Goal: Task Accomplishment & Management: Use online tool/utility

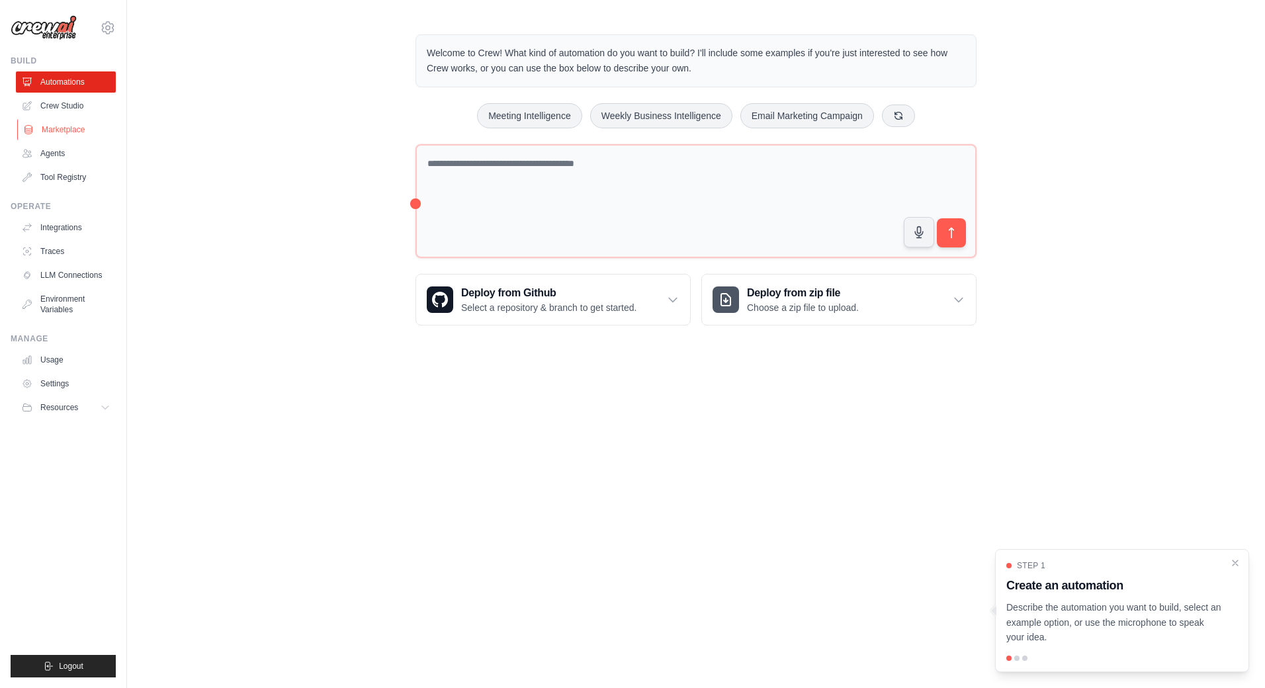
click at [70, 129] on link "Marketplace" at bounding box center [67, 129] width 100 height 21
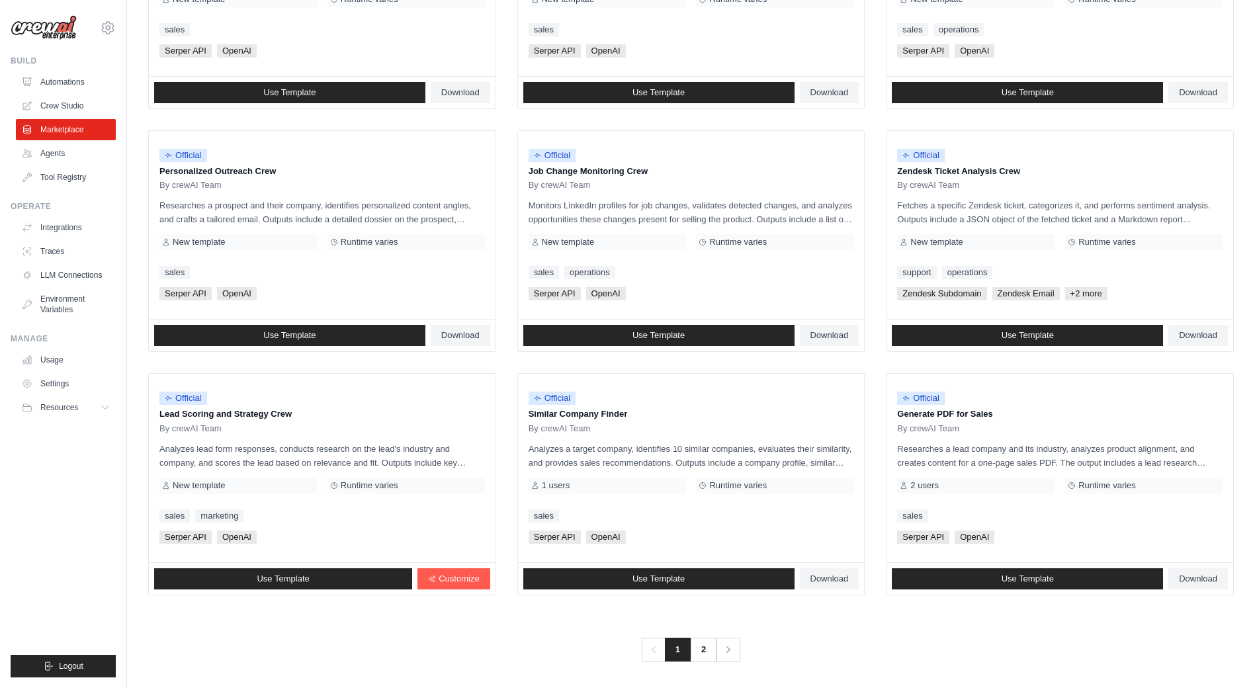
scroll to position [538, 0]
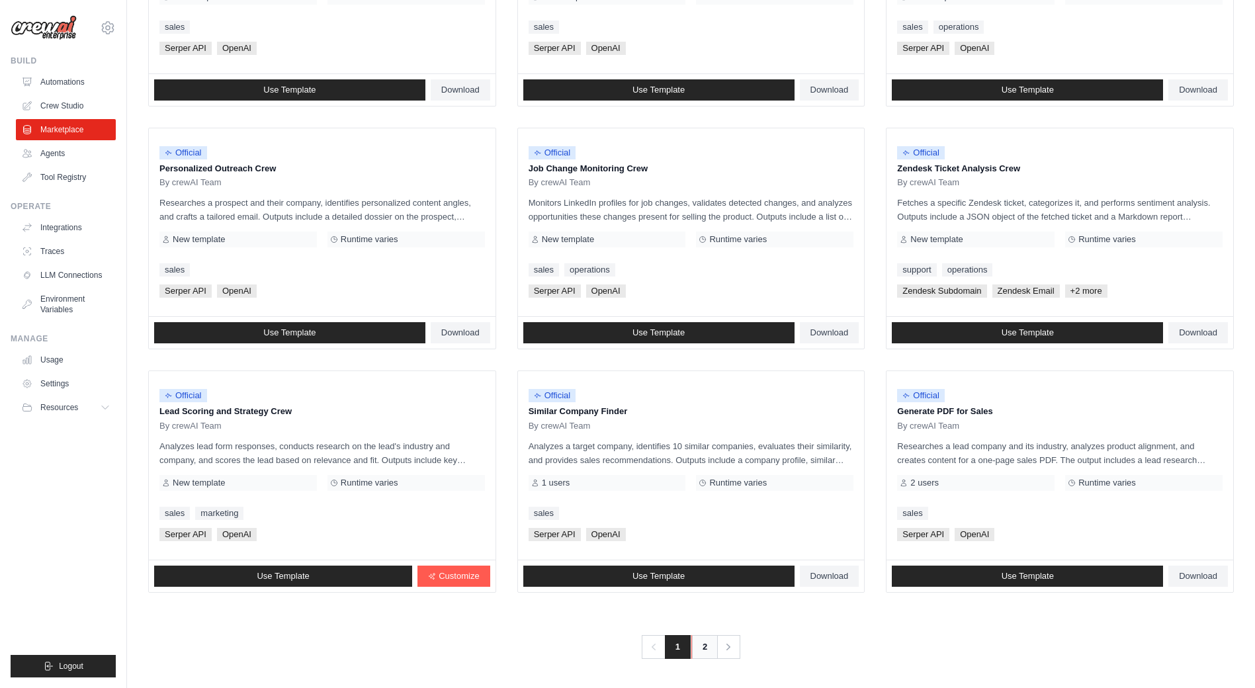
click at [700, 649] on link "2" at bounding box center [705, 647] width 26 height 24
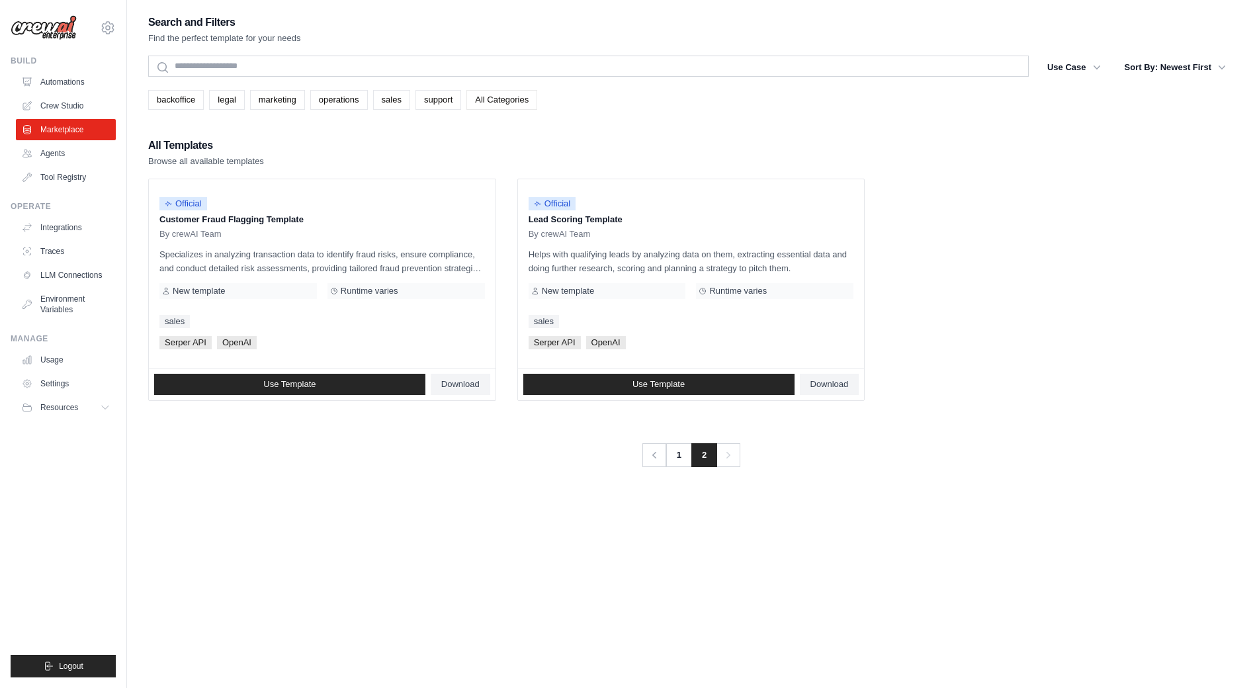
click at [490, 96] on link "All Categories" at bounding box center [502, 100] width 71 height 20
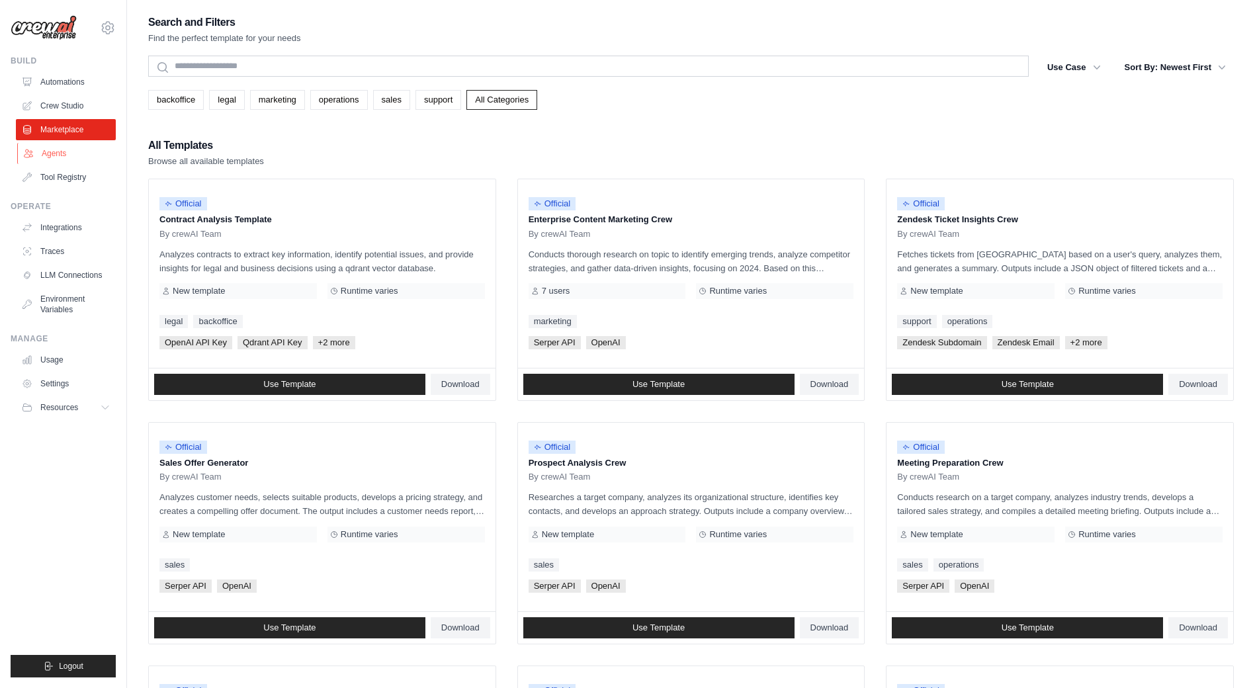
click at [46, 152] on link "Agents" at bounding box center [67, 153] width 100 height 21
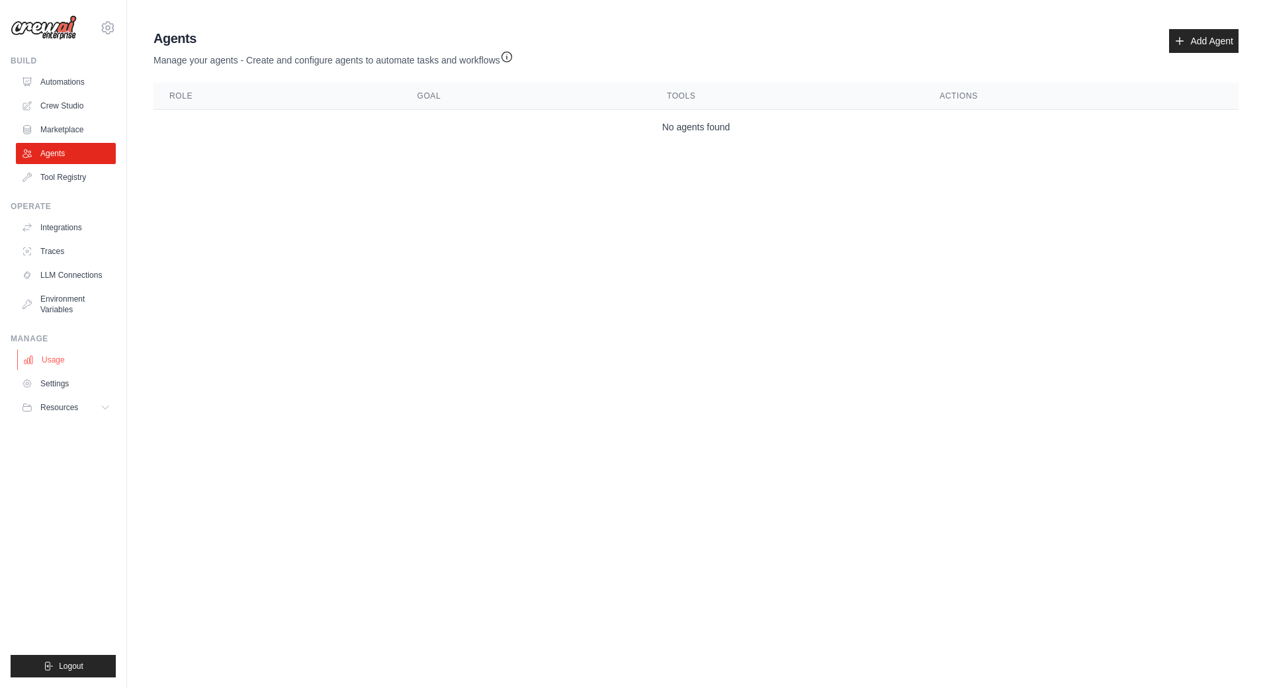
click at [56, 356] on link "Usage" at bounding box center [67, 359] width 100 height 21
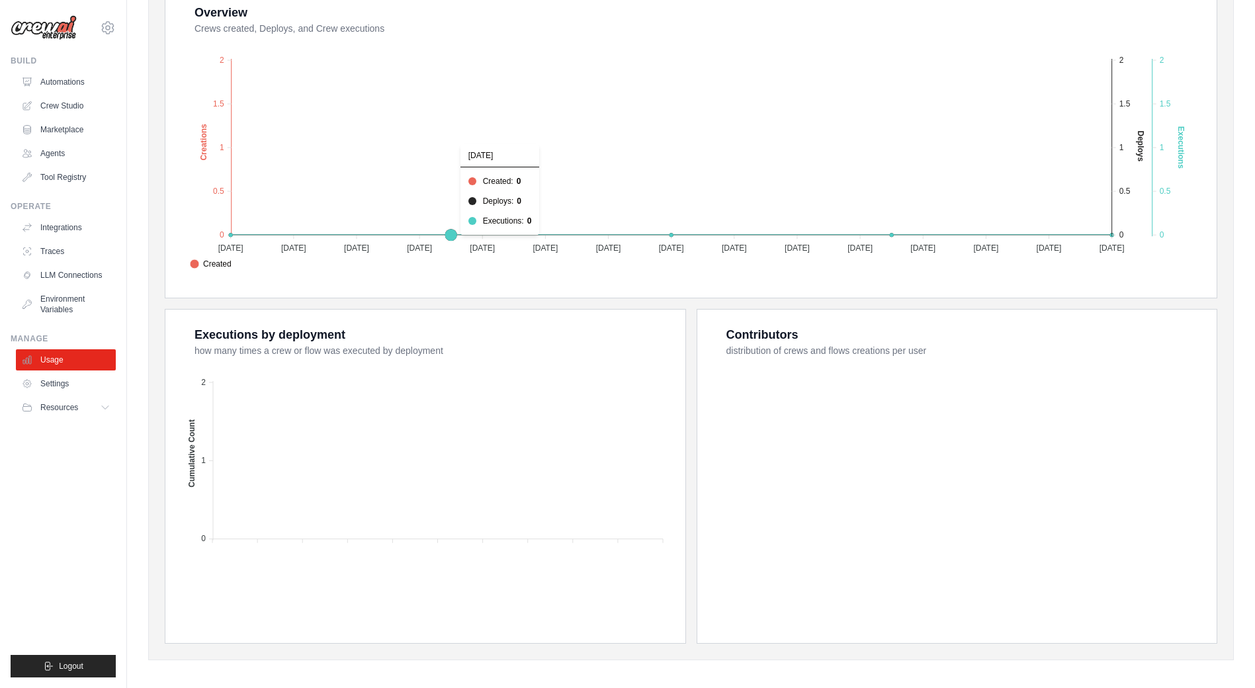
scroll to position [271, 0]
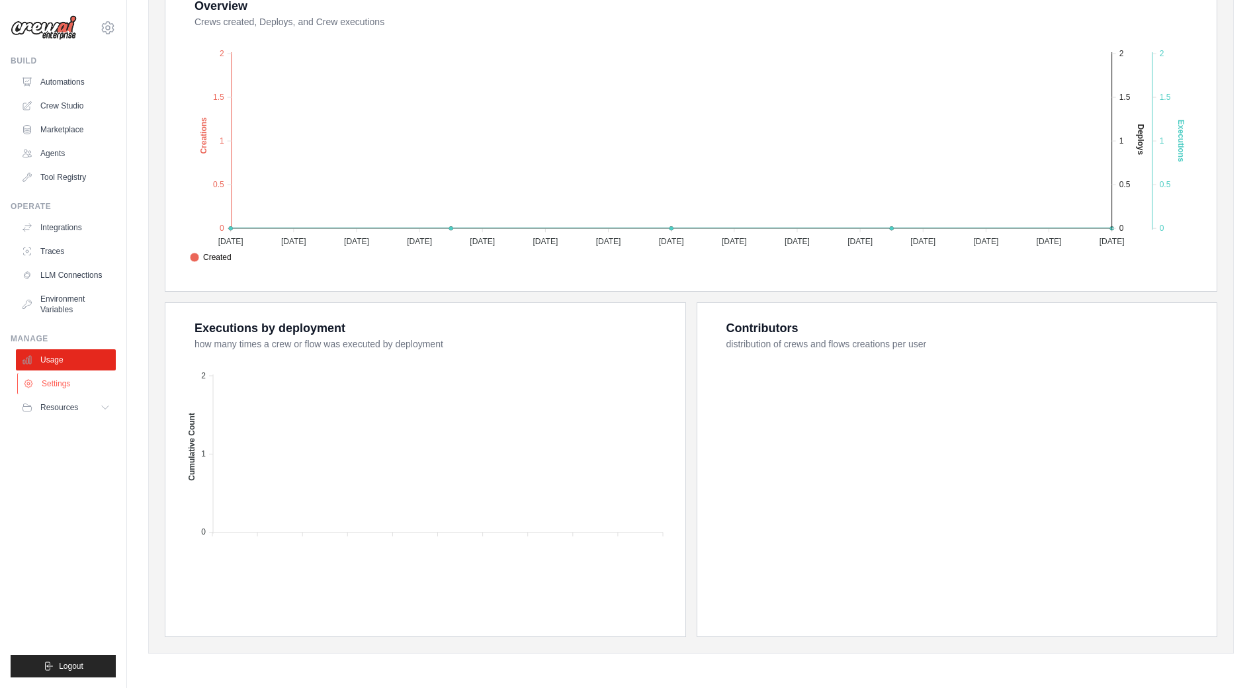
click at [54, 388] on link "Settings" at bounding box center [67, 383] width 100 height 21
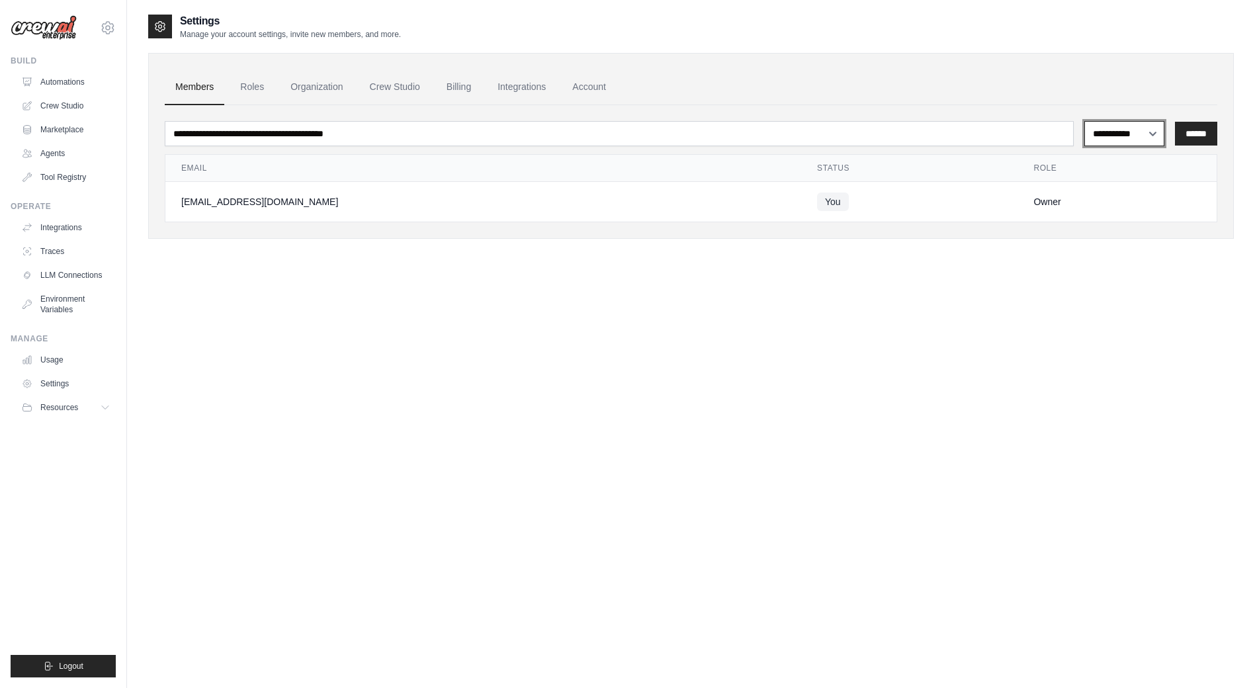
click at [1118, 136] on select "**********" at bounding box center [1125, 133] width 80 height 25
click at [1119, 136] on select "**********" at bounding box center [1125, 133] width 80 height 25
click at [43, 152] on link "Agents" at bounding box center [67, 153] width 100 height 21
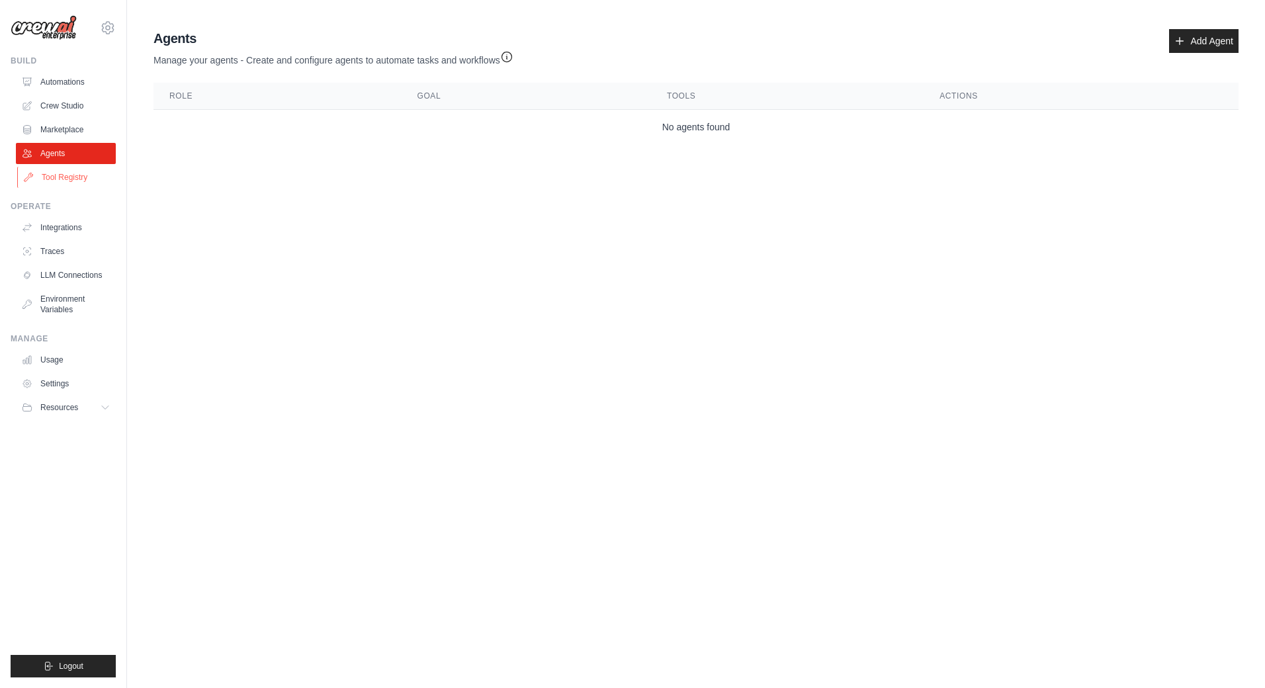
click at [51, 180] on link "Tool Registry" at bounding box center [67, 177] width 100 height 21
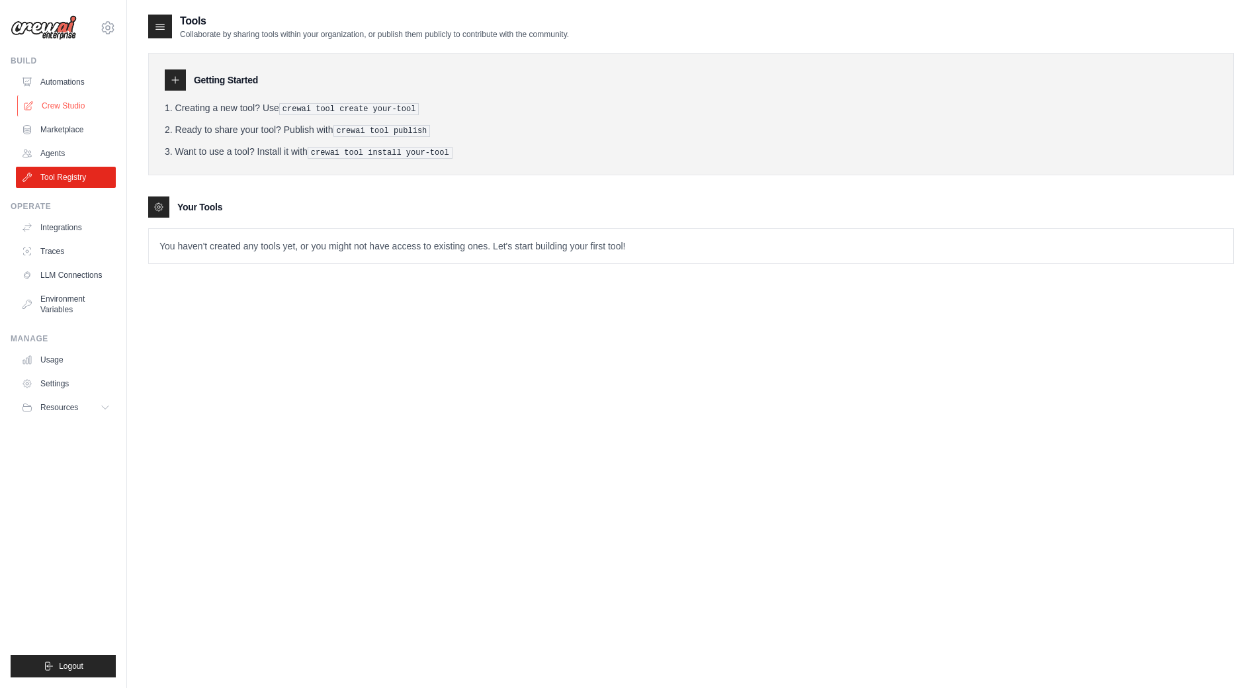
click at [71, 99] on link "Crew Studio" at bounding box center [67, 105] width 100 height 21
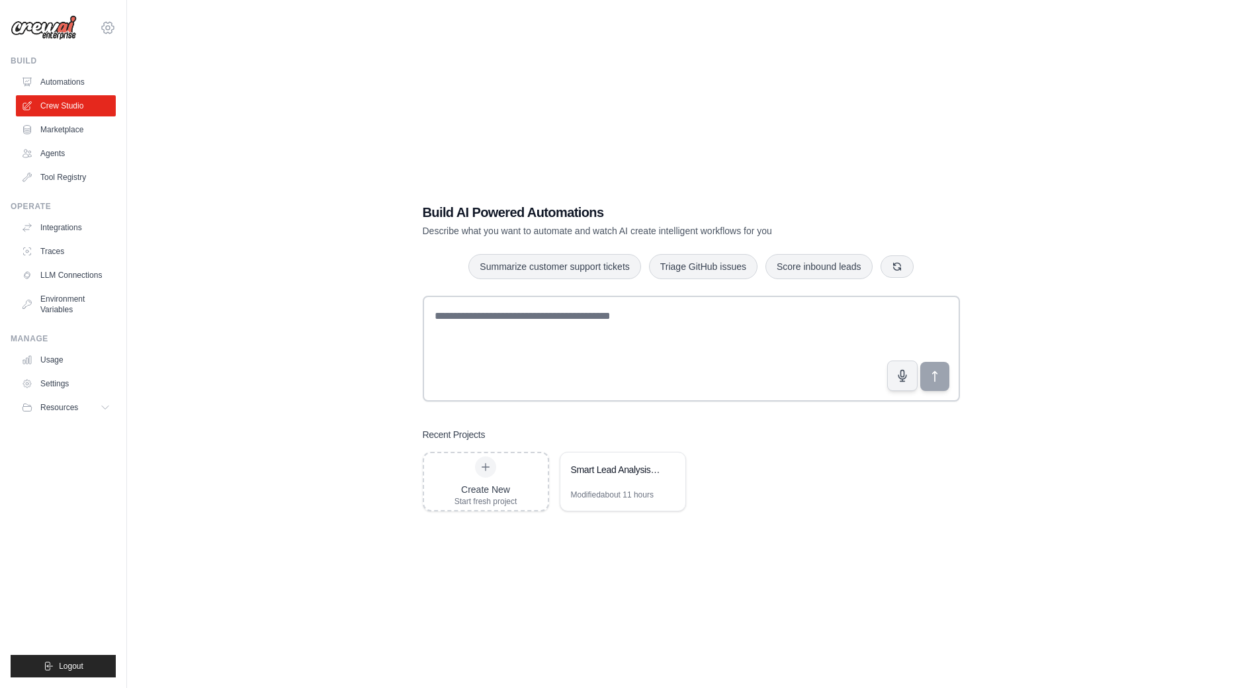
click at [110, 31] on icon at bounding box center [108, 28] width 16 height 16
click at [79, 92] on link "Settings" at bounding box center [108, 89] width 116 height 24
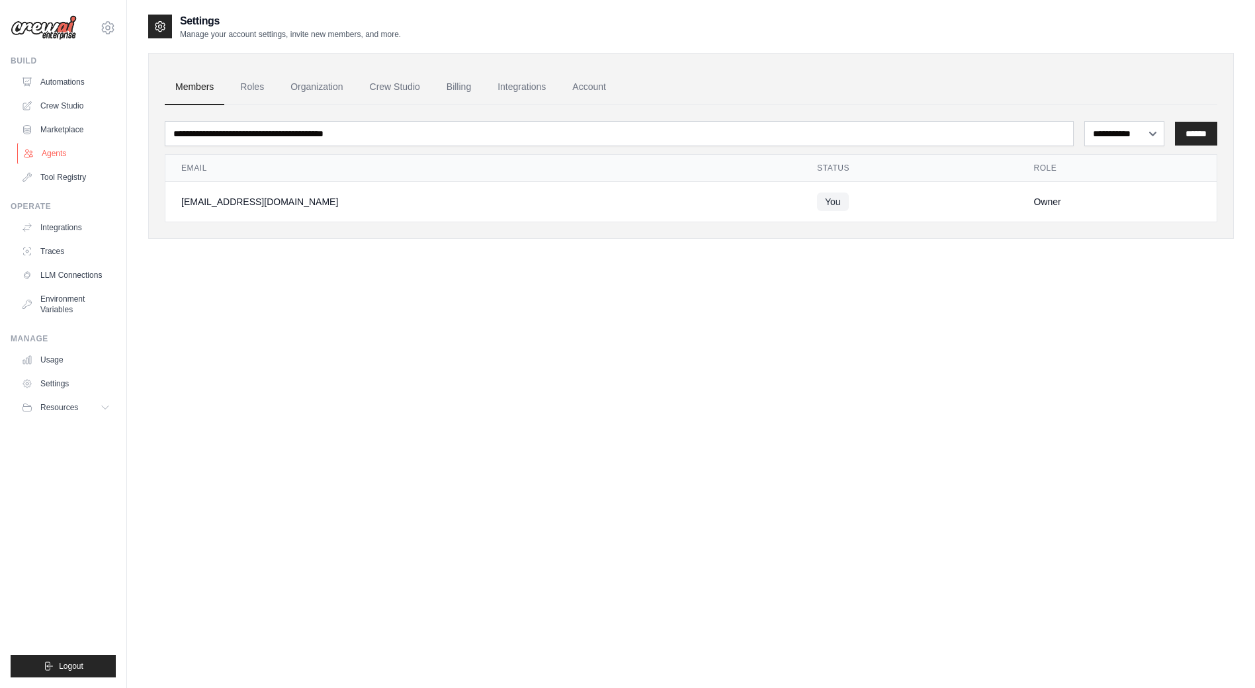
click at [50, 154] on link "Agents" at bounding box center [67, 153] width 100 height 21
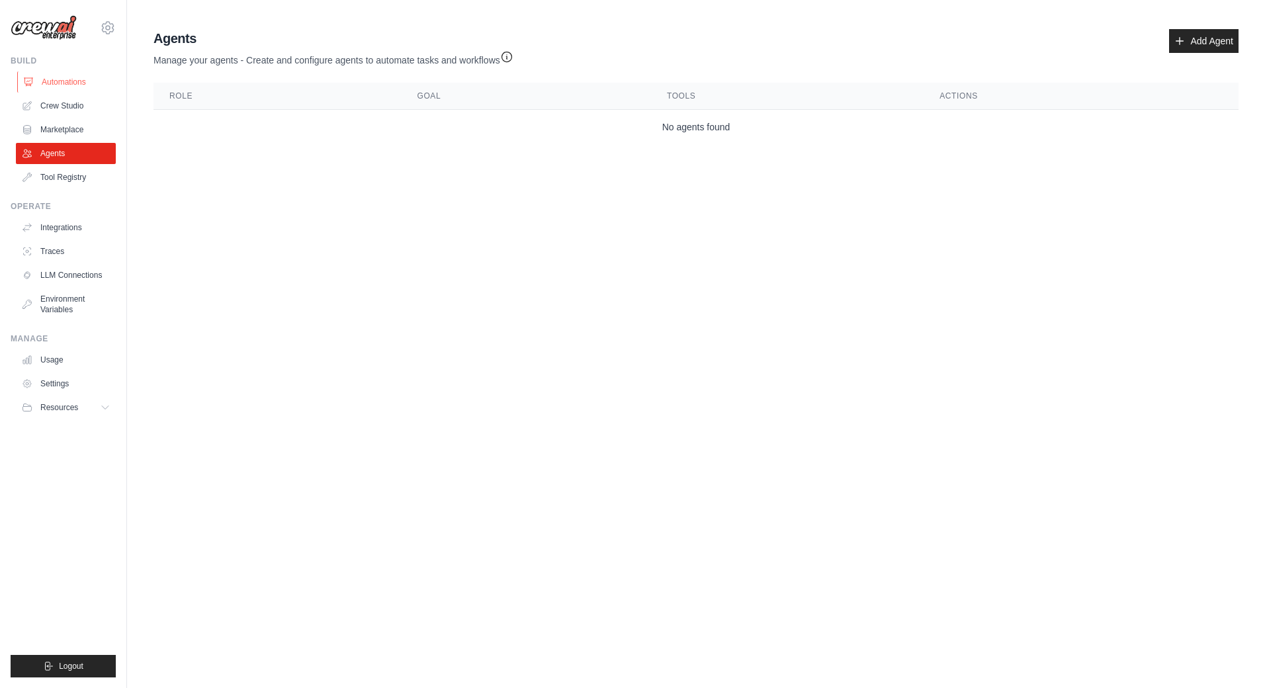
click at [64, 81] on link "Automations" at bounding box center [67, 81] width 100 height 21
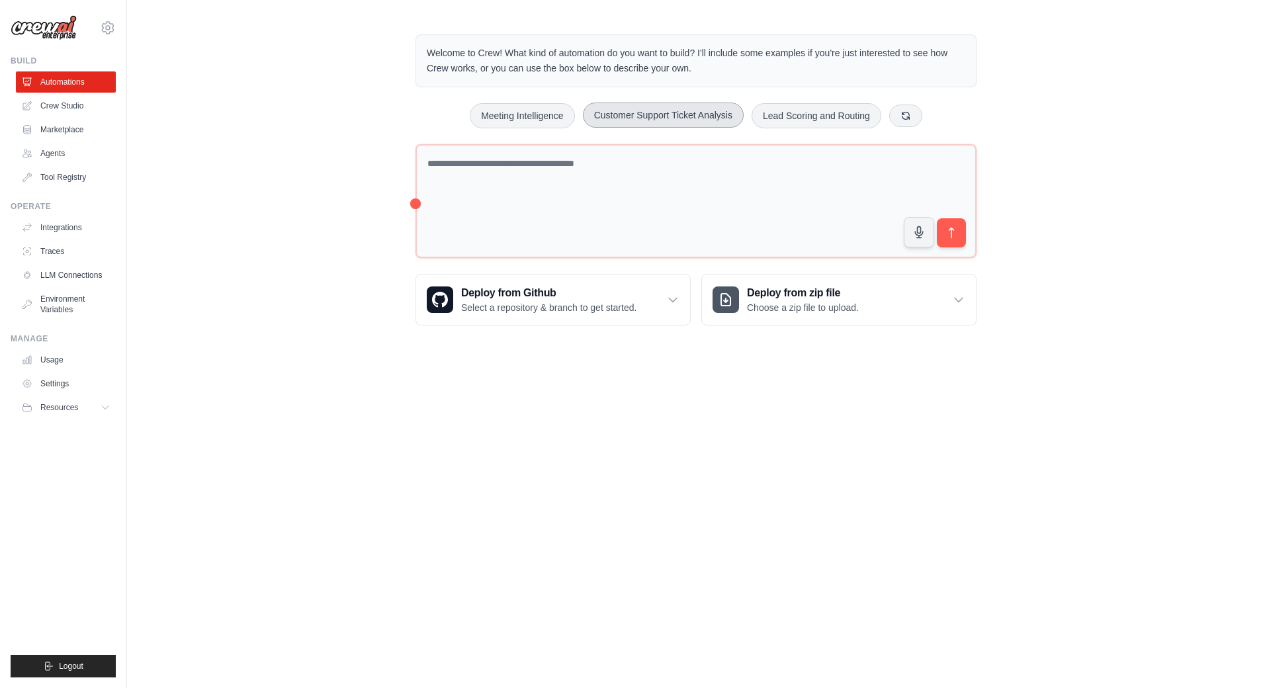
click at [686, 120] on button "Customer Support Ticket Analysis" at bounding box center [663, 115] width 161 height 25
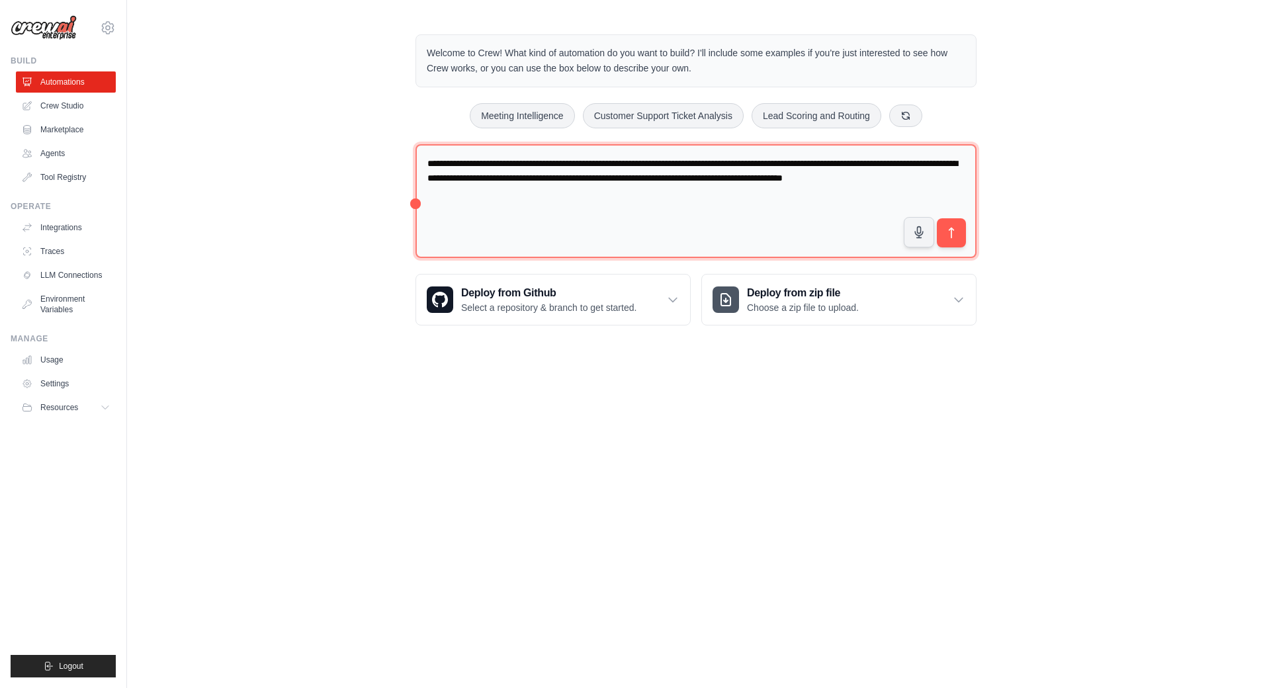
drag, startPoint x: 543, startPoint y: 194, endPoint x: 426, endPoint y: 201, distance: 117.3
click at [426, 201] on textarea "**********" at bounding box center [696, 201] width 561 height 114
type textarea "**********"
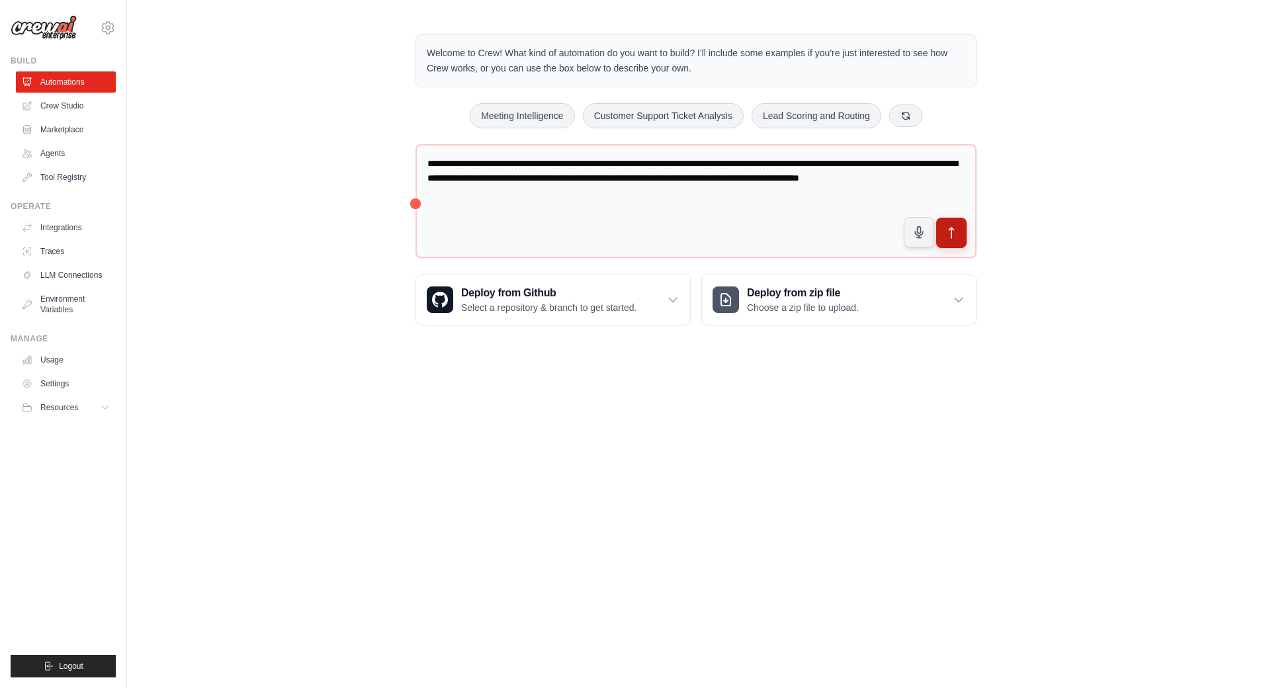
click at [960, 226] on button "submit" at bounding box center [951, 233] width 30 height 30
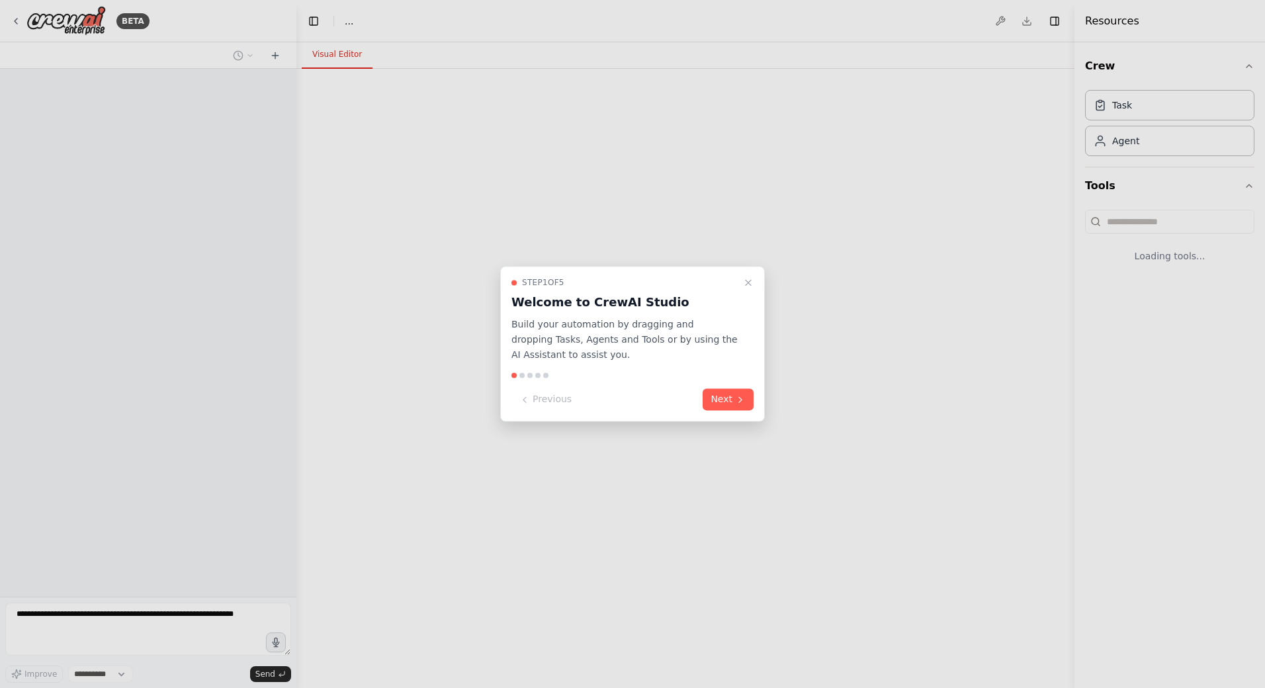
select select "****"
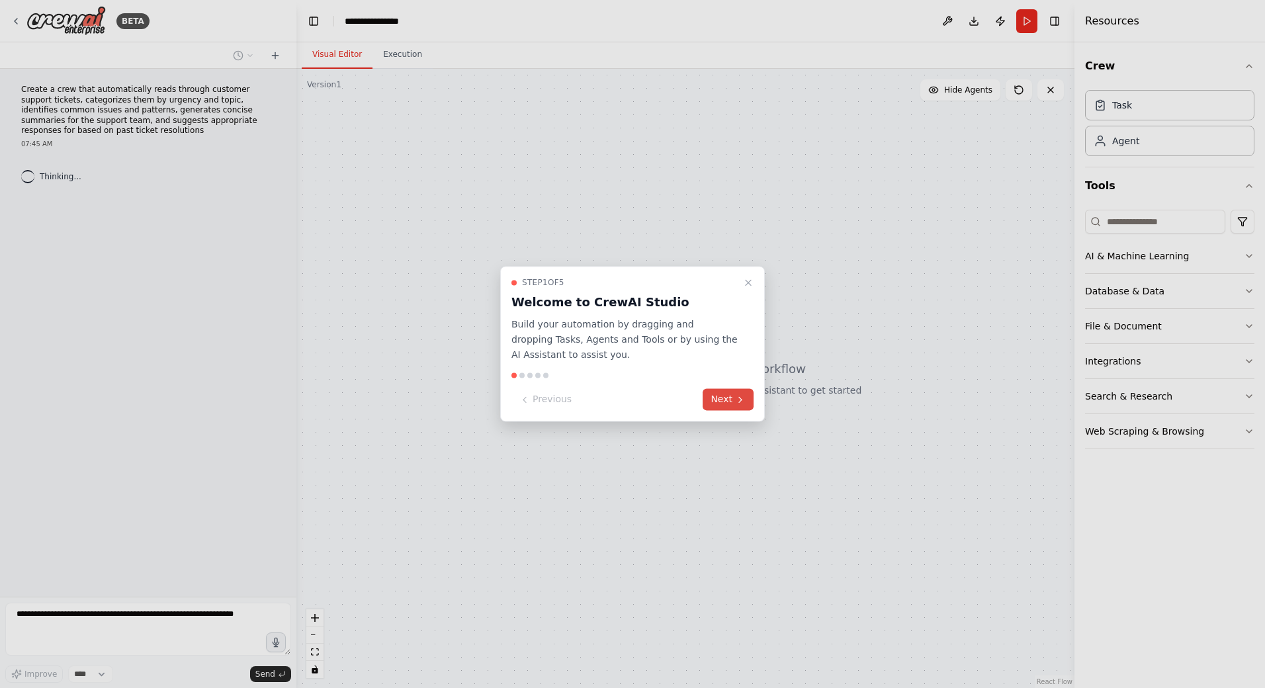
click at [724, 397] on button "Next" at bounding box center [728, 400] width 51 height 22
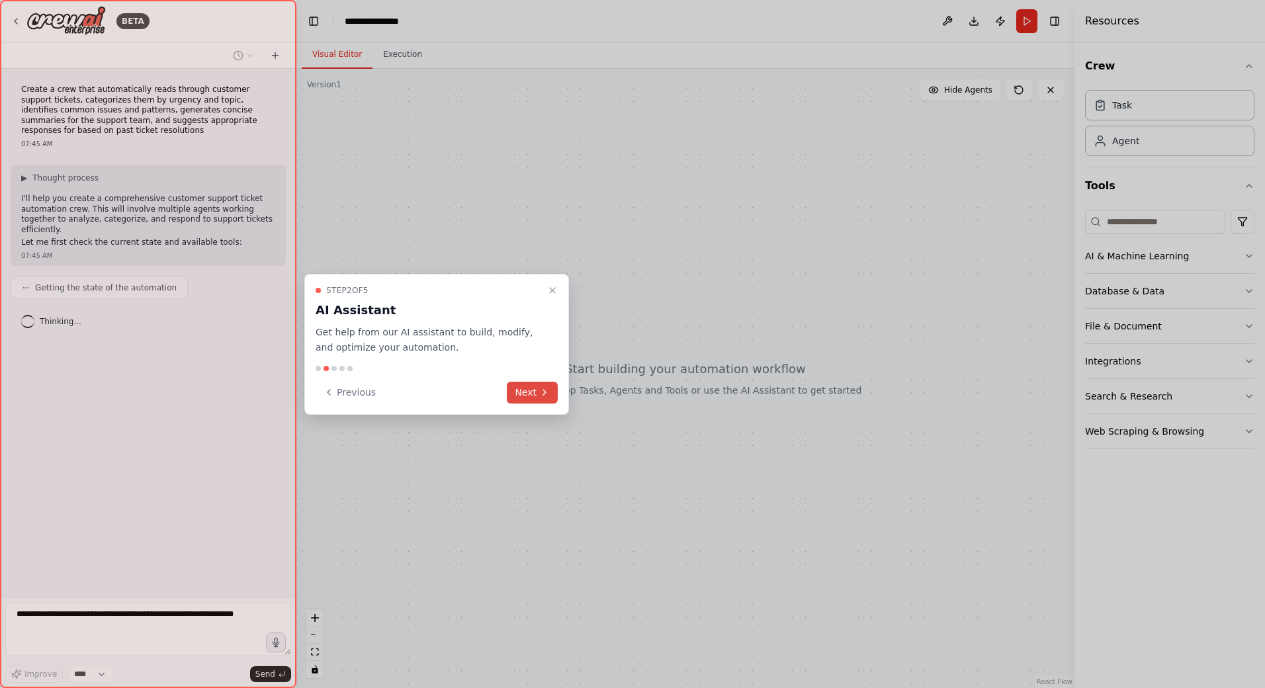
click at [547, 396] on icon at bounding box center [544, 392] width 11 height 11
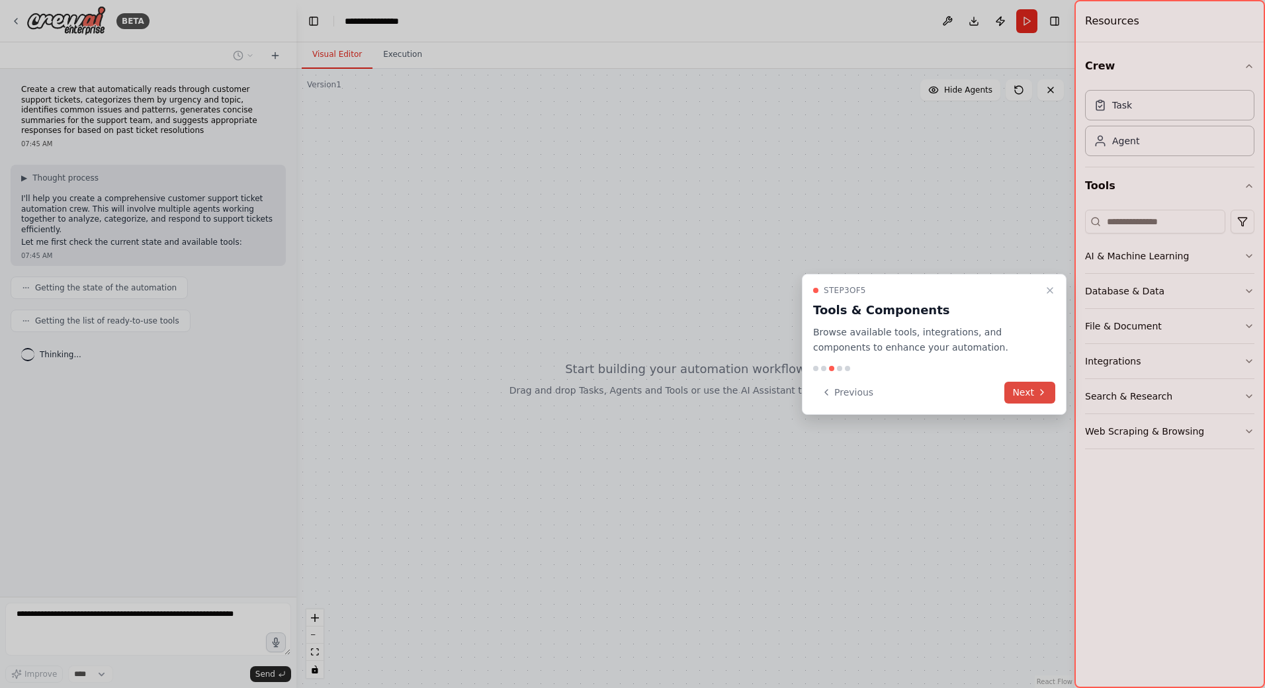
click at [1011, 386] on button "Next" at bounding box center [1030, 393] width 51 height 22
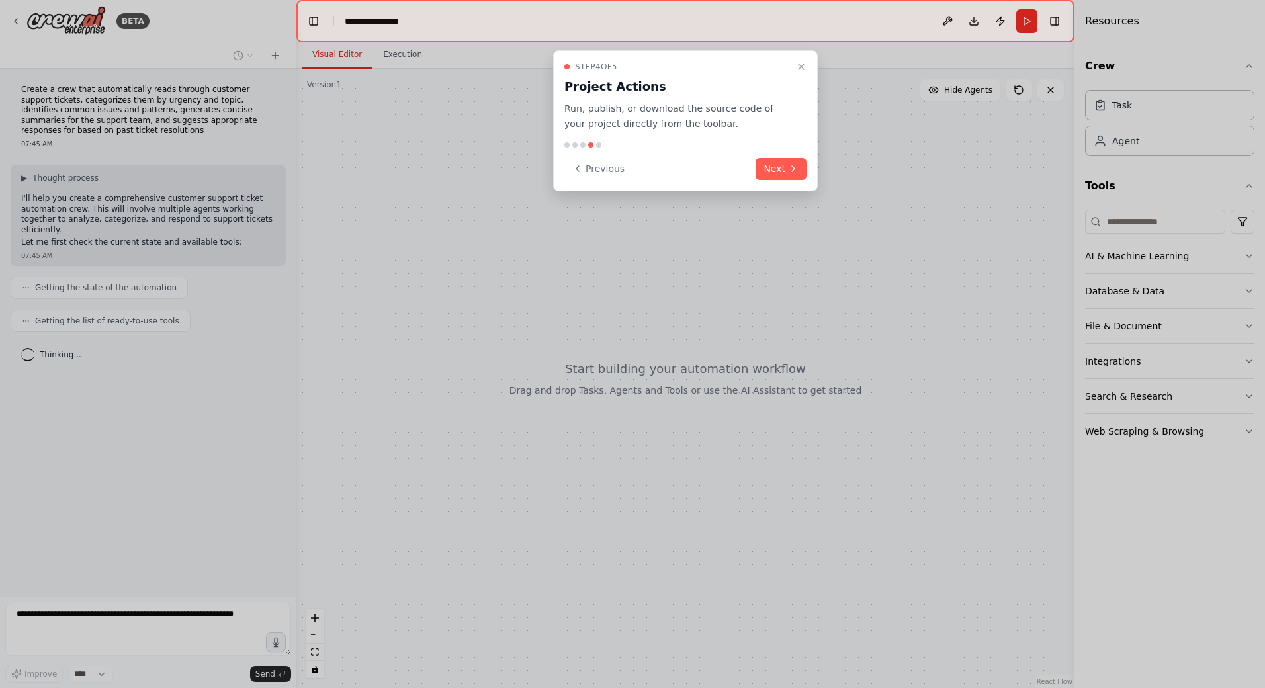
click at [805, 181] on div "Step 4 of 5 Project Actions Run, publish, or download the source code of your p…" at bounding box center [685, 120] width 265 height 141
click at [789, 169] on icon at bounding box center [793, 168] width 11 height 11
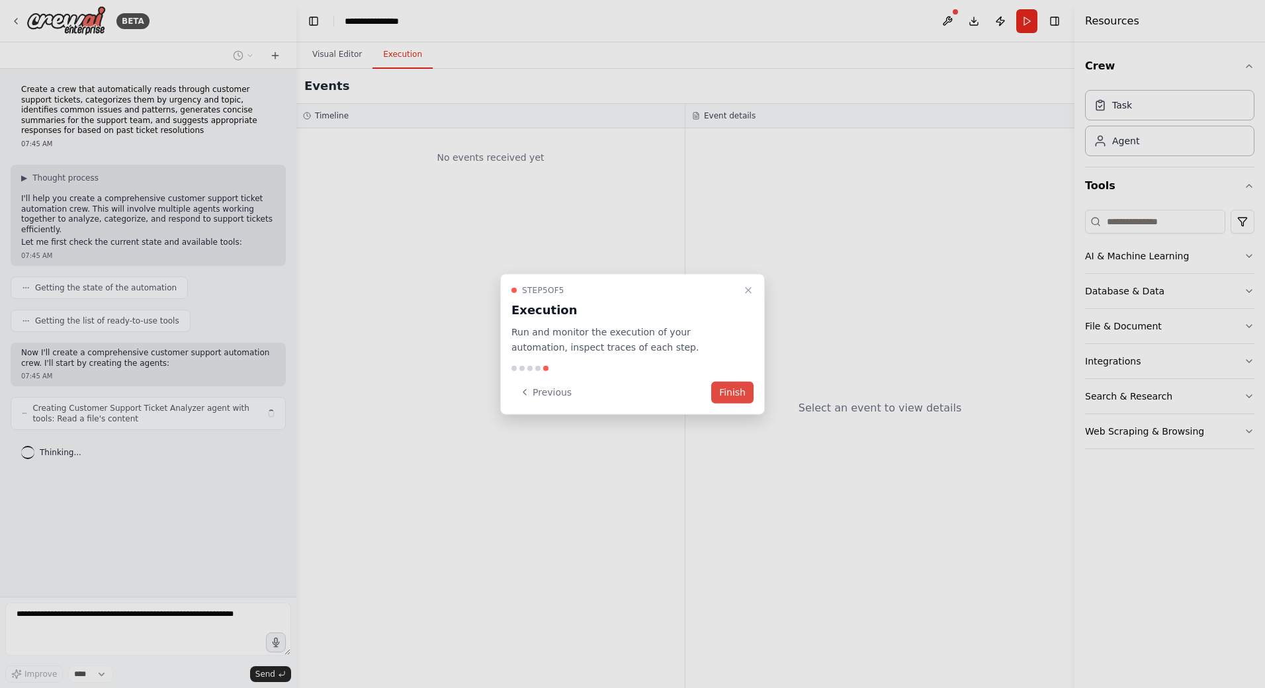
click at [729, 390] on button "Finish" at bounding box center [732, 392] width 42 height 22
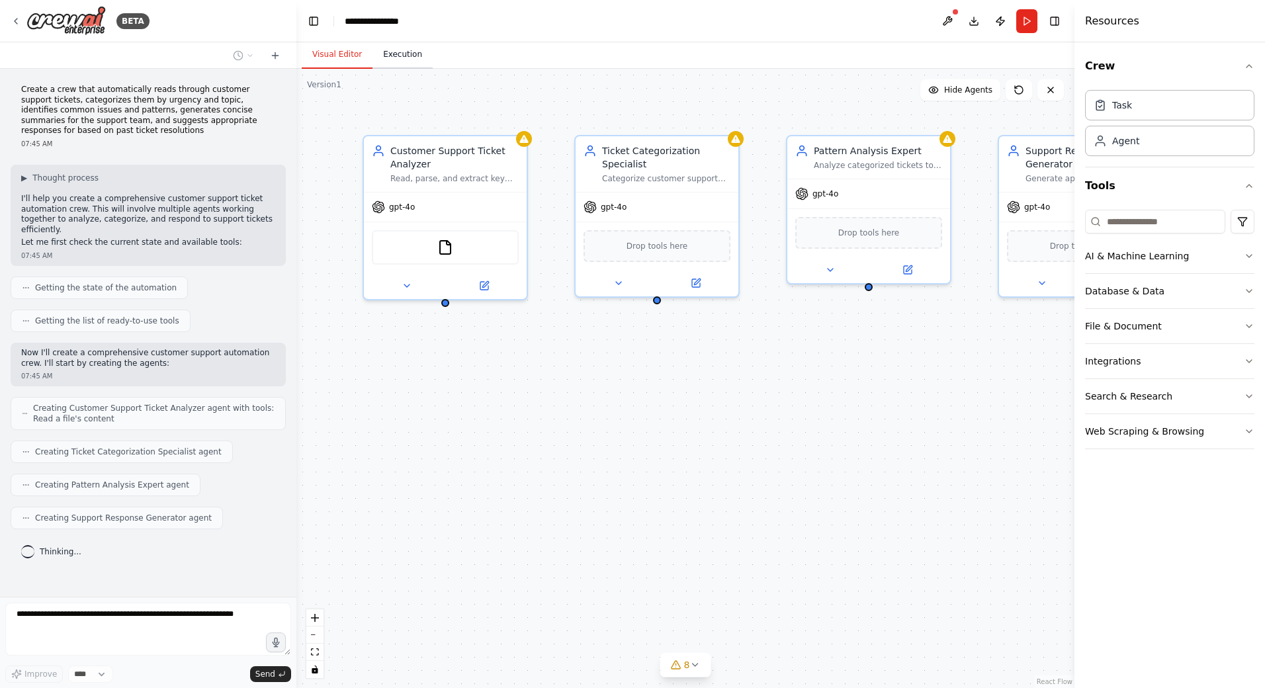
click at [407, 58] on button "Execution" at bounding box center [403, 55] width 60 height 28
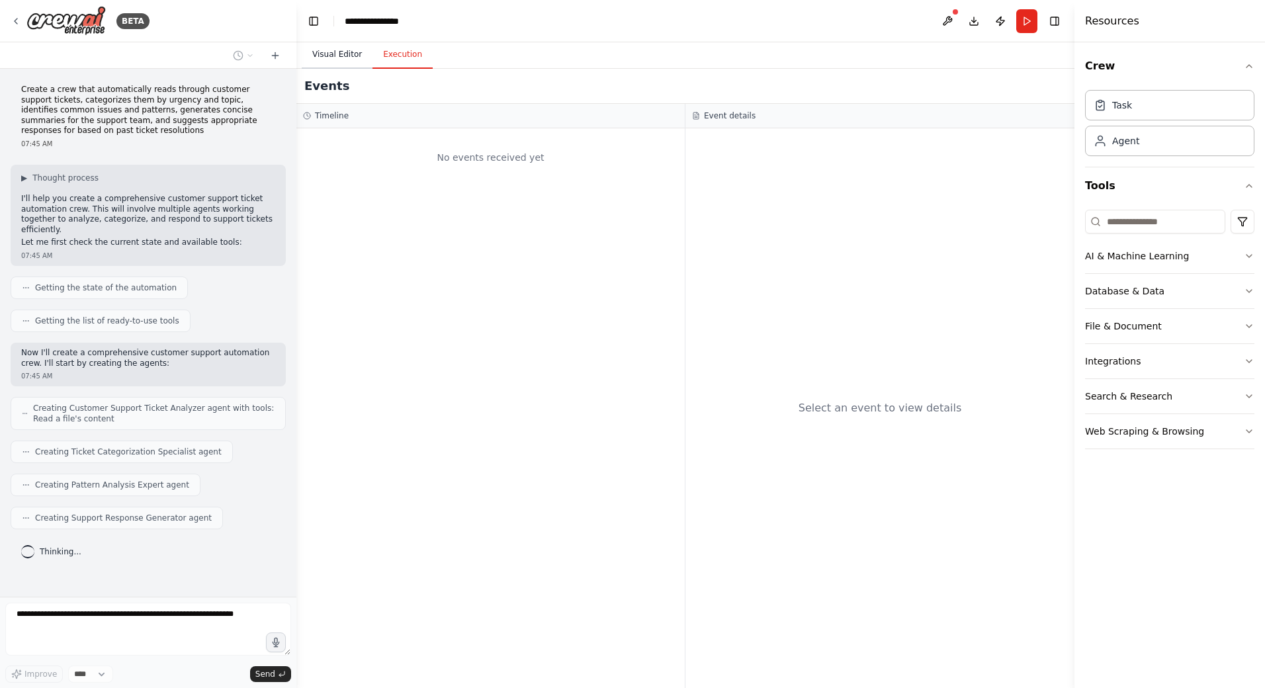
click at [339, 59] on button "Visual Editor" at bounding box center [337, 55] width 71 height 28
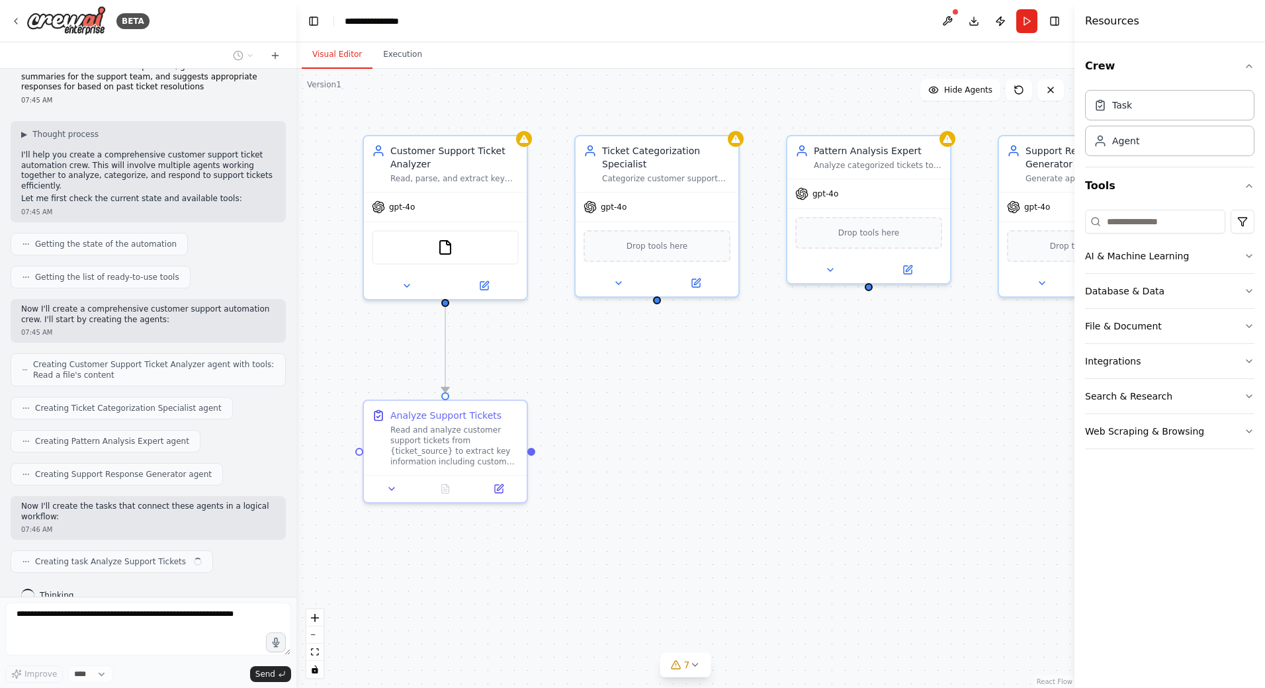
scroll to position [54, 0]
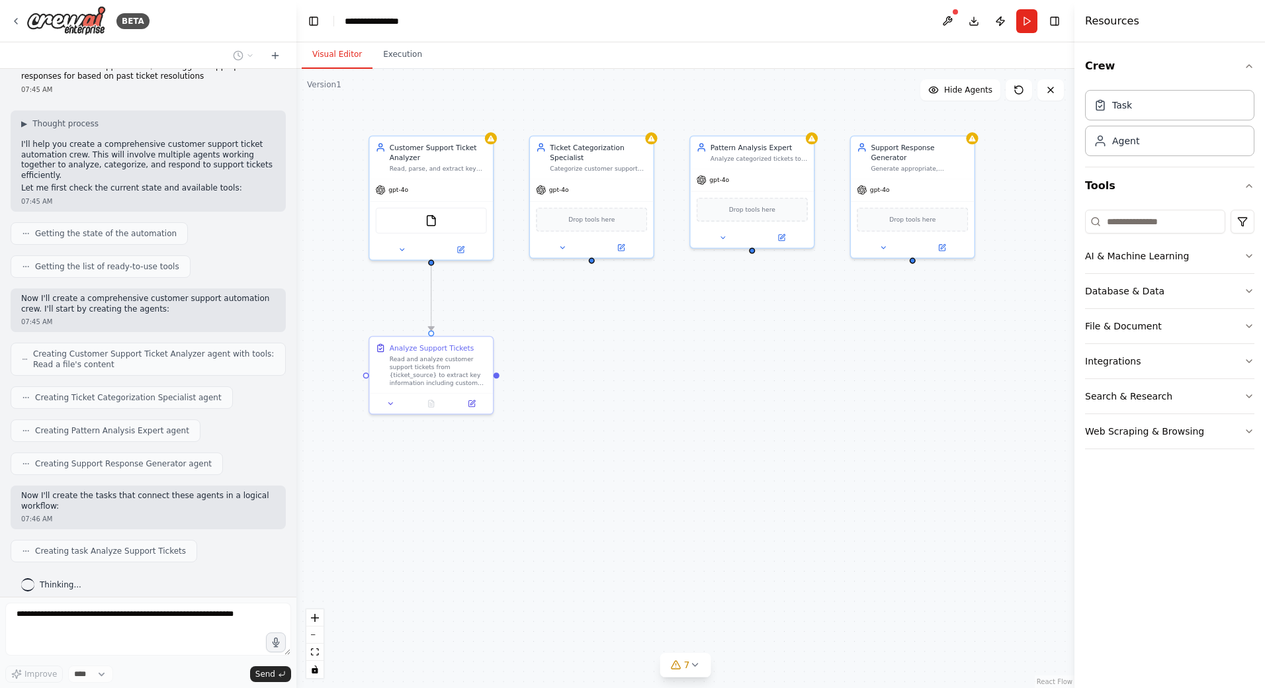
drag, startPoint x: 791, startPoint y: 489, endPoint x: 696, endPoint y: 402, distance: 129.3
click at [696, 402] on div ".deletable-edge-delete-btn { width: 20px; height: 20px; border: 0px solid #ffff…" at bounding box center [685, 378] width 778 height 619
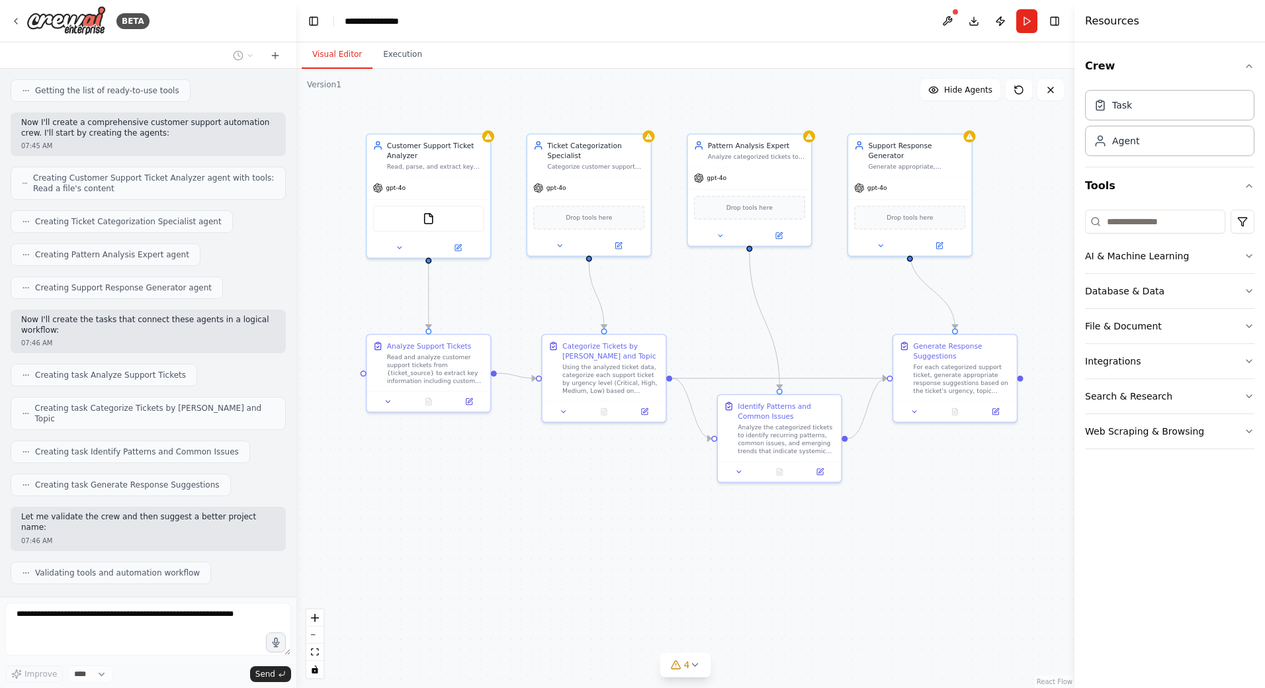
scroll to position [263, 0]
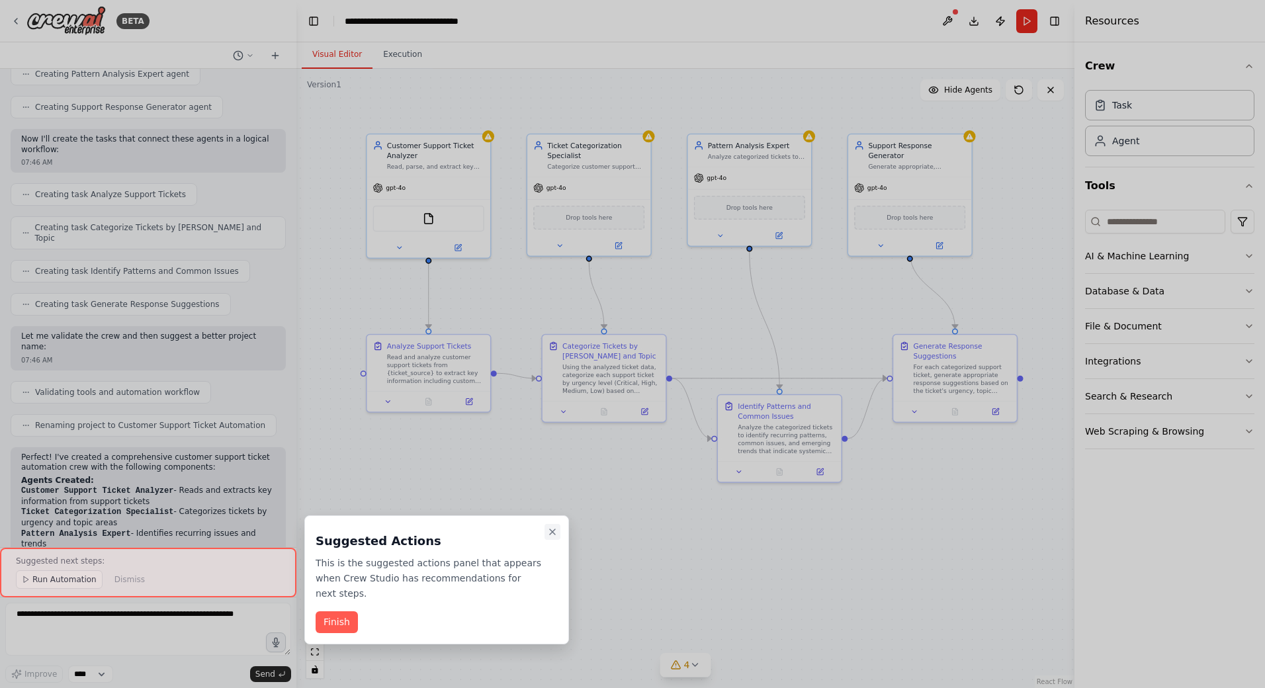
click at [550, 536] on icon "Close walkthrough" at bounding box center [552, 532] width 11 height 11
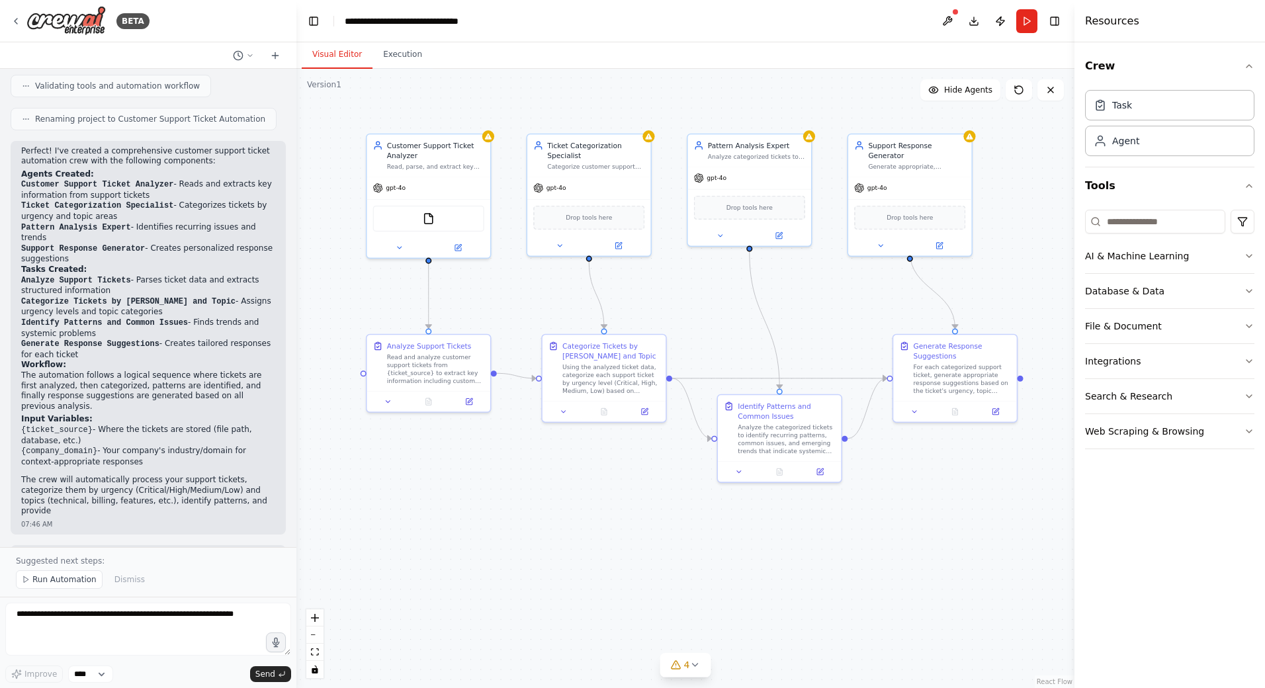
scroll to position [727, 0]
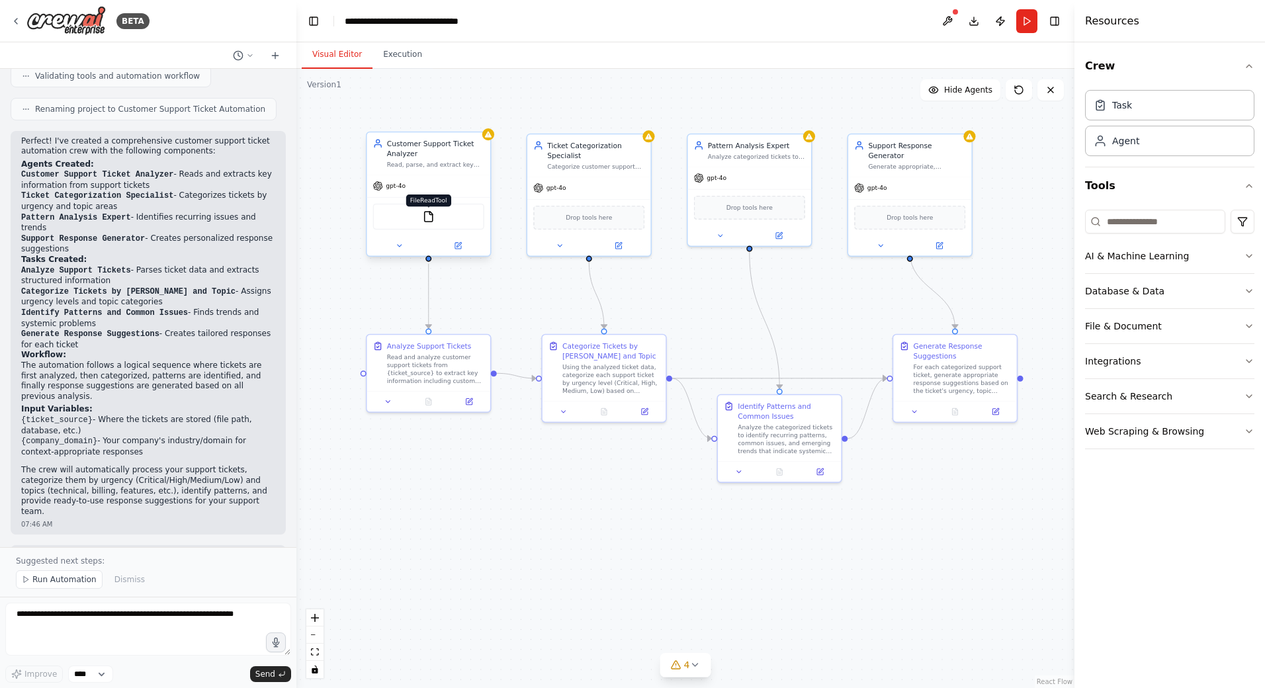
click at [431, 215] on img at bounding box center [429, 216] width 12 height 12
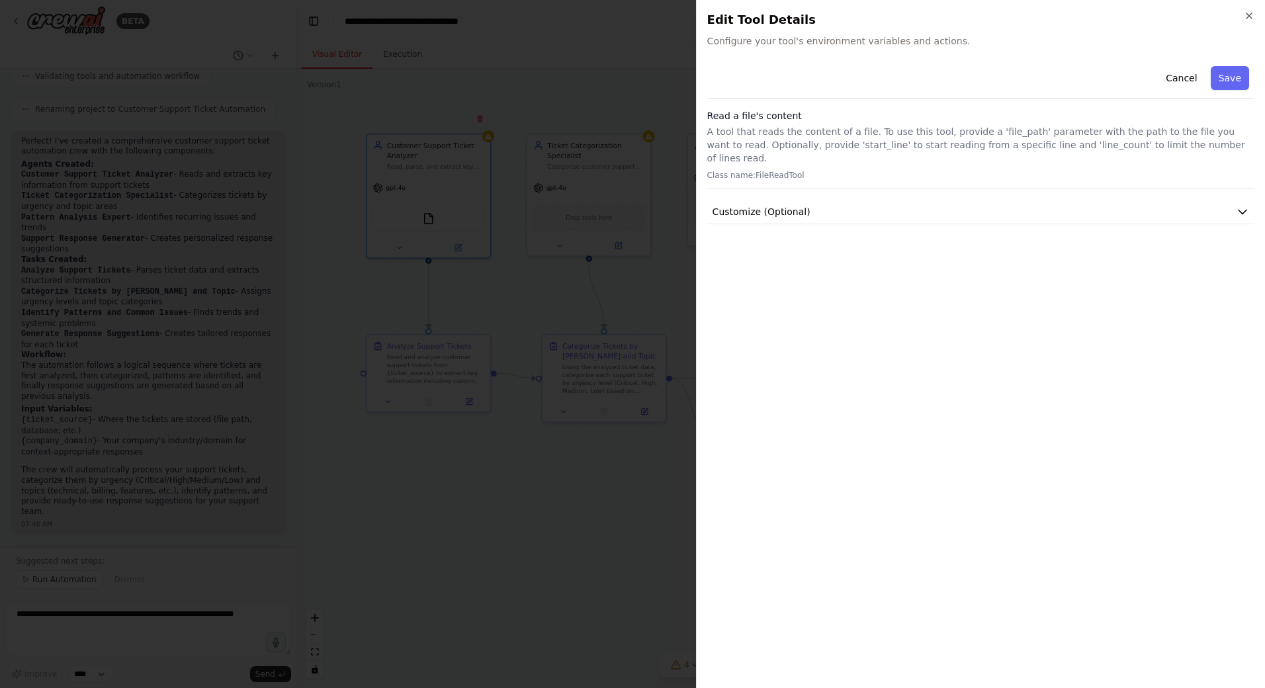
click at [499, 527] on div at bounding box center [632, 344] width 1265 height 688
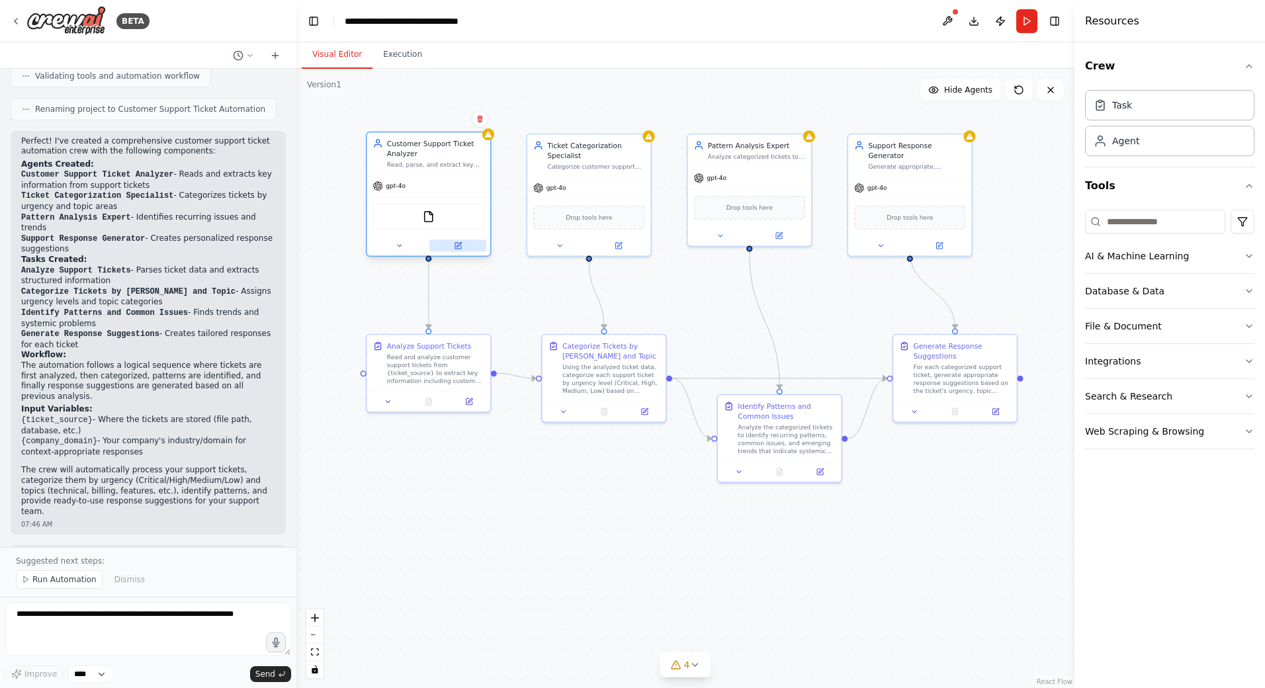
click at [463, 244] on button at bounding box center [457, 246] width 57 height 12
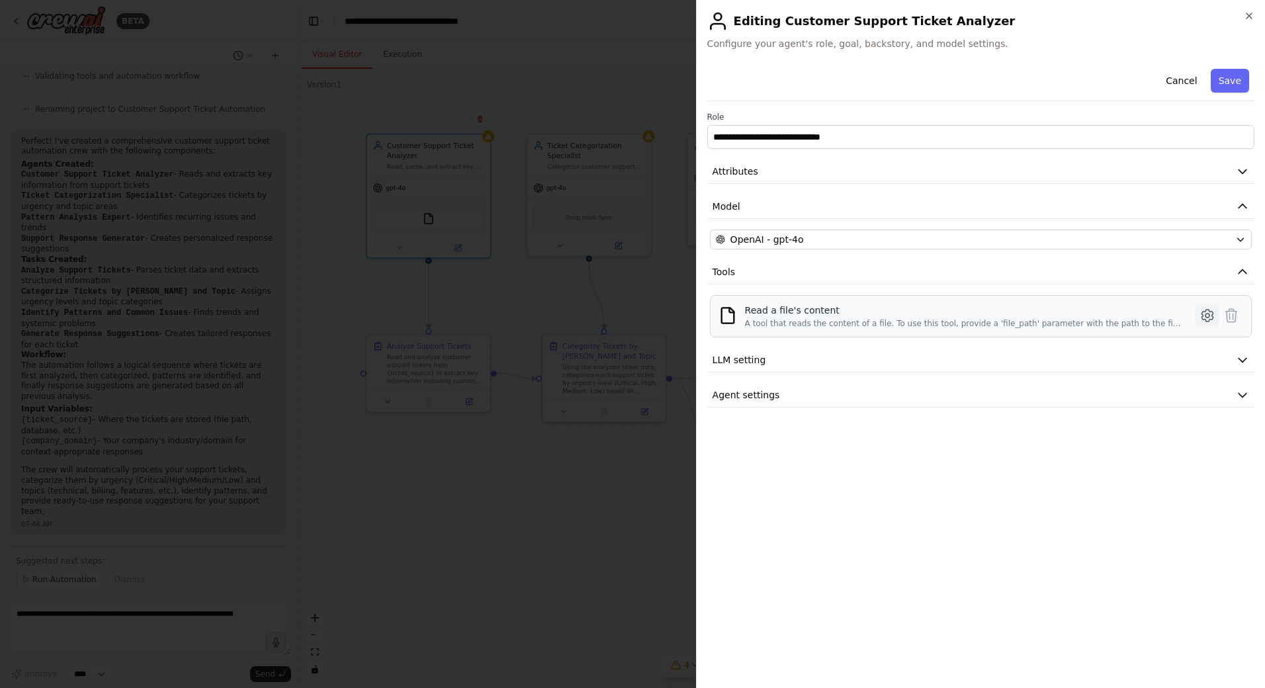
click at [1204, 313] on icon at bounding box center [1208, 316] width 16 height 16
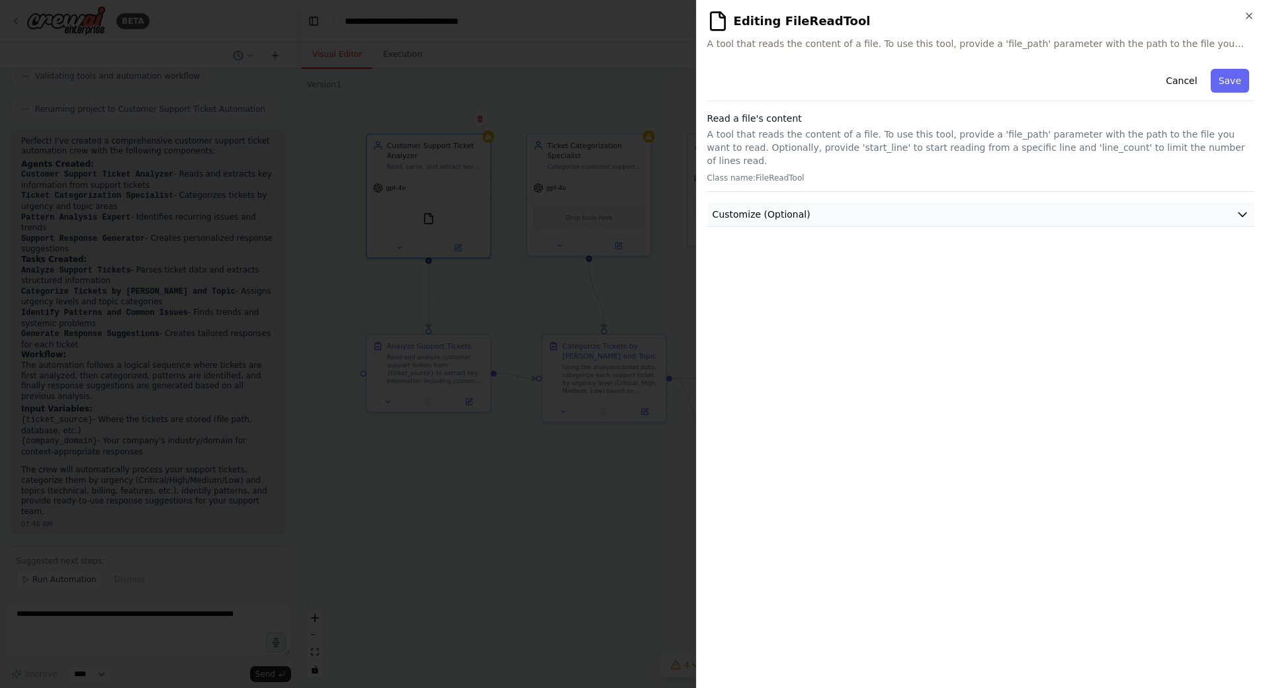
click at [979, 203] on button "Customize (Optional)" at bounding box center [980, 214] width 547 height 24
click at [574, 532] on div at bounding box center [632, 344] width 1265 height 688
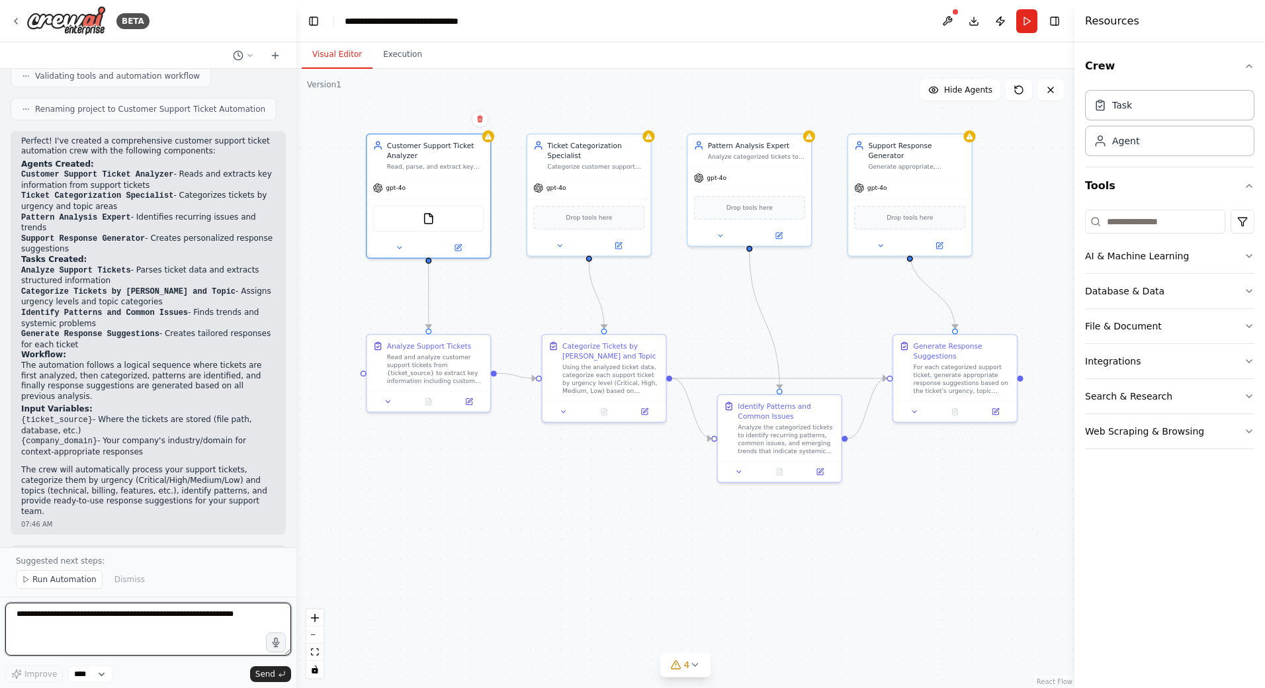
click at [141, 620] on textarea at bounding box center [148, 629] width 286 height 53
type textarea "**********"
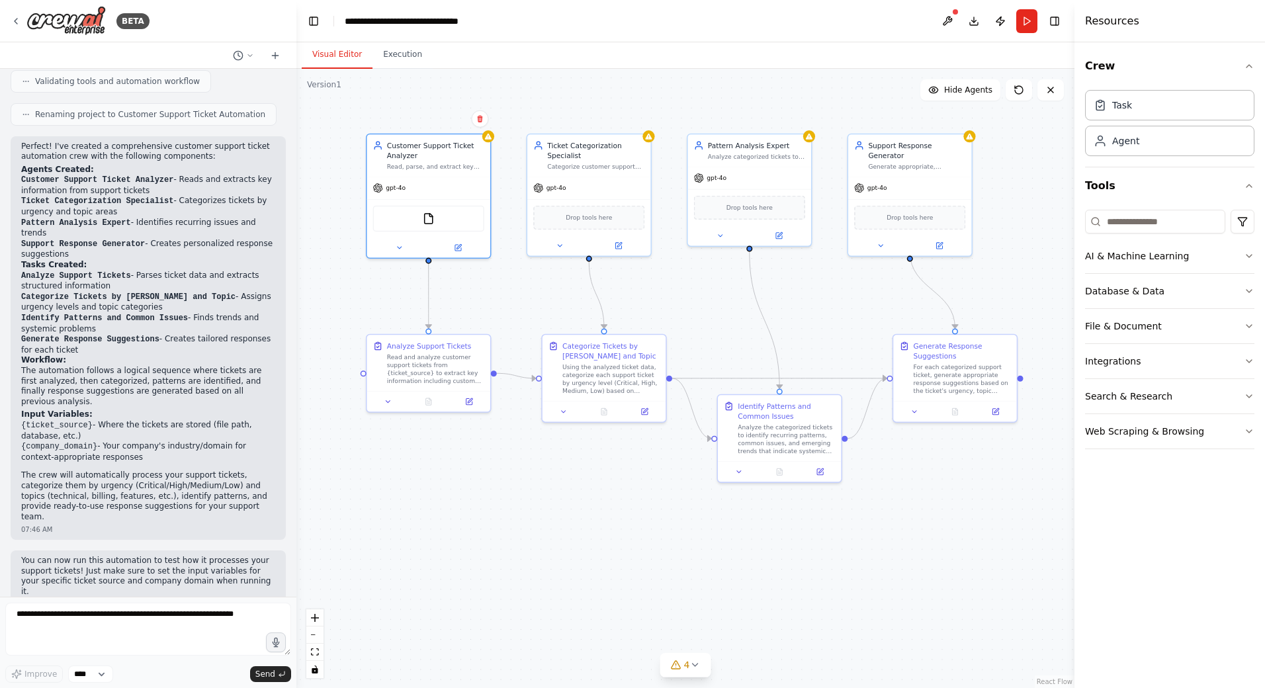
scroll to position [756, 0]
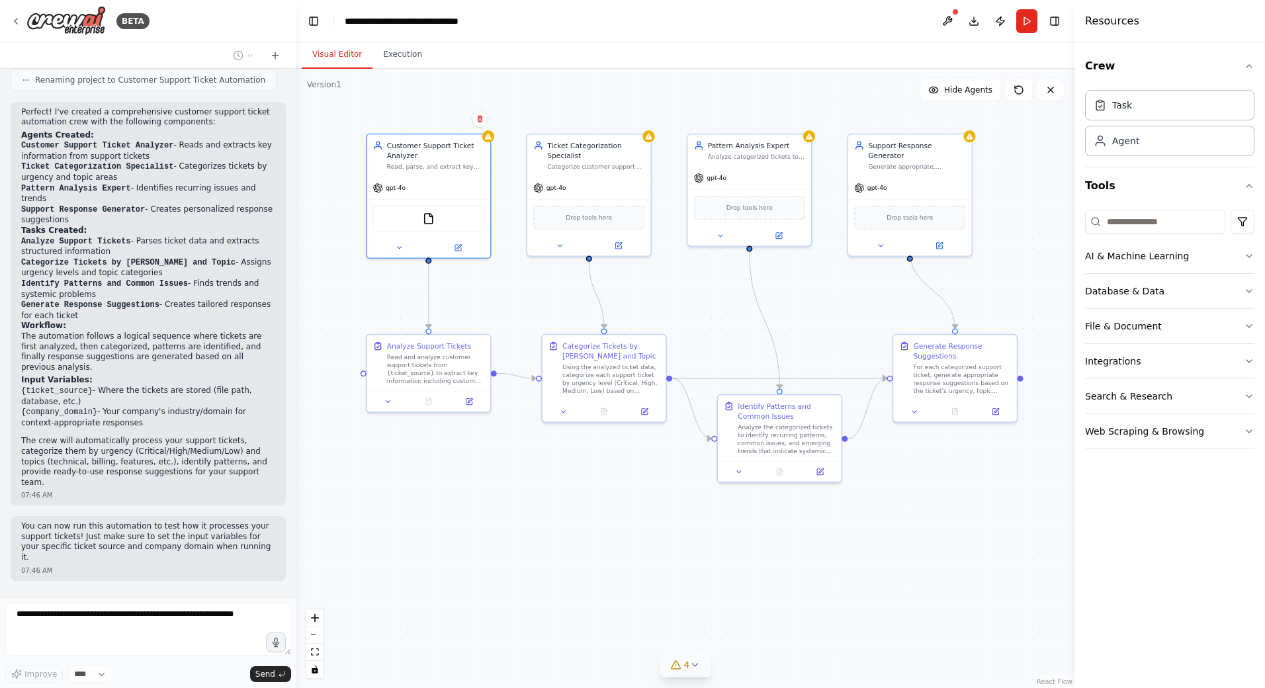
click at [688, 666] on span "4" at bounding box center [687, 664] width 6 height 13
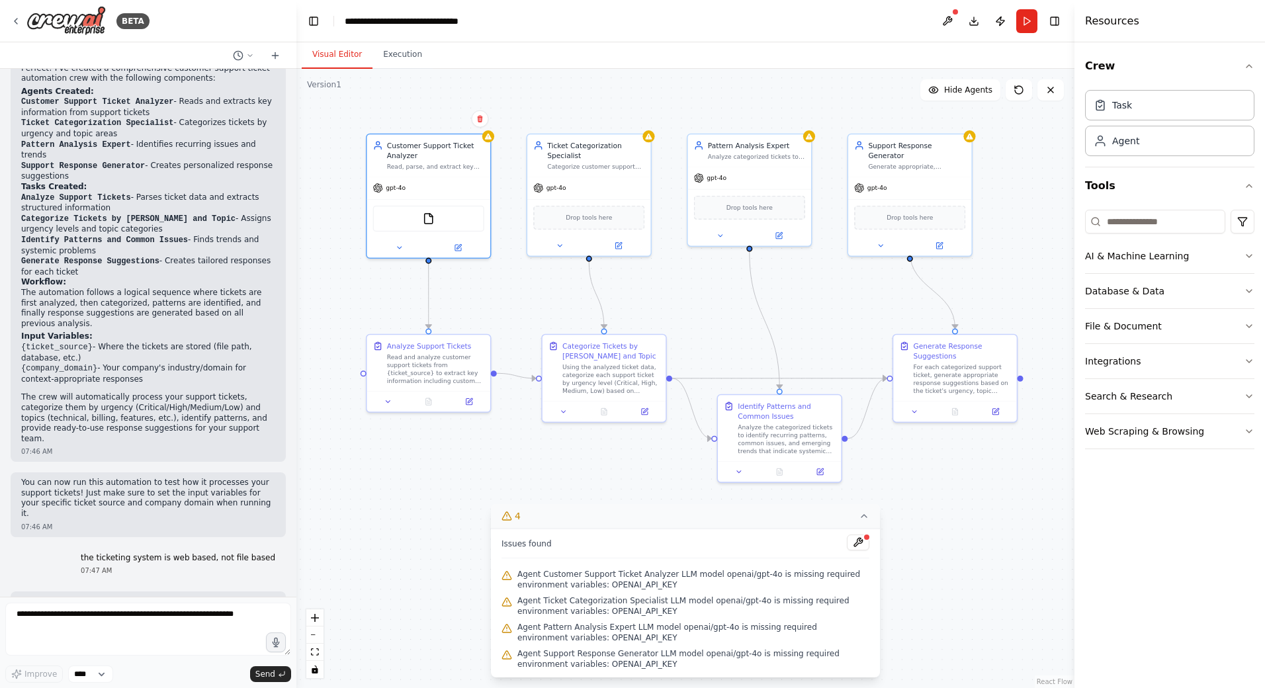
click at [871, 517] on button "4" at bounding box center [685, 516] width 389 height 24
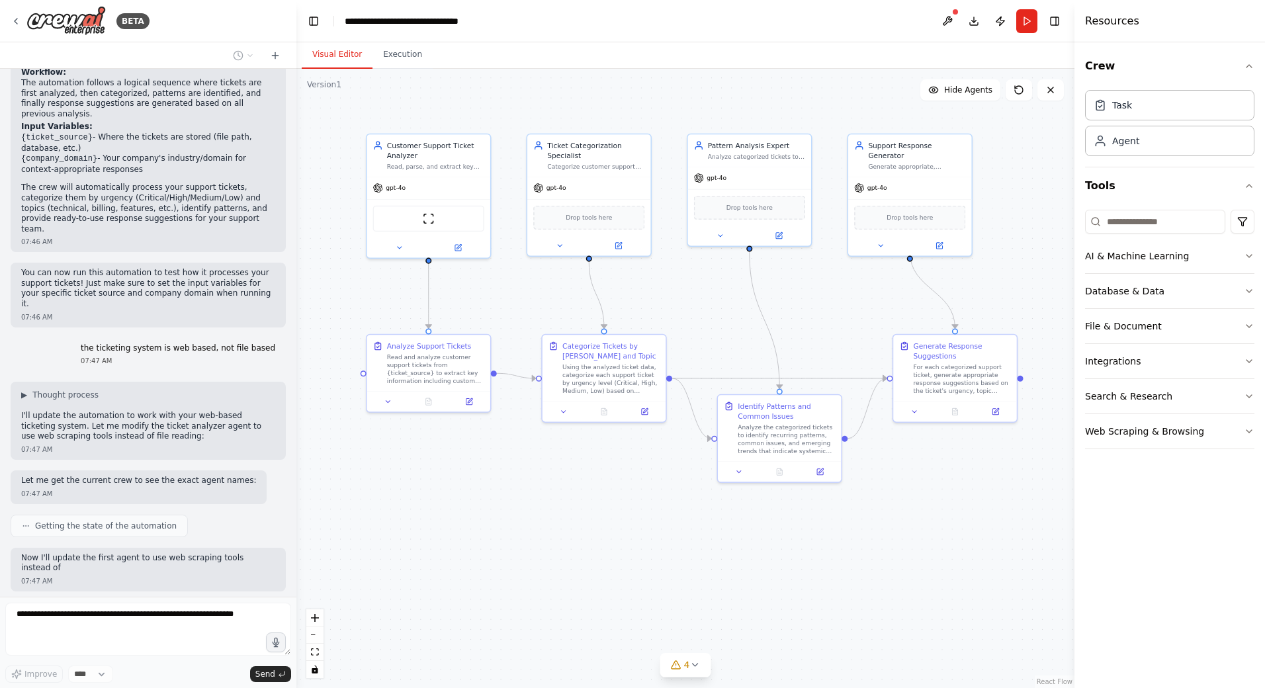
scroll to position [1020, 0]
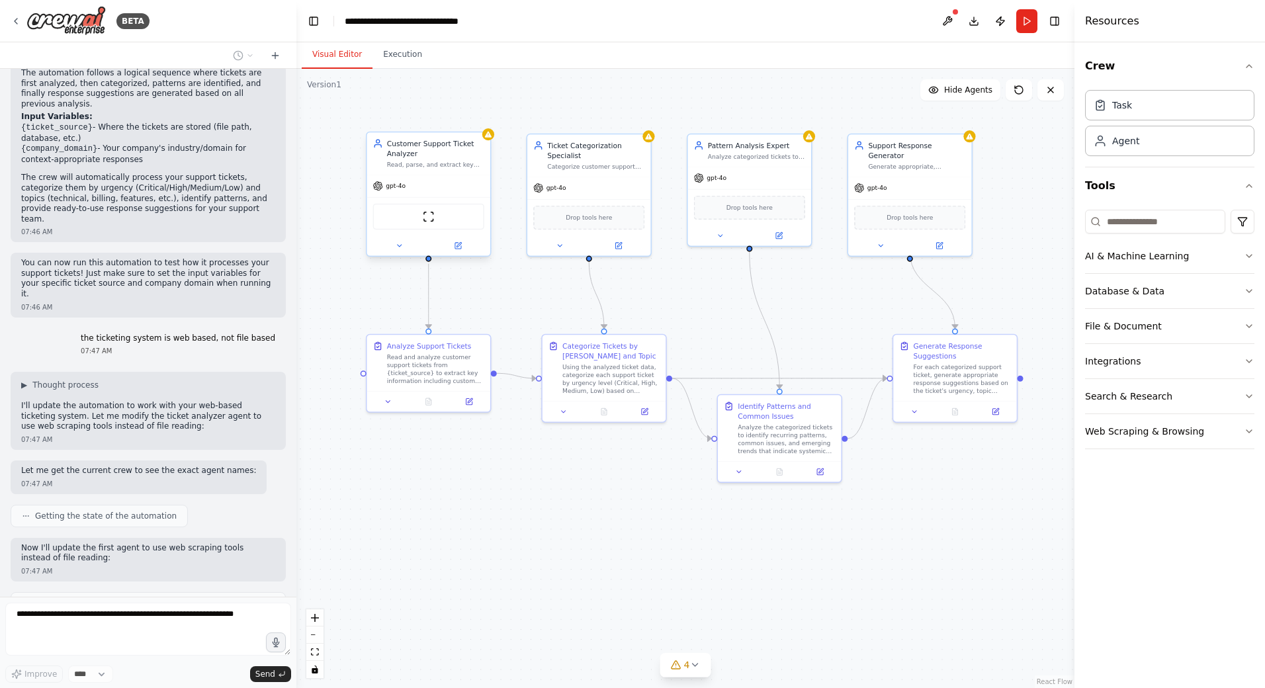
click at [434, 227] on div "ScrapeWebsiteTool" at bounding box center [428, 217] width 111 height 26
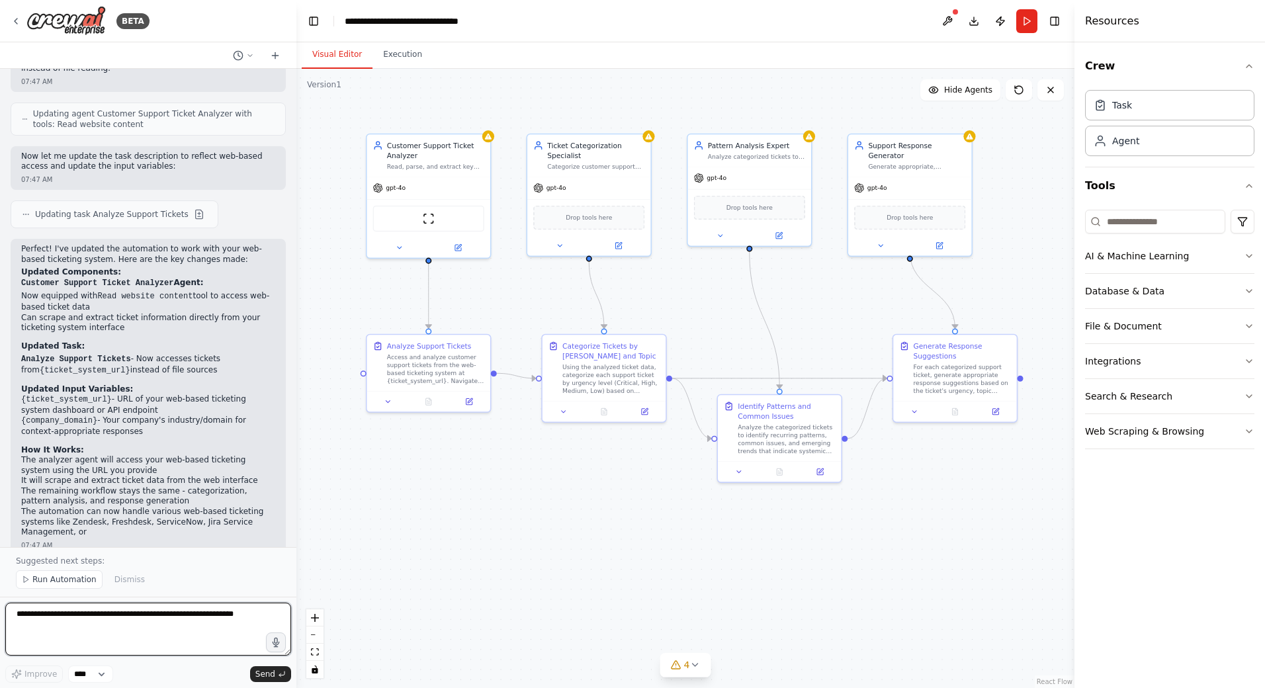
scroll to position [1520, 0]
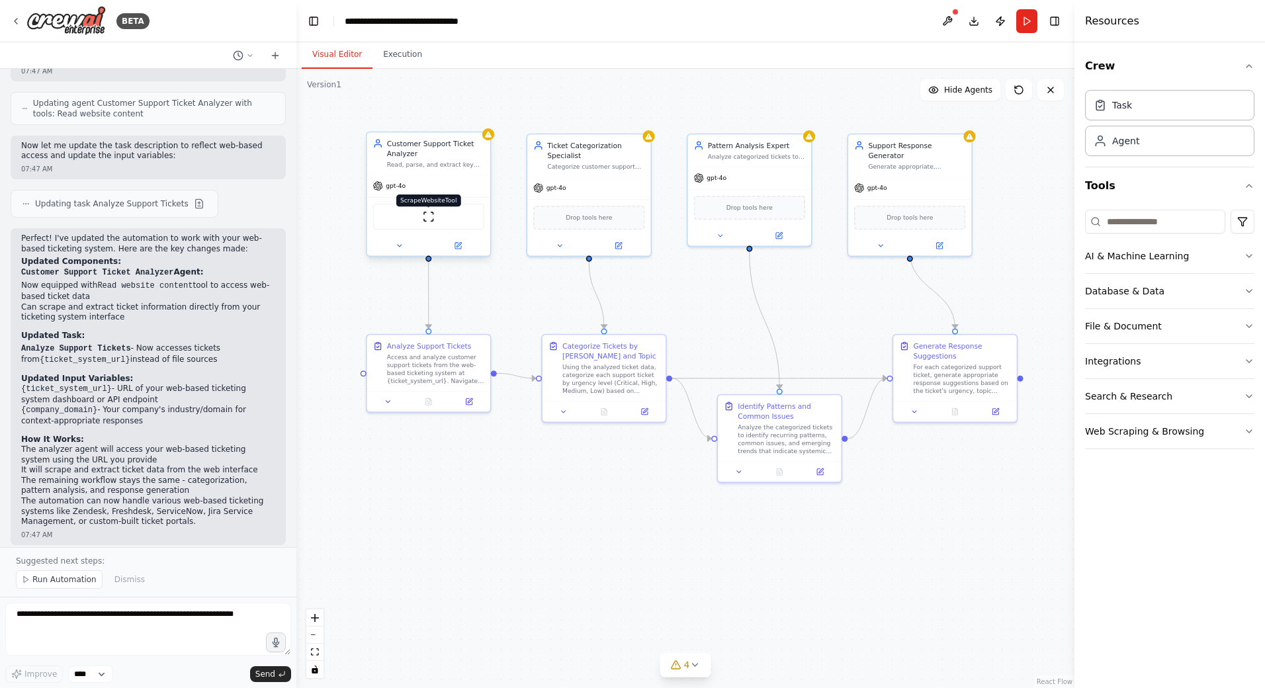
click at [429, 216] on img at bounding box center [429, 216] width 12 height 12
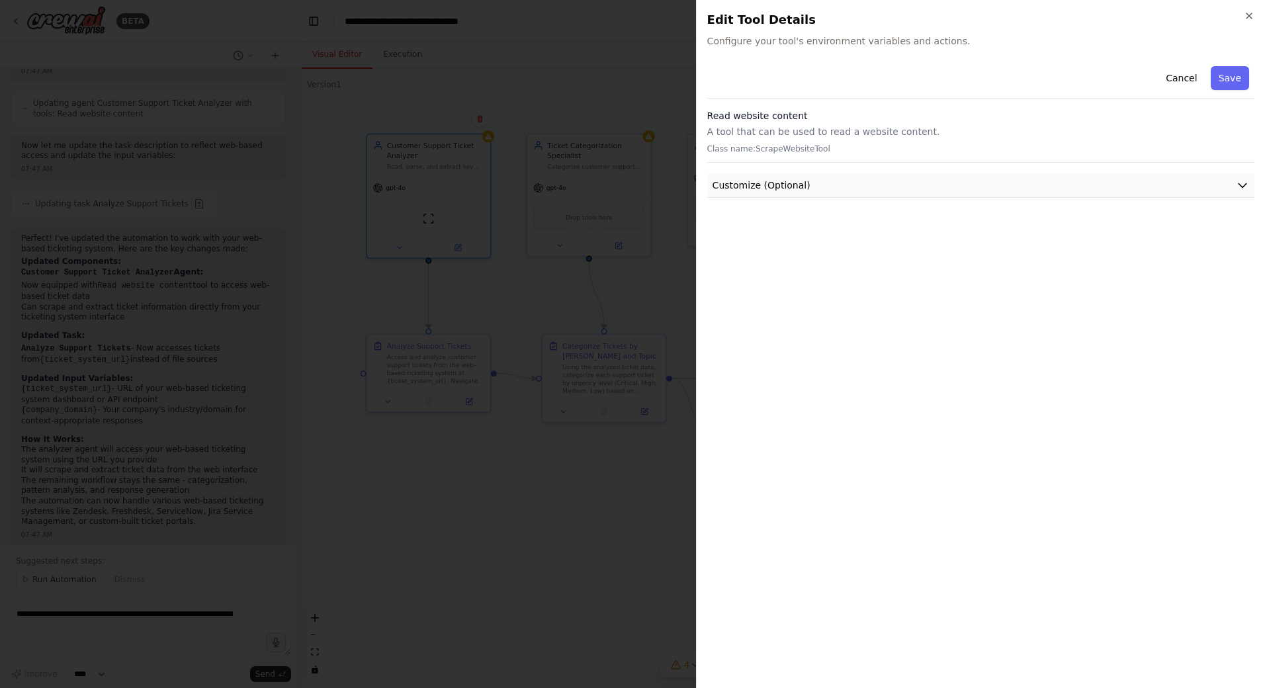
click at [796, 190] on span "Customize (Optional)" at bounding box center [762, 185] width 98 height 13
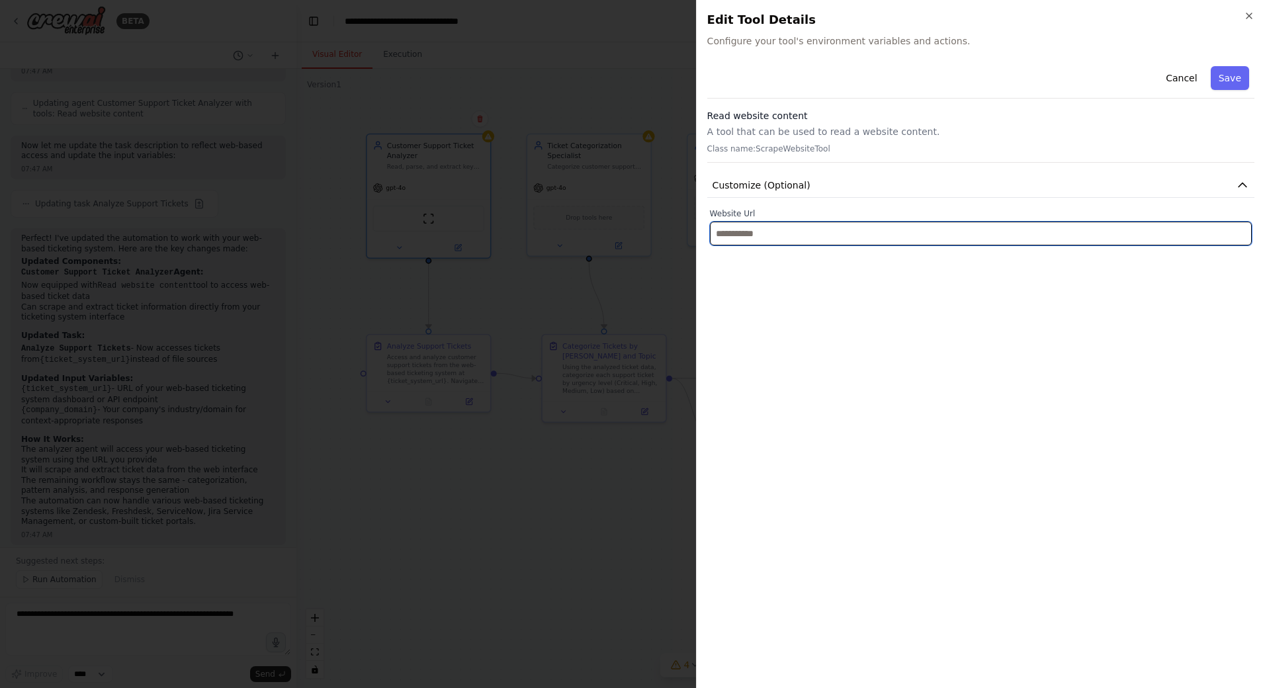
click at [763, 243] on input "text" at bounding box center [981, 234] width 542 height 24
paste input "**********"
type input "**********"
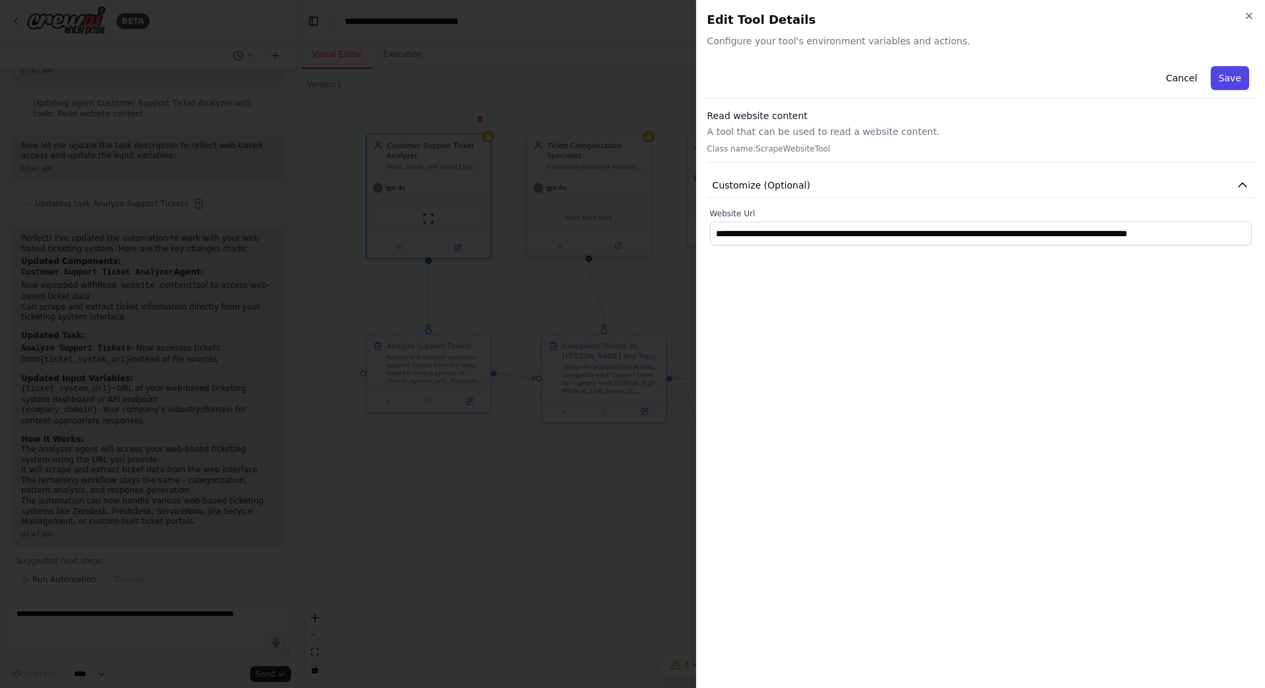
click at [1226, 79] on button "Save" at bounding box center [1230, 78] width 38 height 24
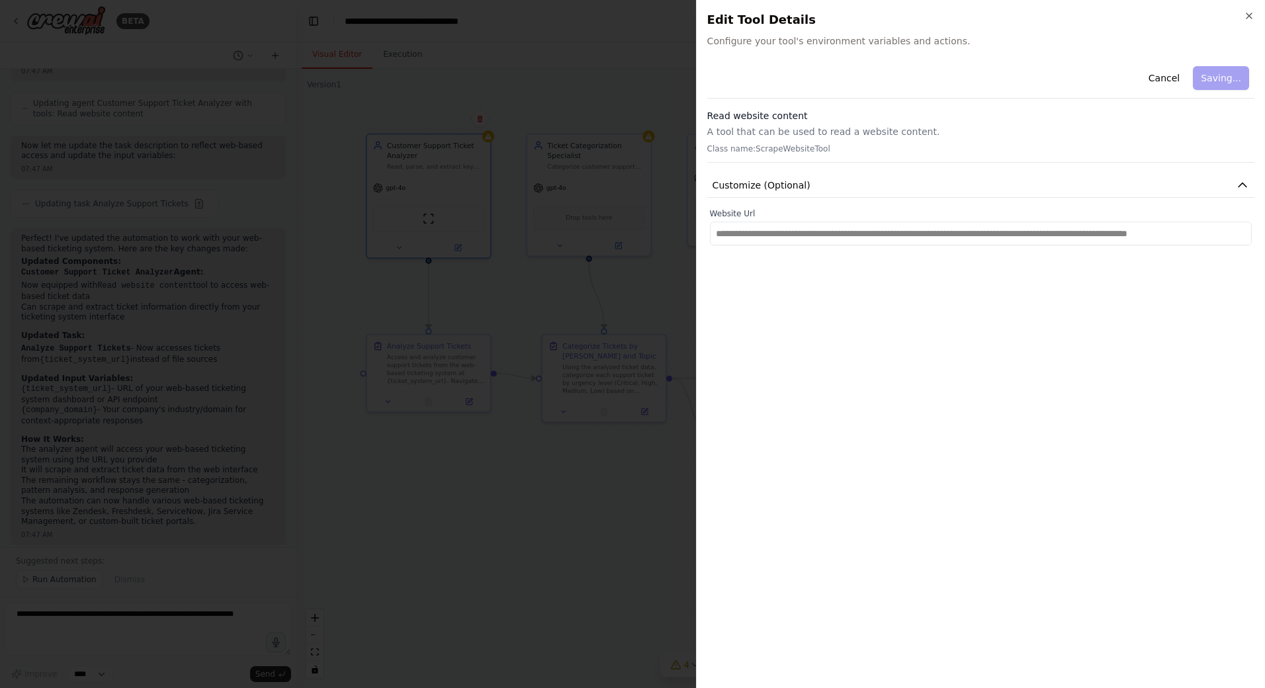
scroll to position [0, 0]
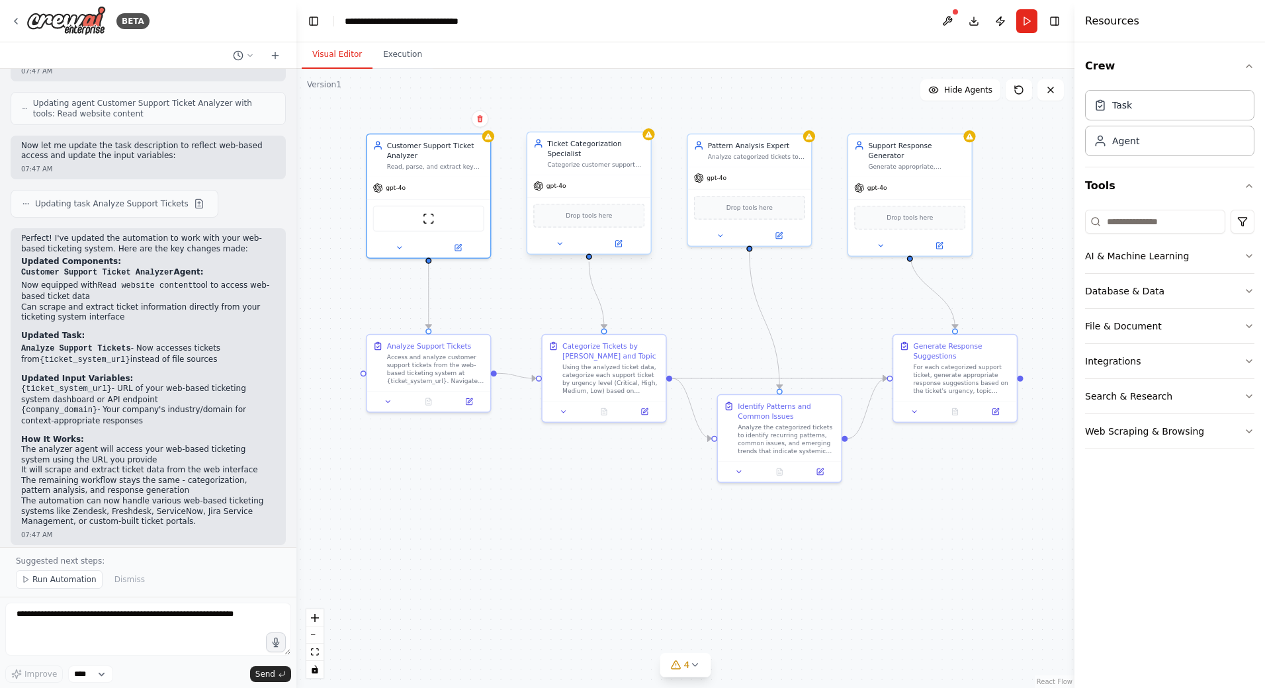
click at [599, 221] on div "Drop tools here" at bounding box center [588, 216] width 111 height 24
click at [620, 240] on icon at bounding box center [619, 244] width 8 height 8
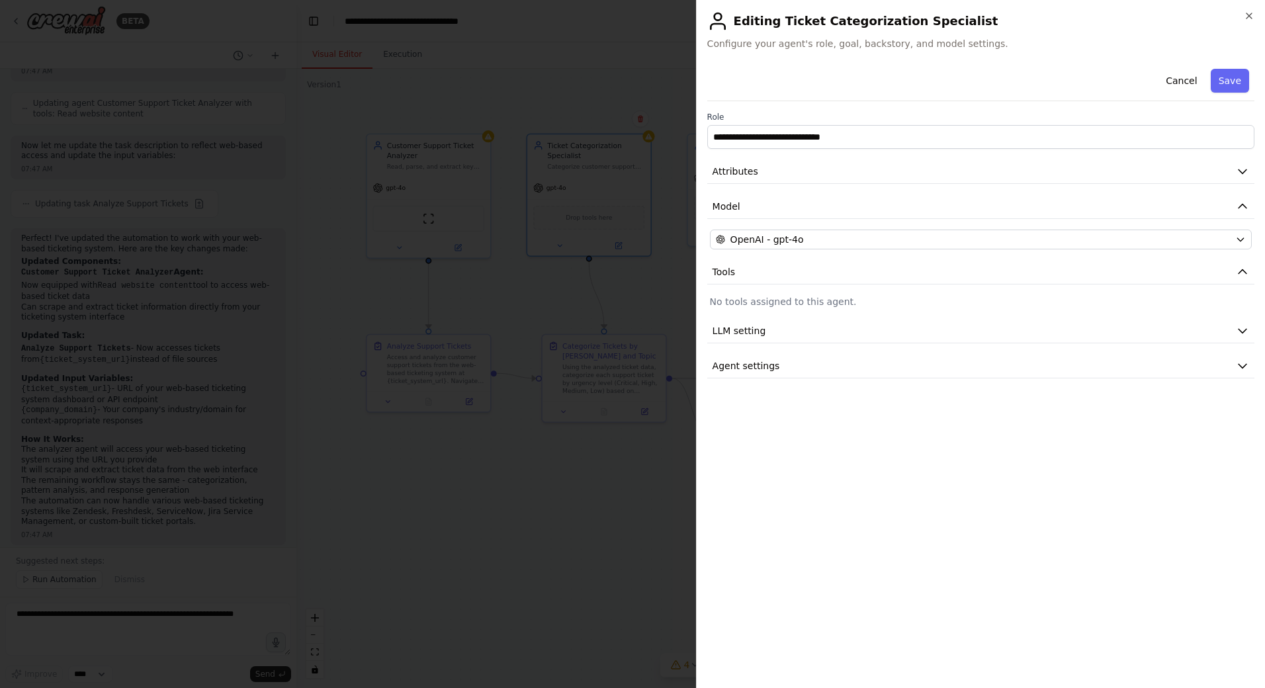
click at [666, 501] on div at bounding box center [632, 344] width 1265 height 688
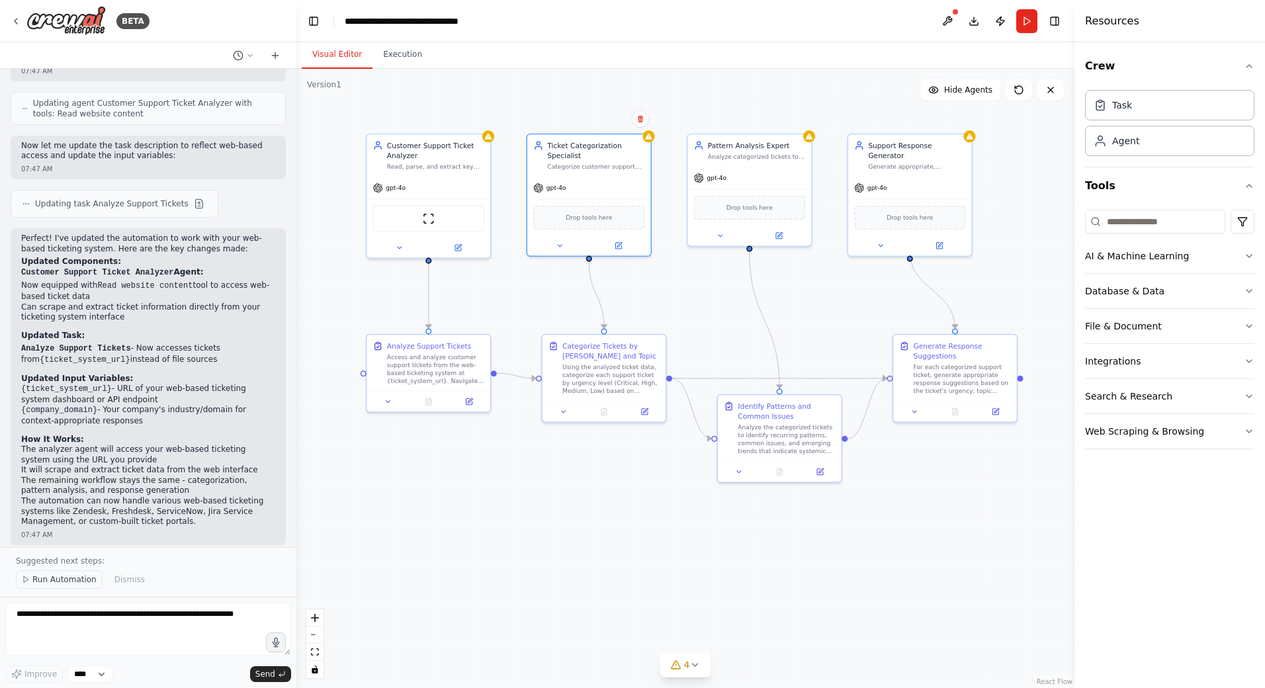
click at [62, 579] on span "Run Automation" at bounding box center [64, 579] width 64 height 11
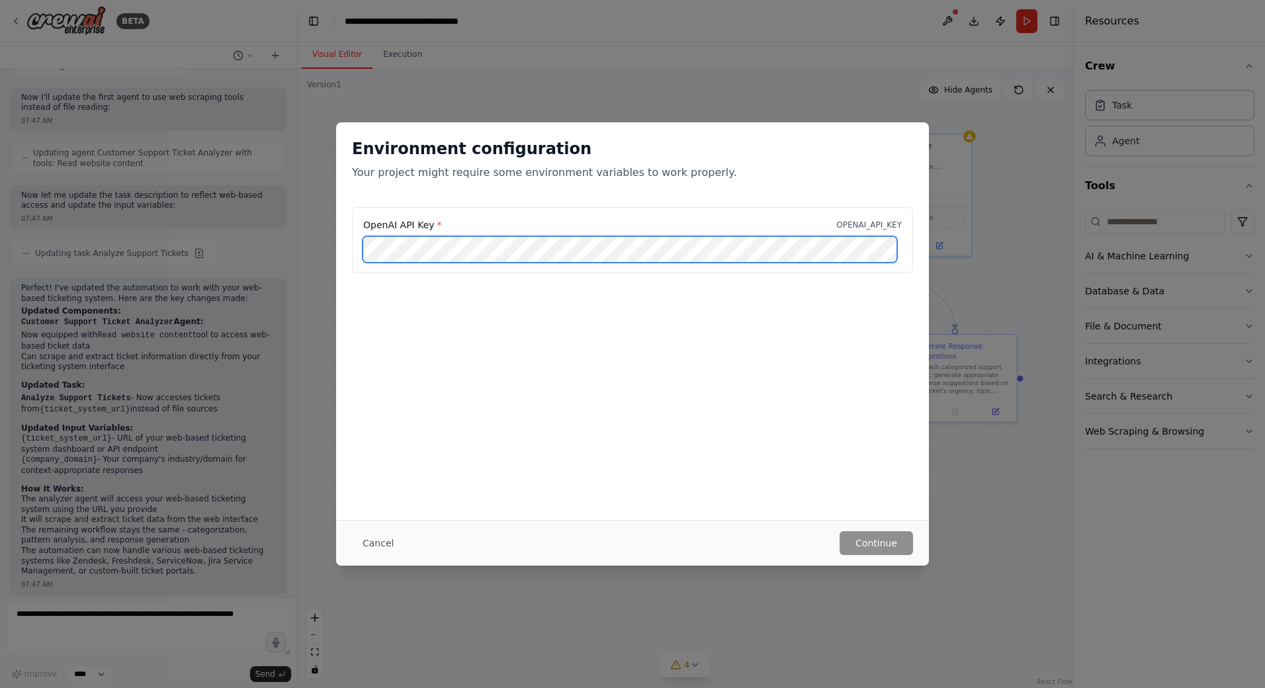
click at [337, 242] on div "OpenAI API Key * OPENAI_API_KEY" at bounding box center [632, 248] width 593 height 82
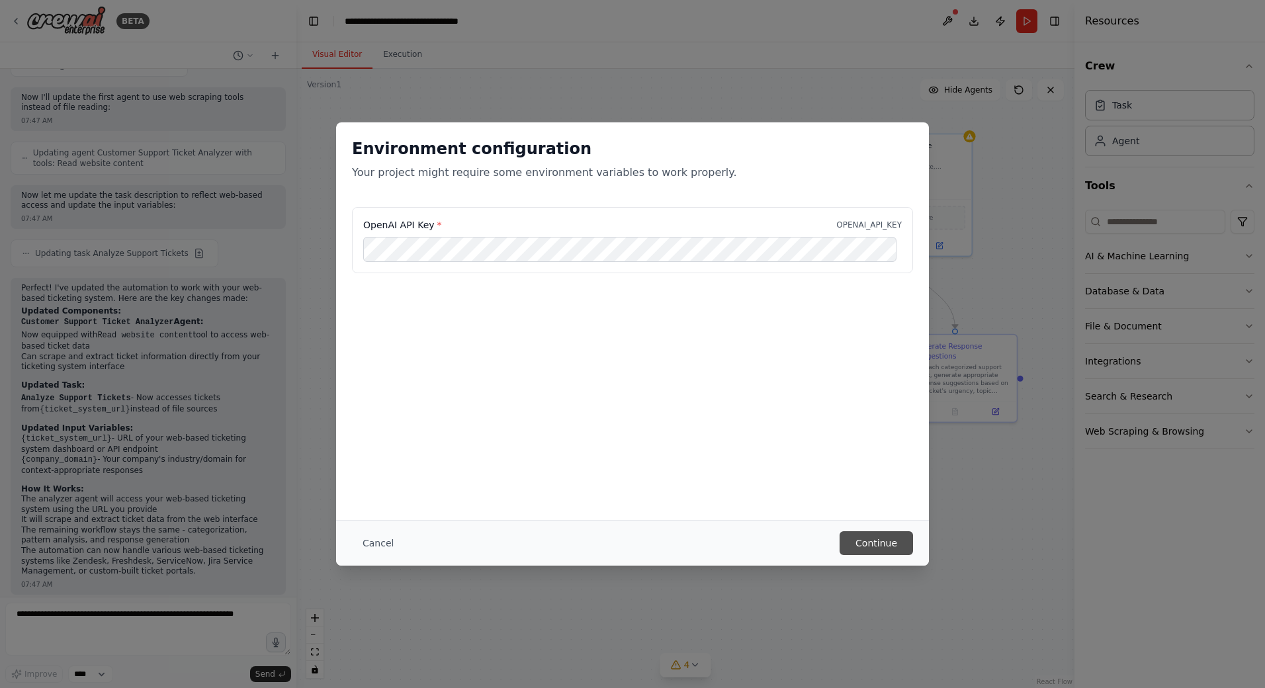
click at [872, 543] on button "Continue" at bounding box center [876, 543] width 73 height 24
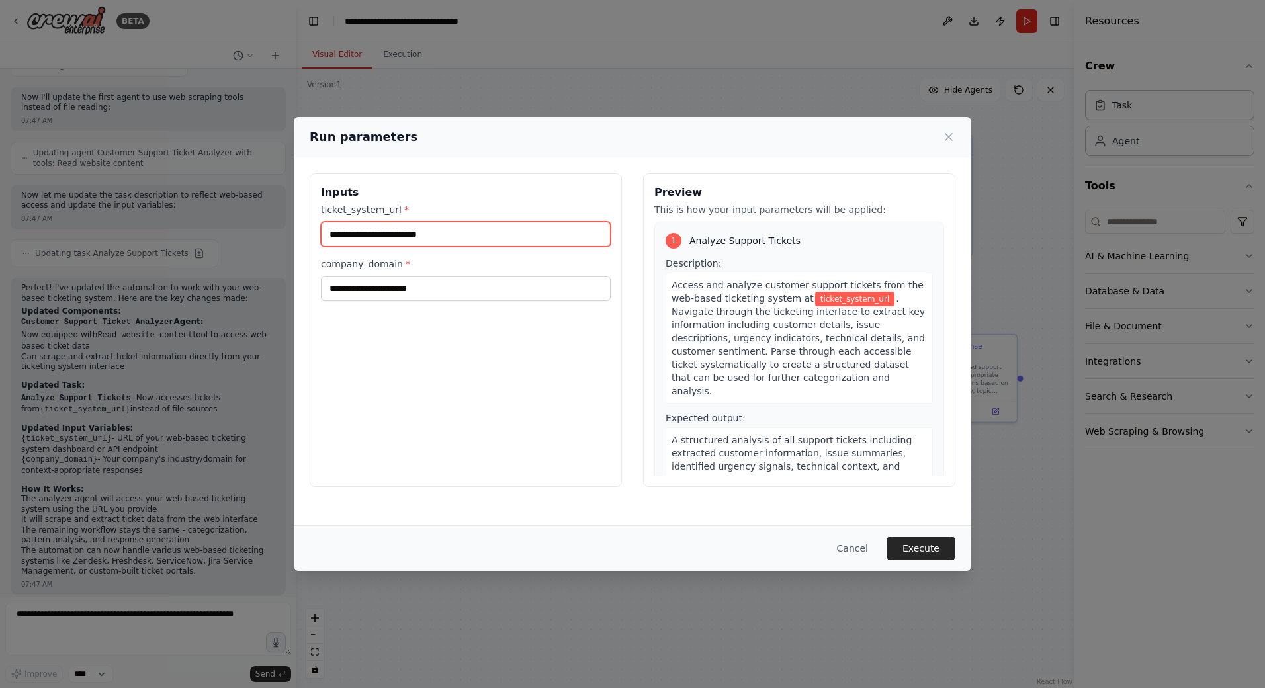
click at [463, 239] on input "ticket_system_url *" at bounding box center [466, 234] width 290 height 25
paste input "**********"
type input "**********"
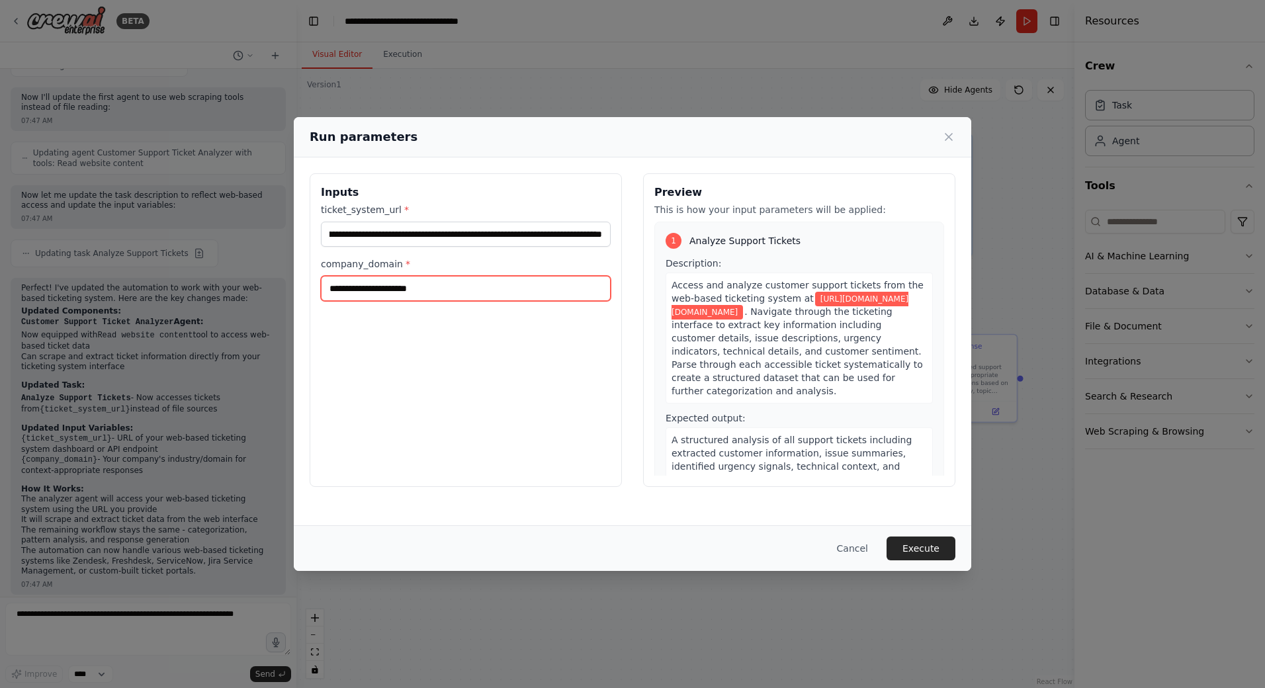
scroll to position [0, 0]
click at [432, 293] on input "company_domain *" at bounding box center [466, 288] width 290 height 25
click at [909, 548] on button "Execute" at bounding box center [921, 549] width 69 height 24
click at [491, 293] on input "company_domain *" at bounding box center [466, 288] width 290 height 25
type input "**********"
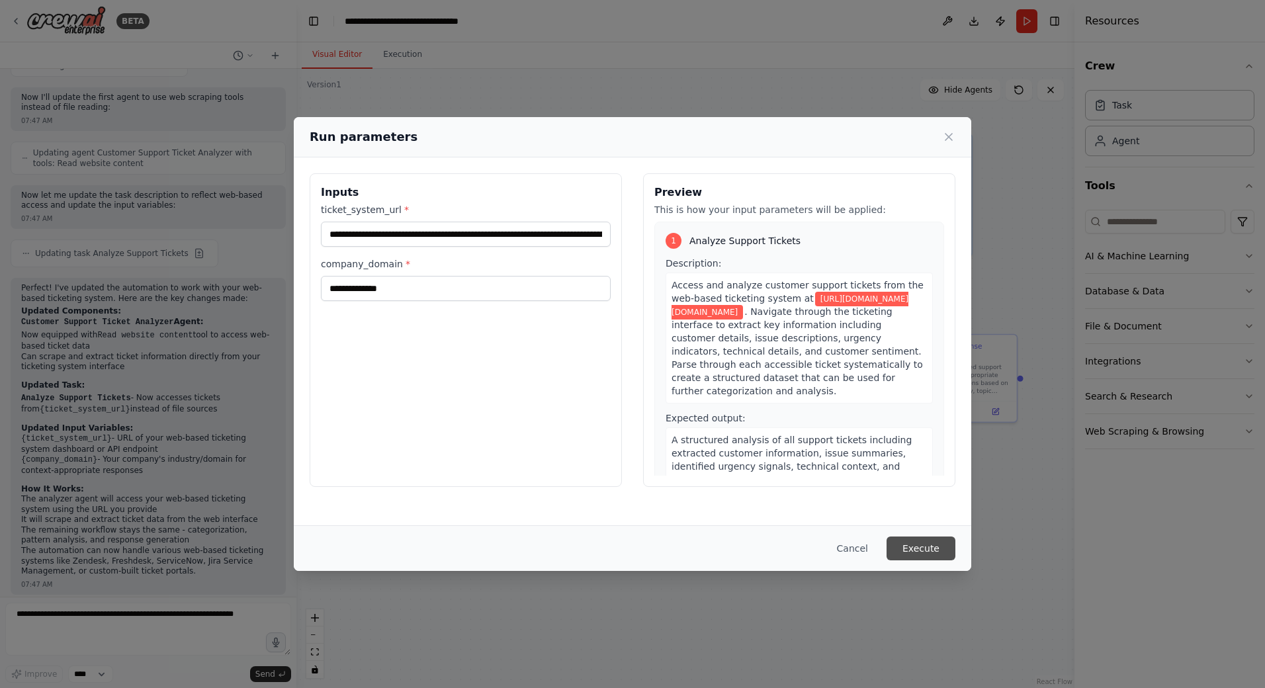
click at [916, 551] on button "Execute" at bounding box center [921, 549] width 69 height 24
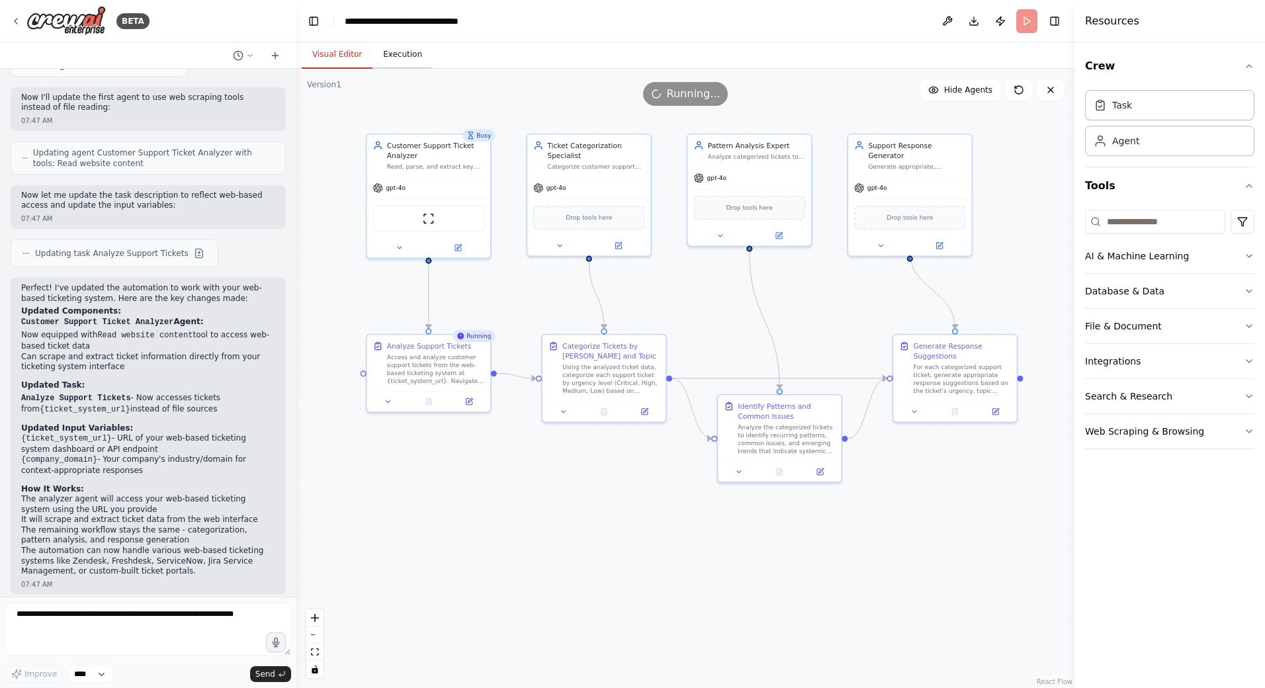
click at [393, 64] on button "Execution" at bounding box center [403, 55] width 60 height 28
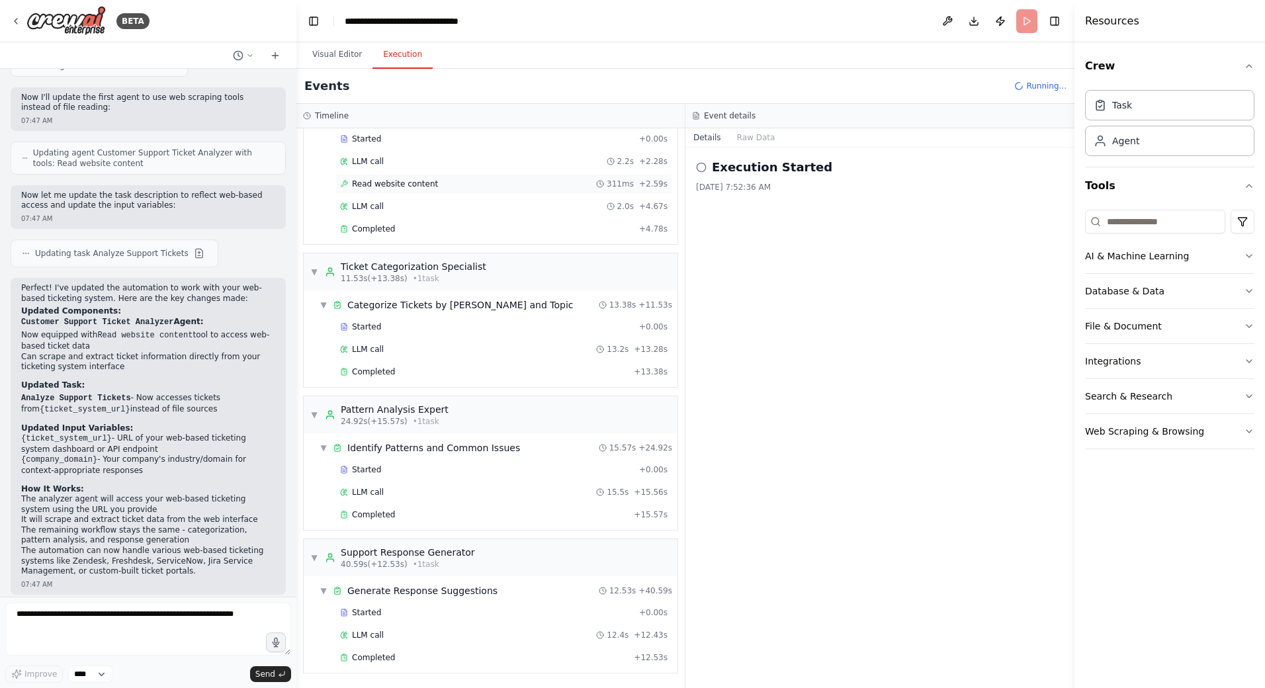
scroll to position [1520, 0]
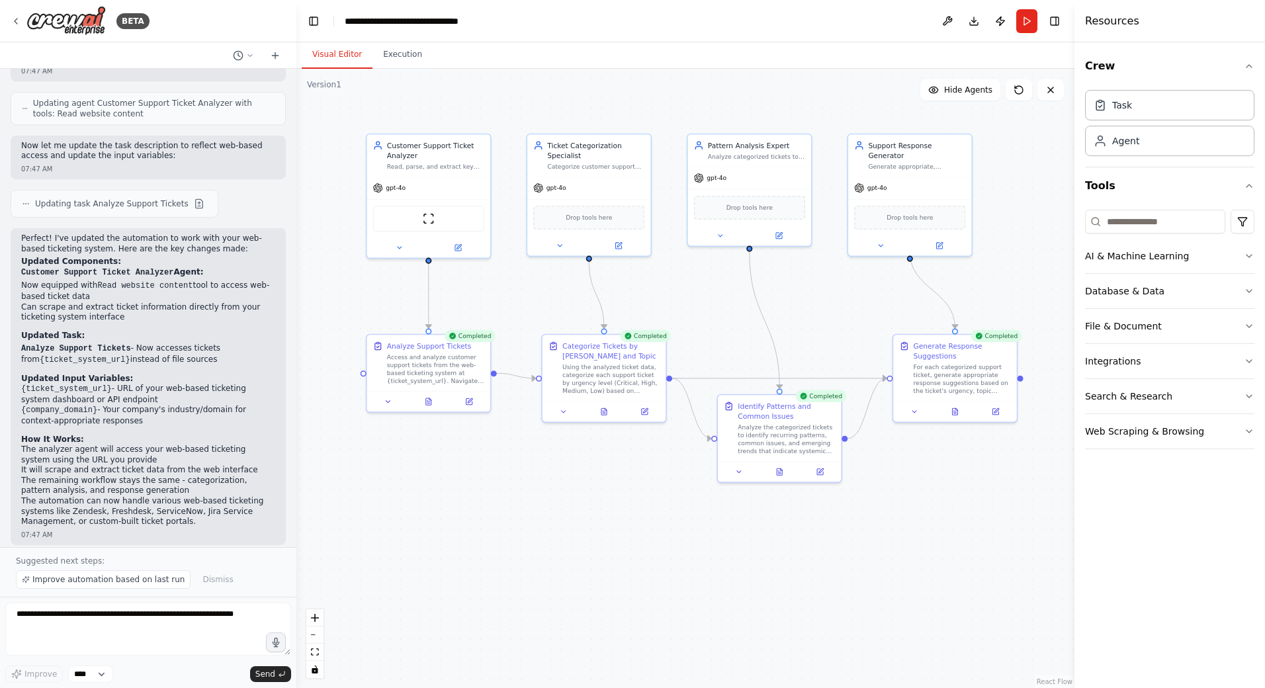
click at [340, 62] on button "Visual Editor" at bounding box center [337, 55] width 71 height 28
click at [971, 390] on div "For each categorized support ticket, generate appropriate response suggestions …" at bounding box center [962, 377] width 97 height 32
click at [962, 408] on button at bounding box center [955, 410] width 42 height 12
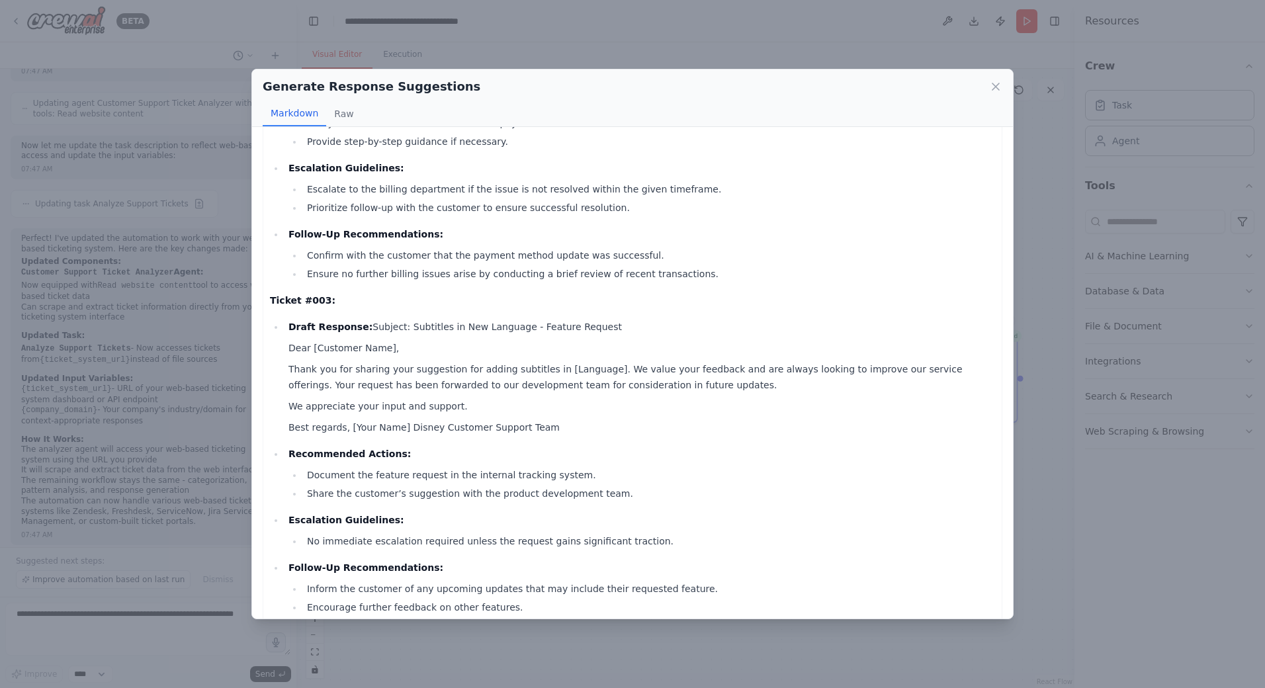
scroll to position [600, 0]
click at [996, 86] on icon at bounding box center [996, 86] width 7 height 7
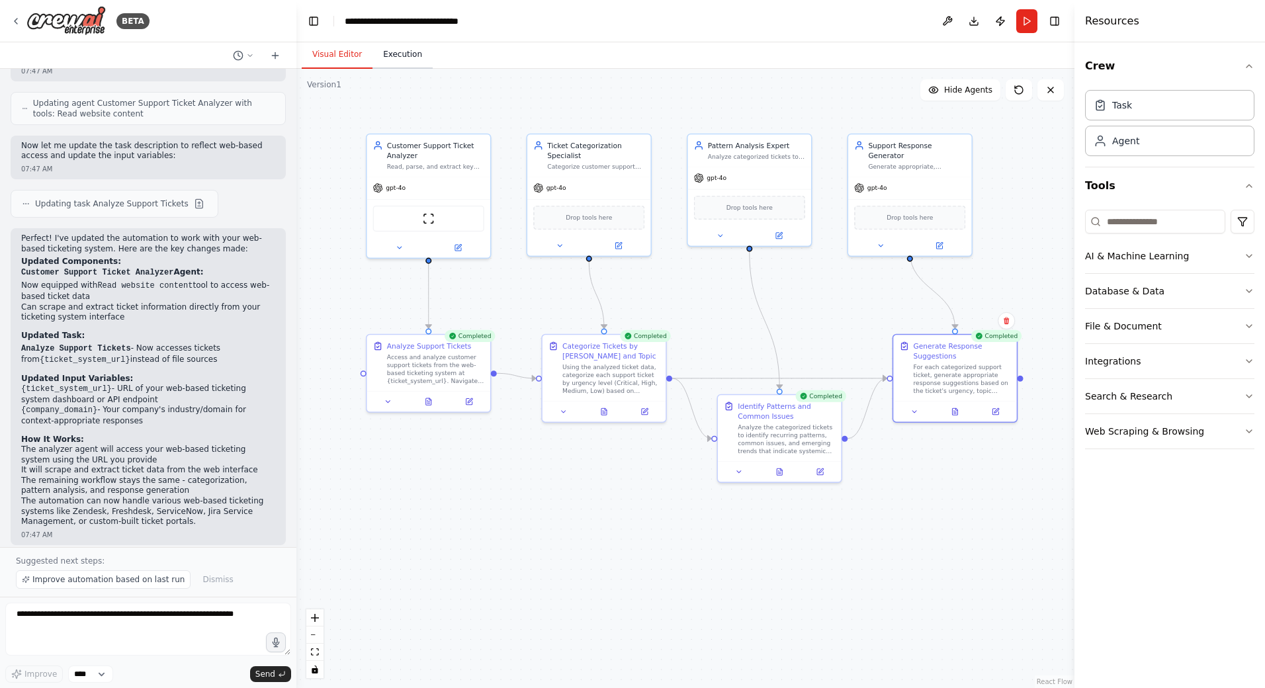
click at [410, 61] on button "Execution" at bounding box center [403, 55] width 60 height 28
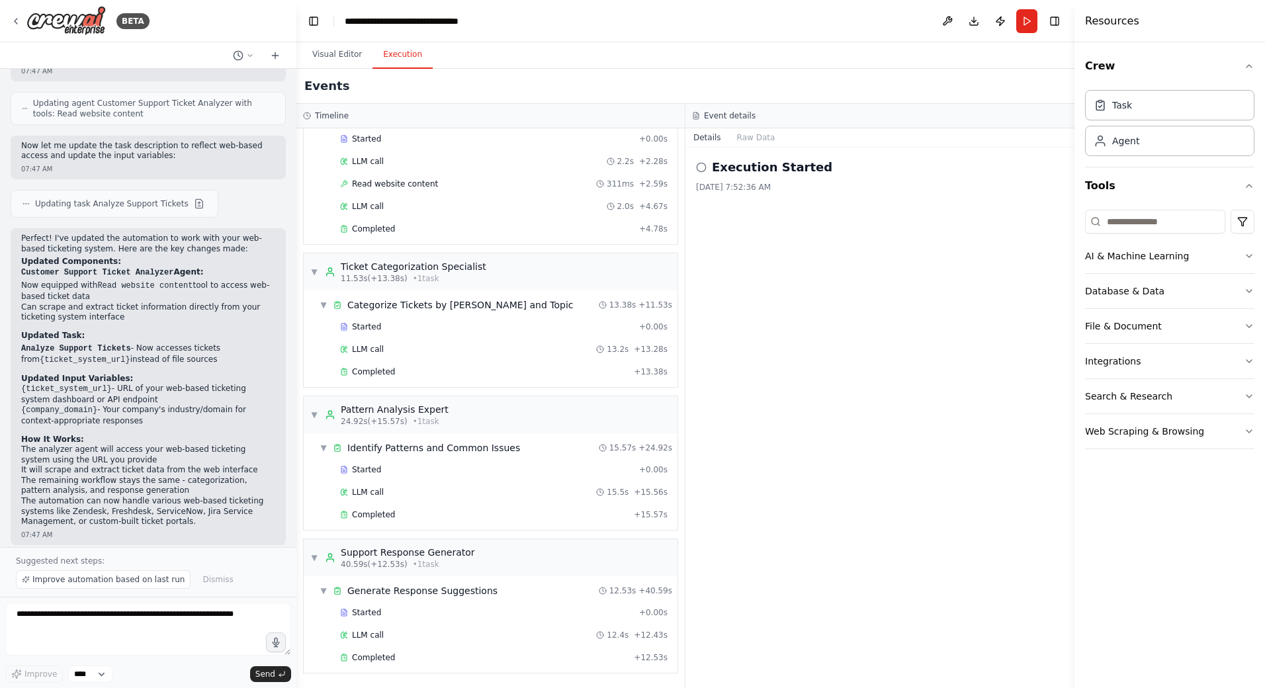
click at [768, 156] on div "Execution Started 8/29/2025, 7:52:36 AM" at bounding box center [880, 418] width 389 height 541
click at [474, 415] on div "▼ Pattern Analysis Expert 24.92s (+15.57s) • 1 task" at bounding box center [491, 414] width 374 height 37
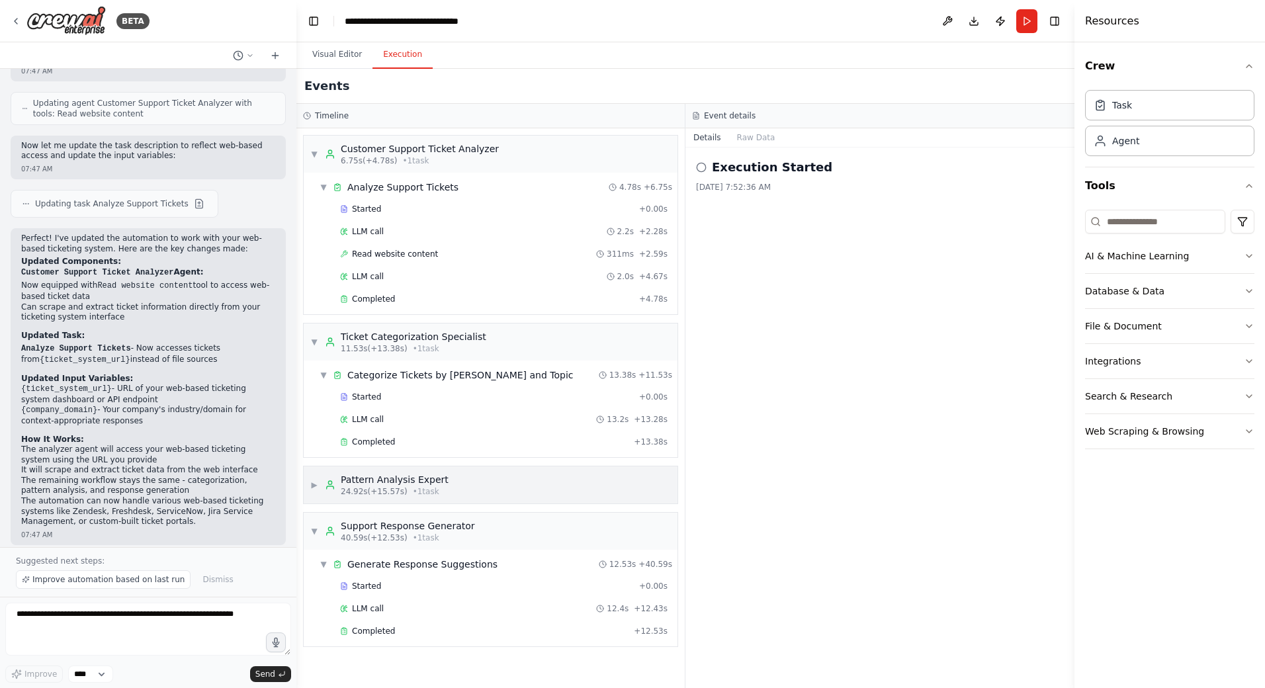
scroll to position [0, 0]
click at [472, 488] on div "▶ Pattern Analysis Expert 24.92s (+15.57s) • 1 task" at bounding box center [491, 485] width 374 height 37
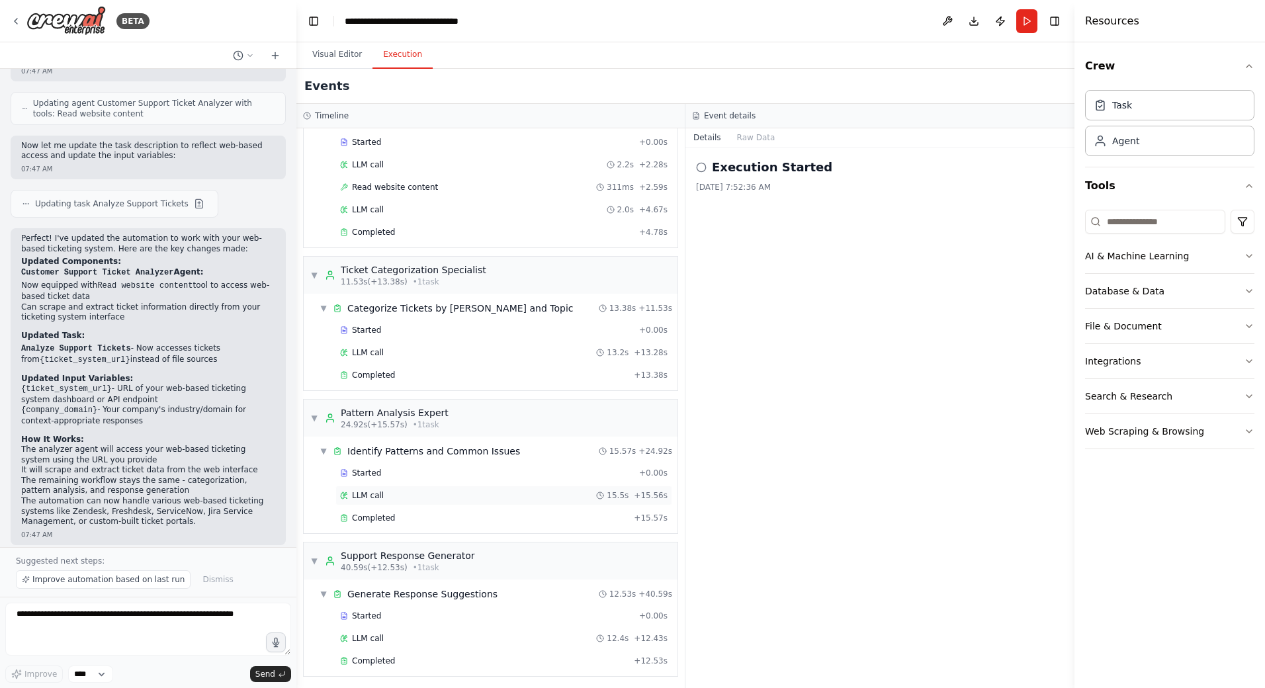
scroll to position [70, 0]
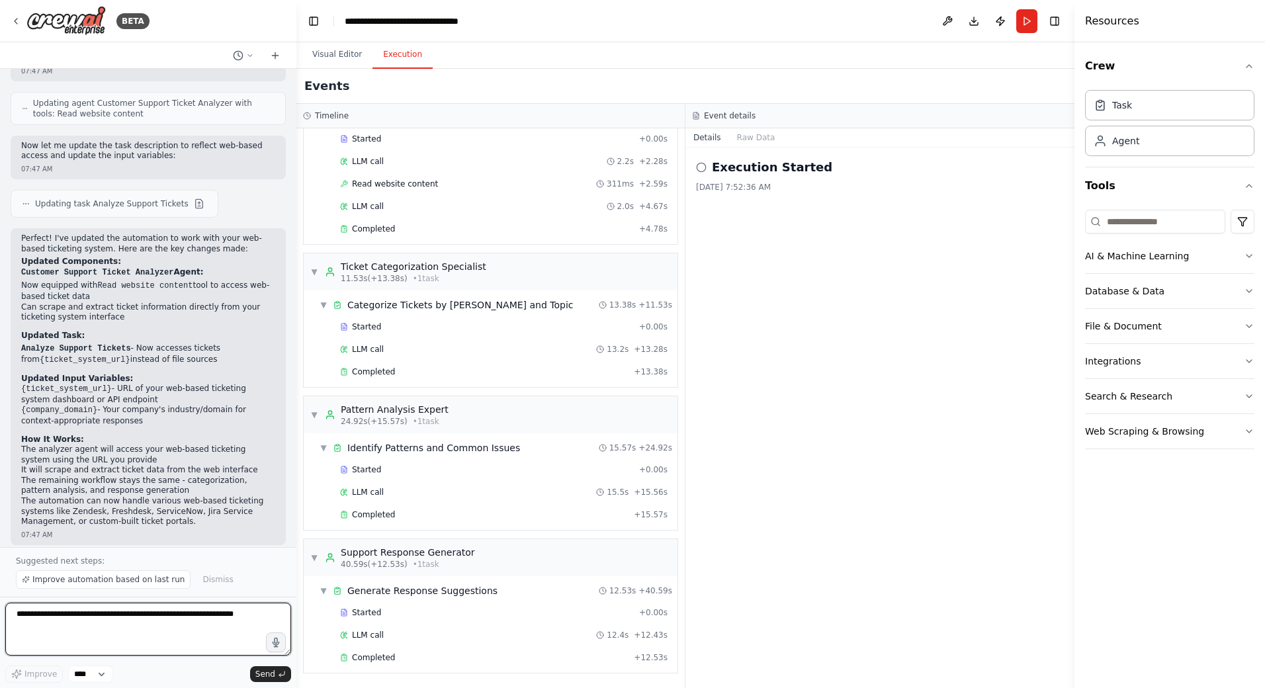
click at [228, 615] on textarea at bounding box center [148, 629] width 286 height 53
type textarea "**********"
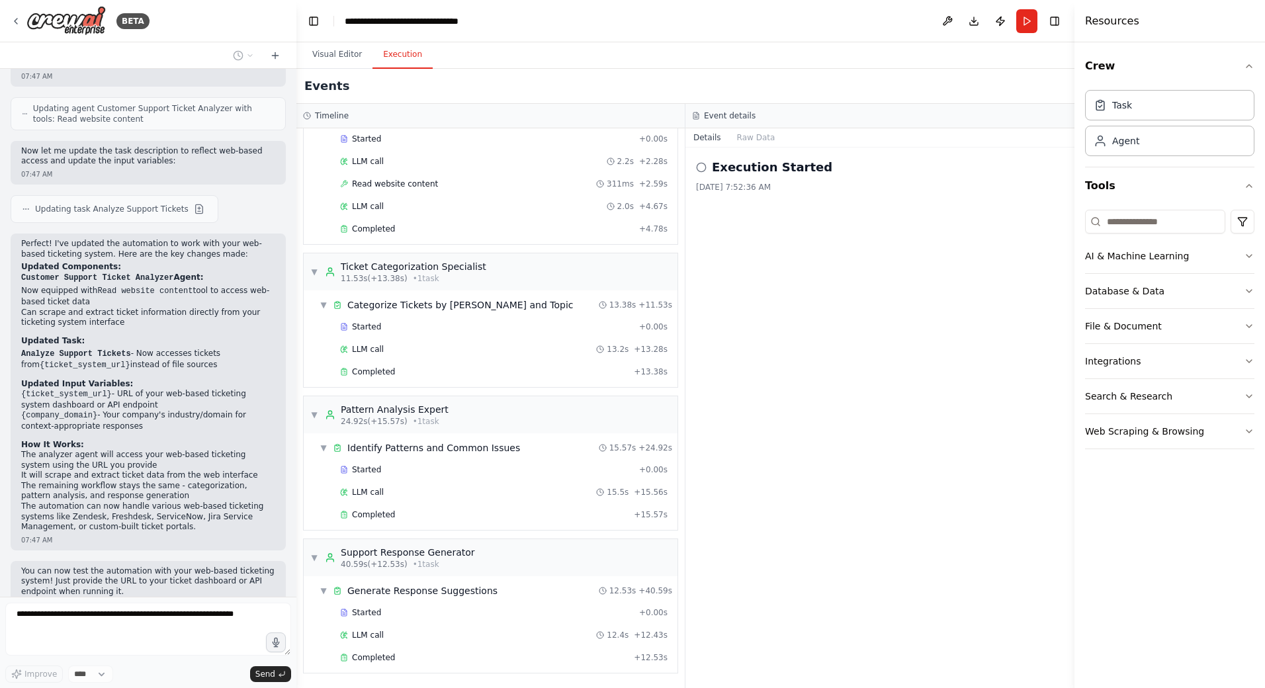
scroll to position [1549, 0]
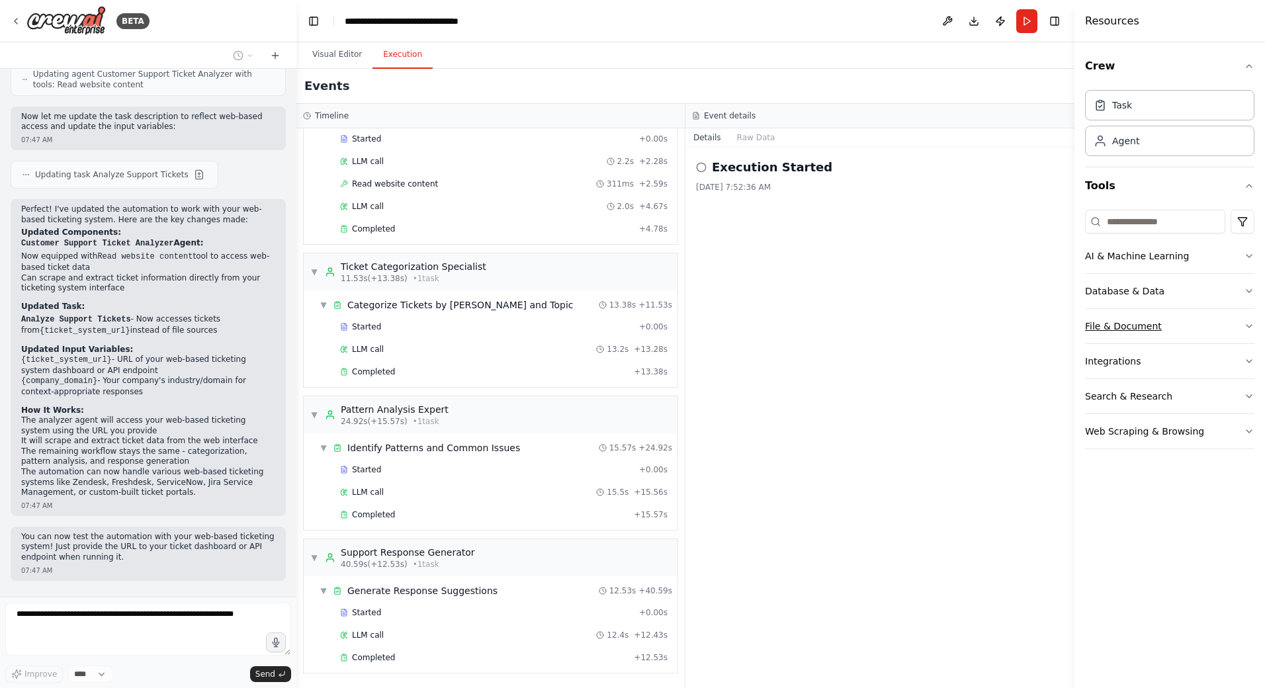
click at [1241, 320] on button "File & Document" at bounding box center [1169, 326] width 169 height 34
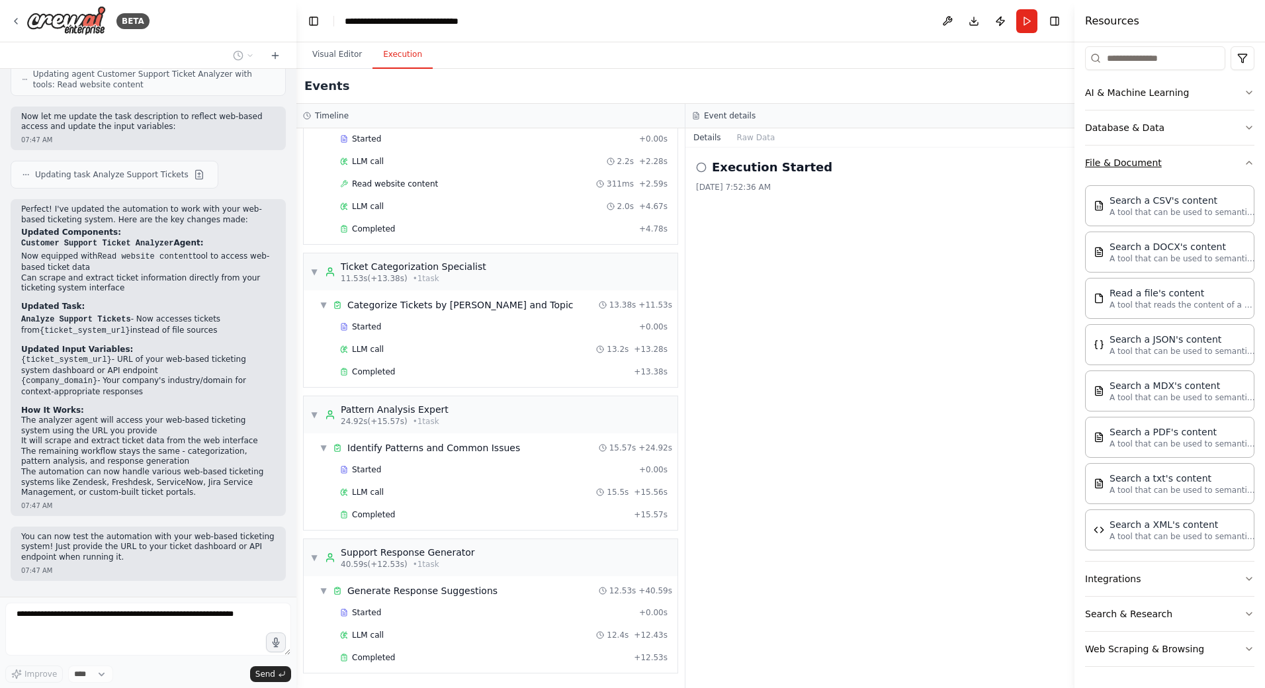
scroll to position [31, 0]
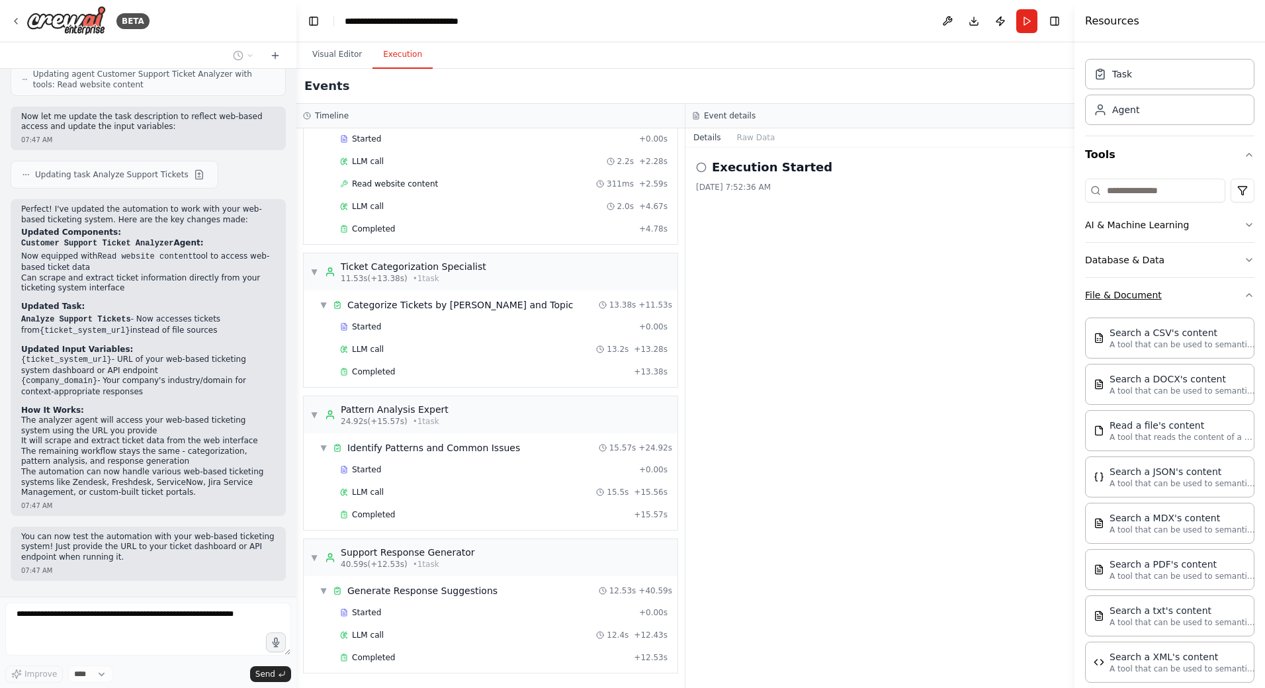
click at [1244, 300] on icon "button" at bounding box center [1249, 295] width 11 height 11
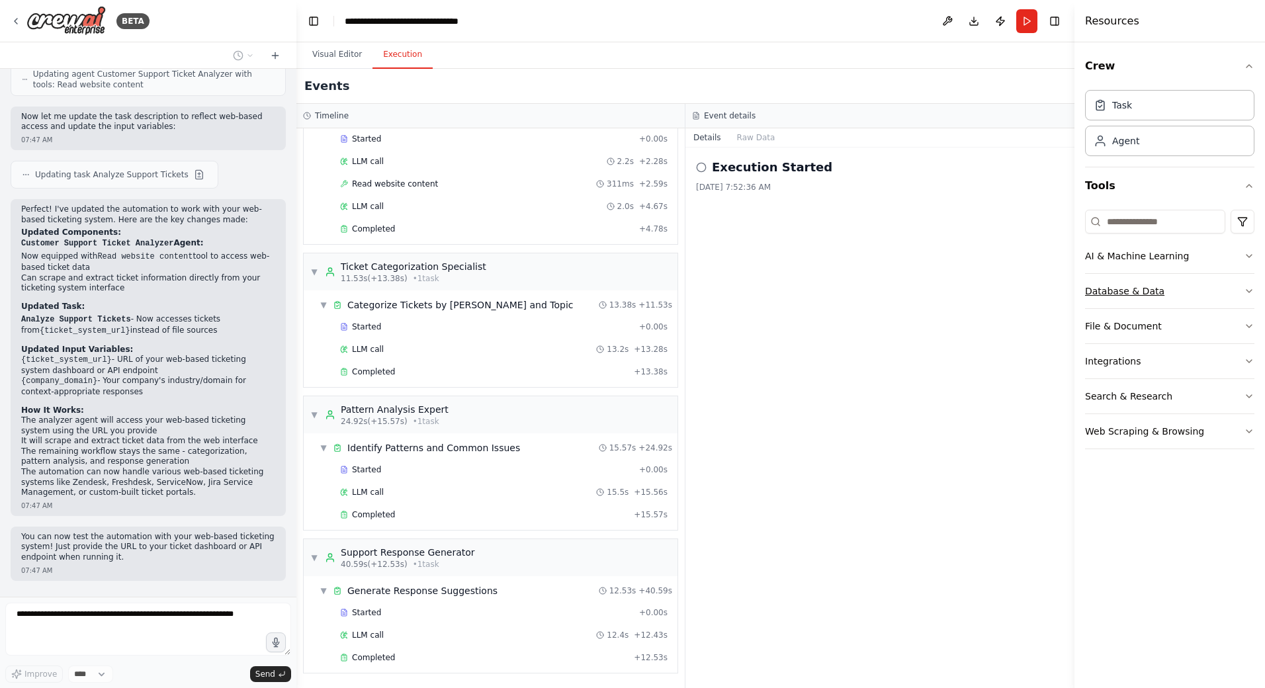
click at [1243, 297] on button "Database & Data" at bounding box center [1169, 291] width 169 height 34
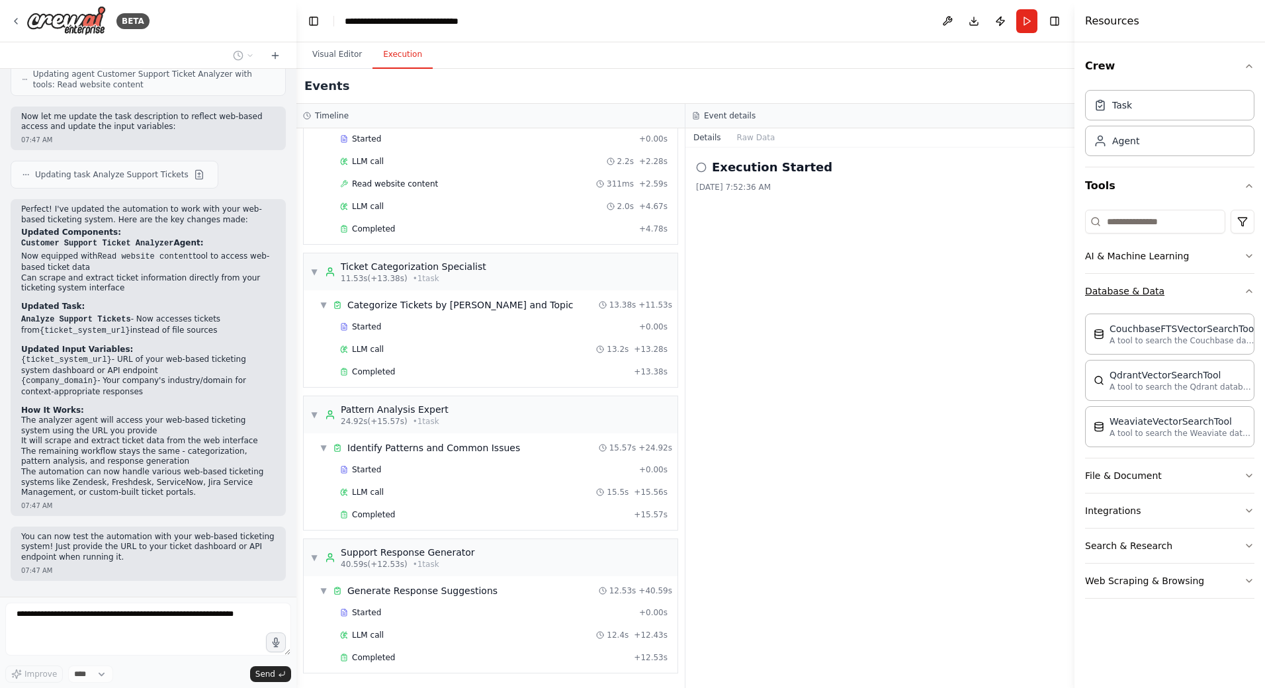
click at [1246, 293] on icon "button" at bounding box center [1249, 291] width 11 height 11
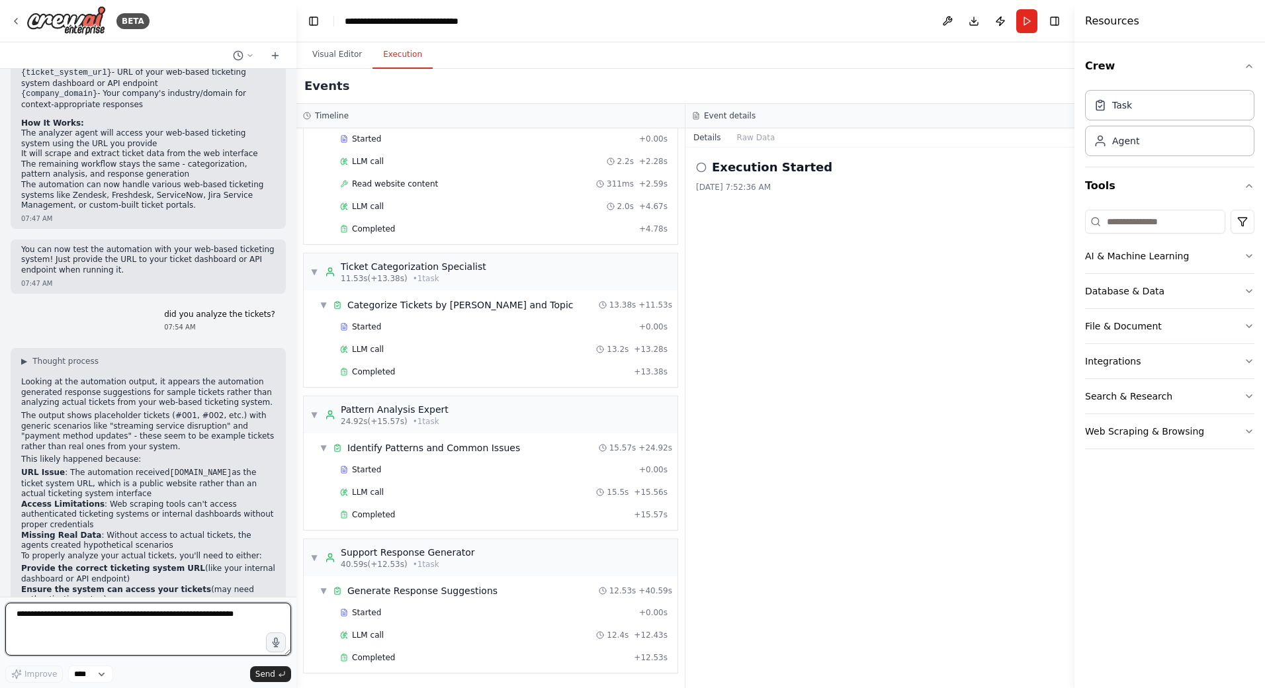
scroll to position [1860, 0]
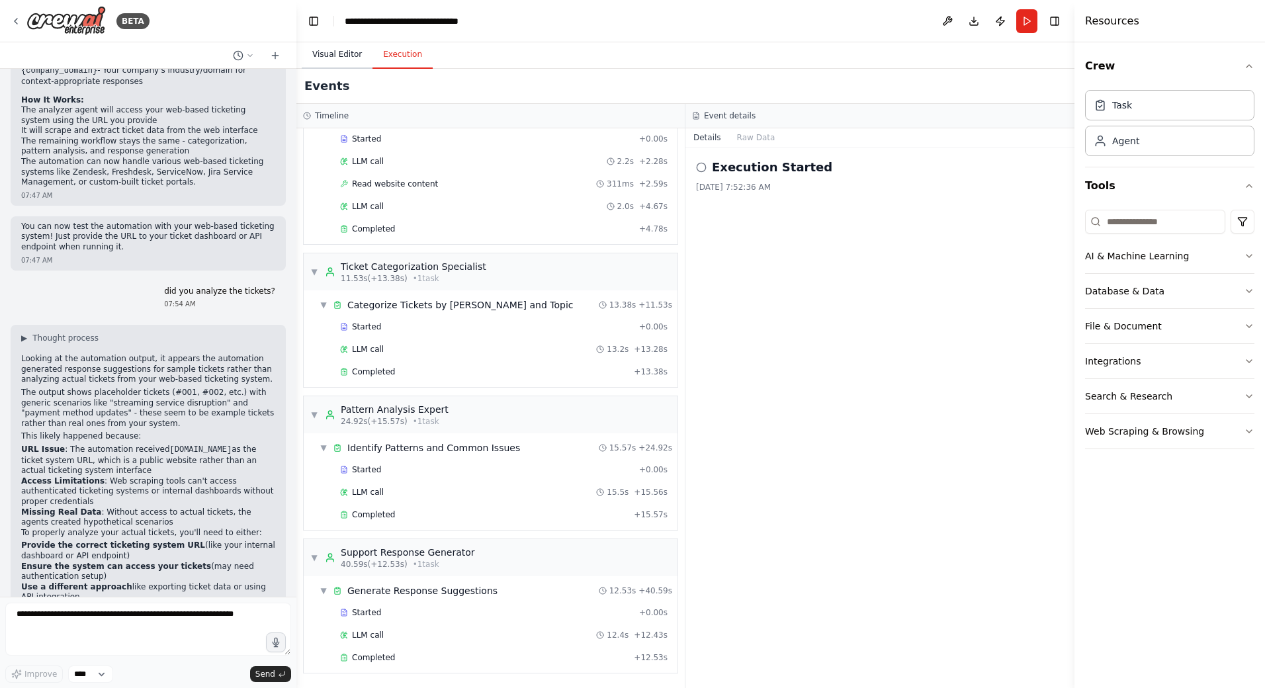
click at [353, 55] on button "Visual Editor" at bounding box center [337, 55] width 71 height 28
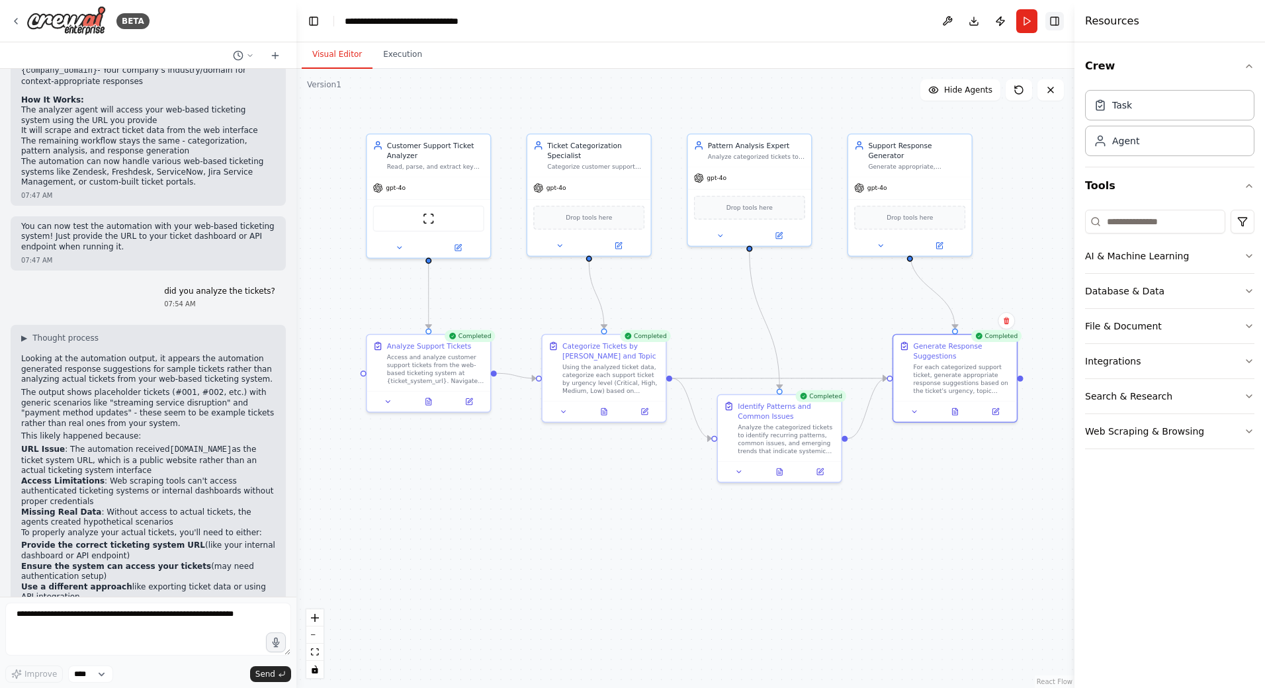
click at [1053, 18] on button "Toggle Right Sidebar" at bounding box center [1055, 21] width 19 height 19
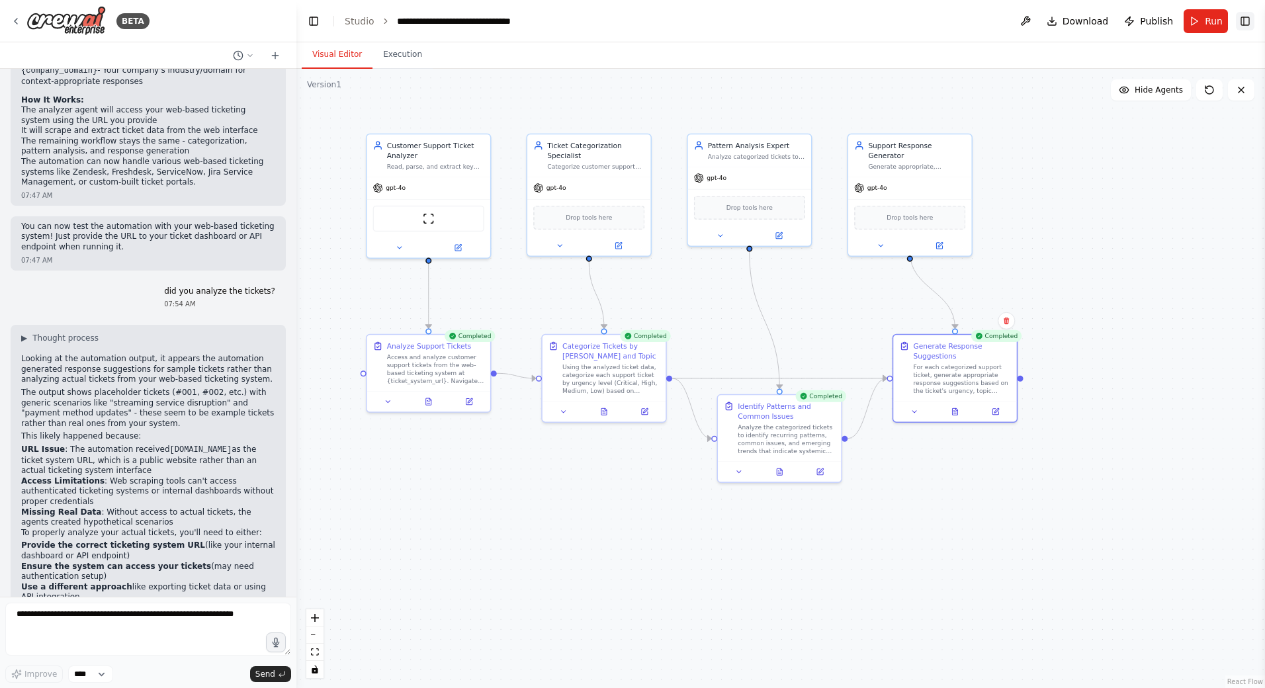
click at [1244, 19] on button "Toggle Right Sidebar" at bounding box center [1245, 21] width 19 height 19
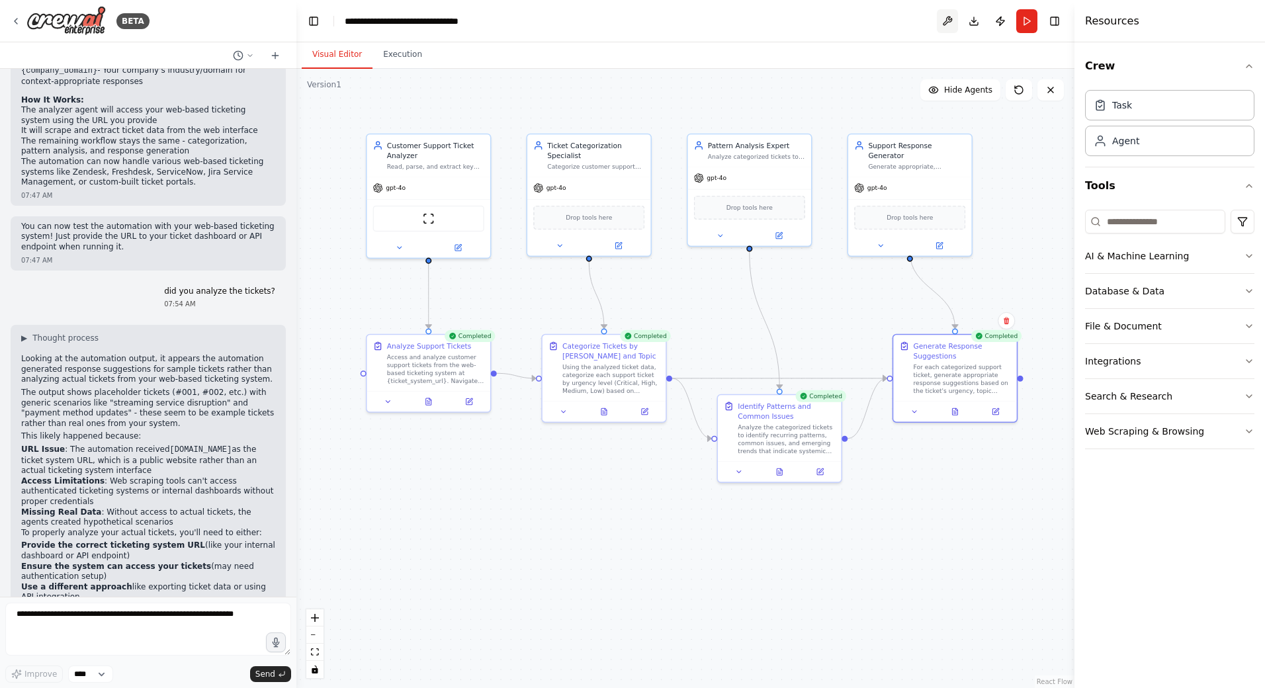
click at [954, 23] on button at bounding box center [947, 21] width 21 height 24
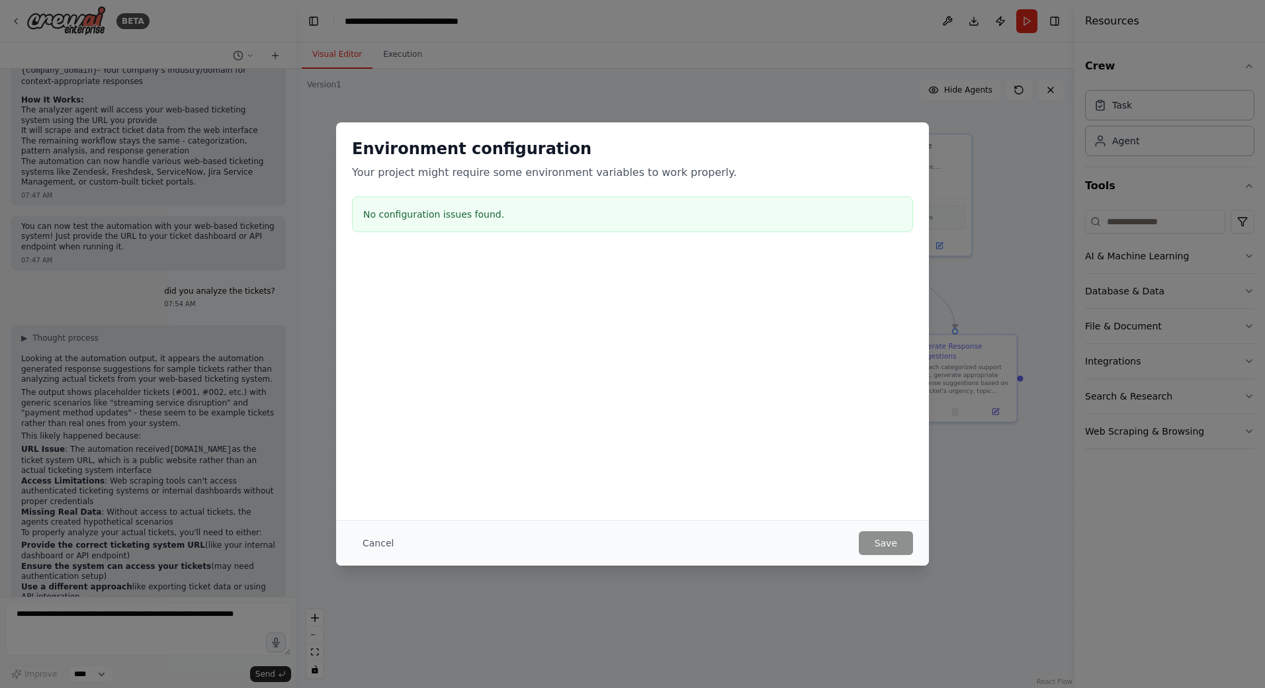
click at [723, 639] on div "Environment configuration Your project might require some environment variables…" at bounding box center [632, 344] width 1265 height 688
click at [394, 540] on button "Cancel" at bounding box center [378, 543] width 52 height 24
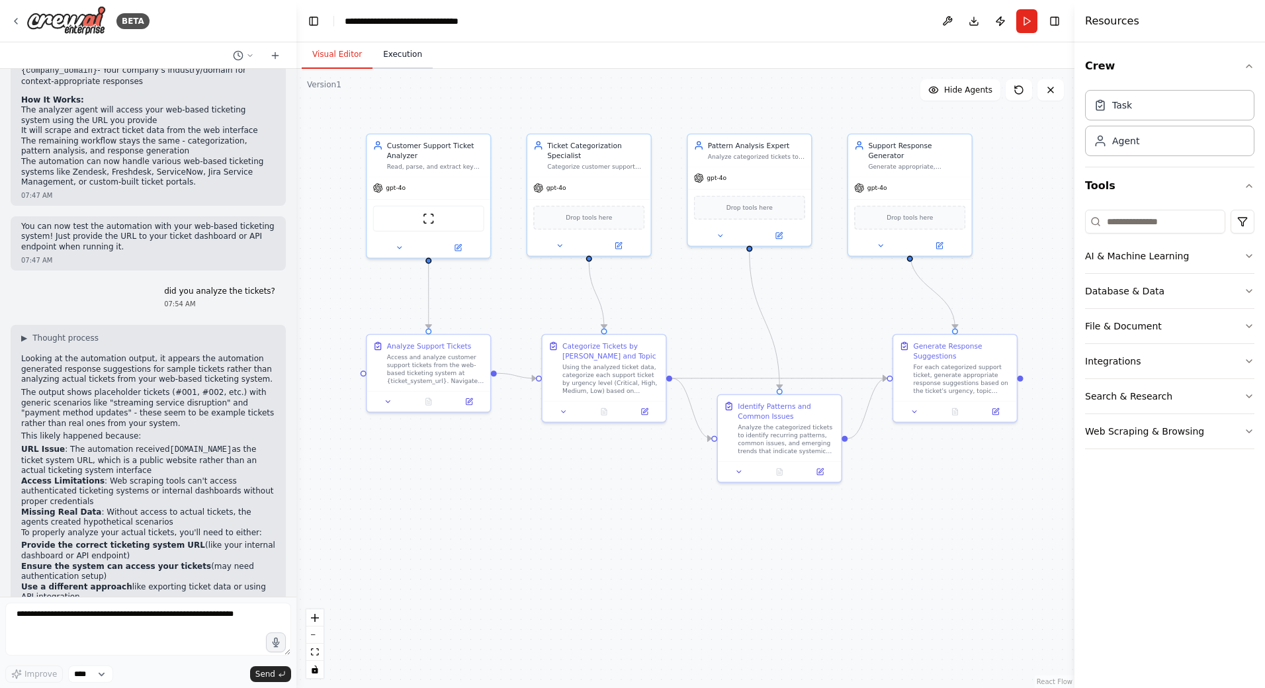
click at [389, 54] on button "Execution" at bounding box center [403, 55] width 60 height 28
click at [332, 56] on button "Visual Editor" at bounding box center [337, 55] width 71 height 28
click at [398, 60] on button "Execution" at bounding box center [403, 55] width 60 height 28
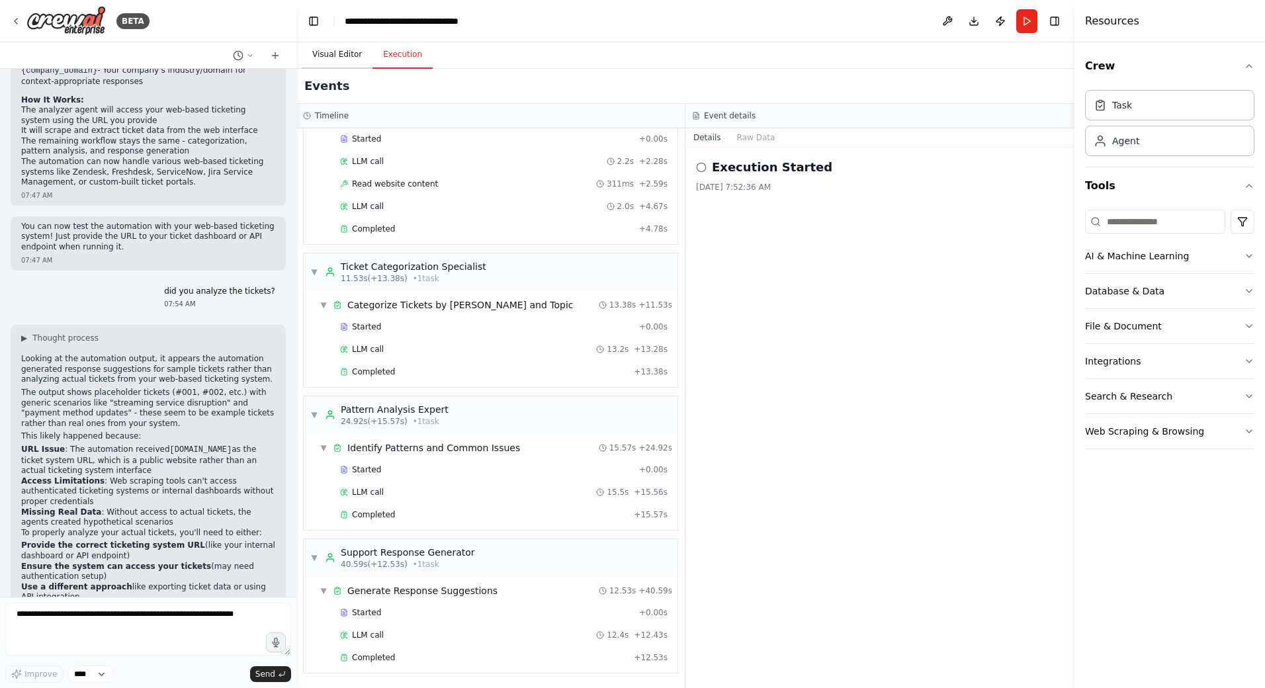
click at [314, 51] on button "Visual Editor" at bounding box center [337, 55] width 71 height 28
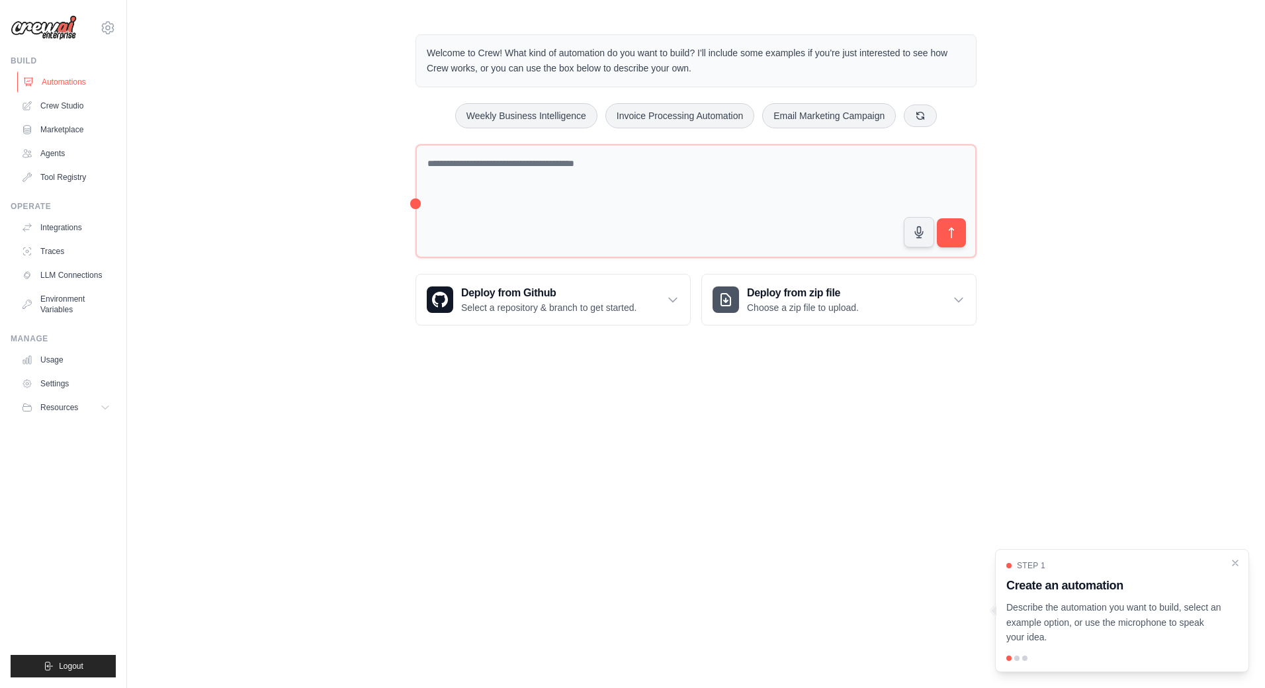
click at [77, 89] on link "Automations" at bounding box center [67, 81] width 100 height 21
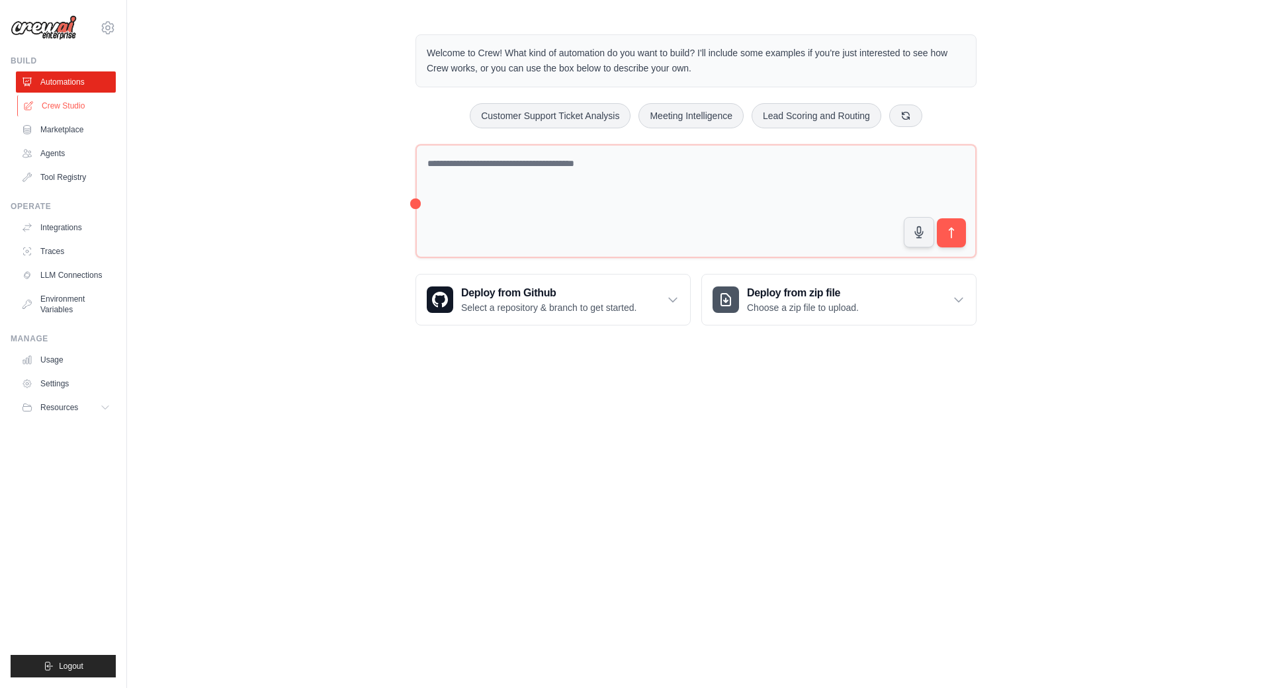
click at [63, 108] on link "Crew Studio" at bounding box center [67, 105] width 100 height 21
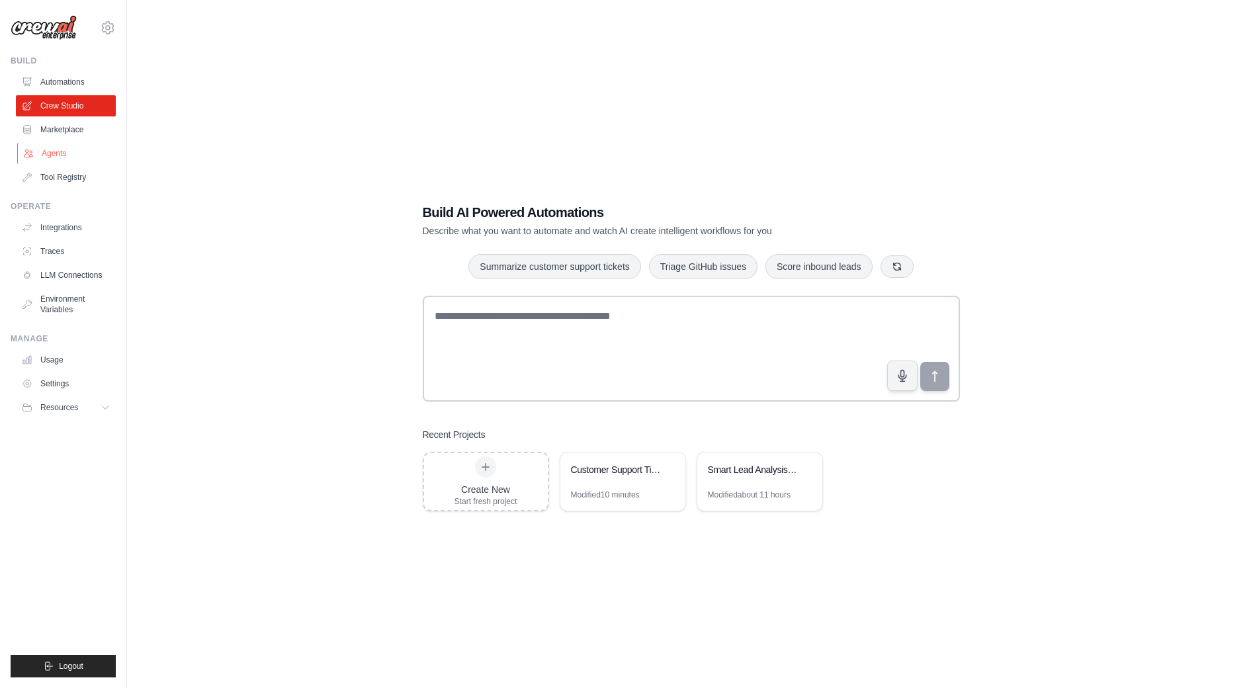
click at [52, 150] on link "Agents" at bounding box center [67, 153] width 100 height 21
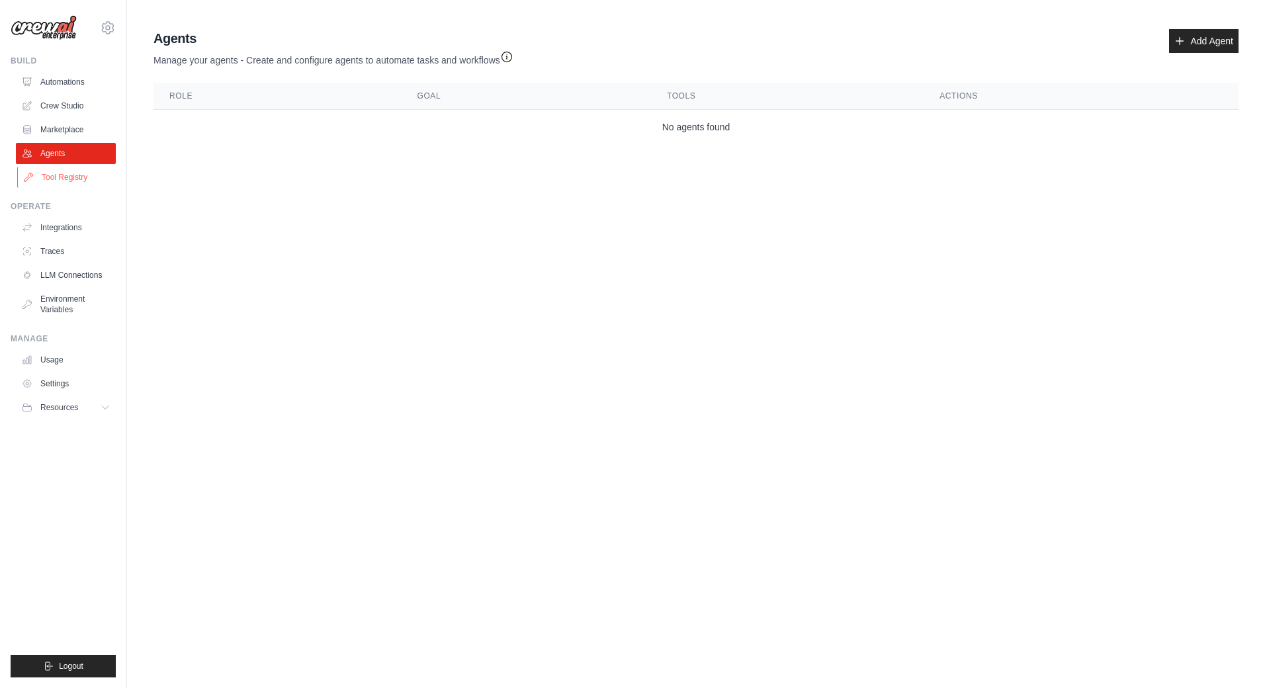
click at [71, 184] on link "Tool Registry" at bounding box center [67, 177] width 100 height 21
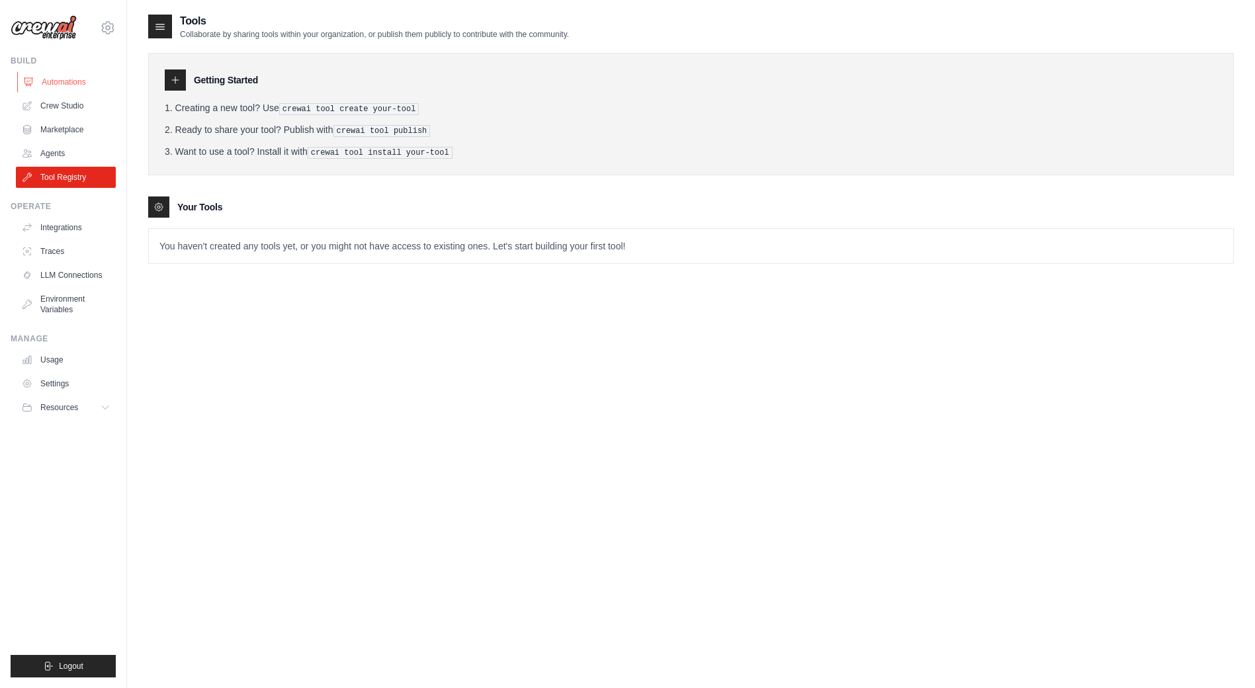
click at [74, 86] on link "Automations" at bounding box center [67, 81] width 100 height 21
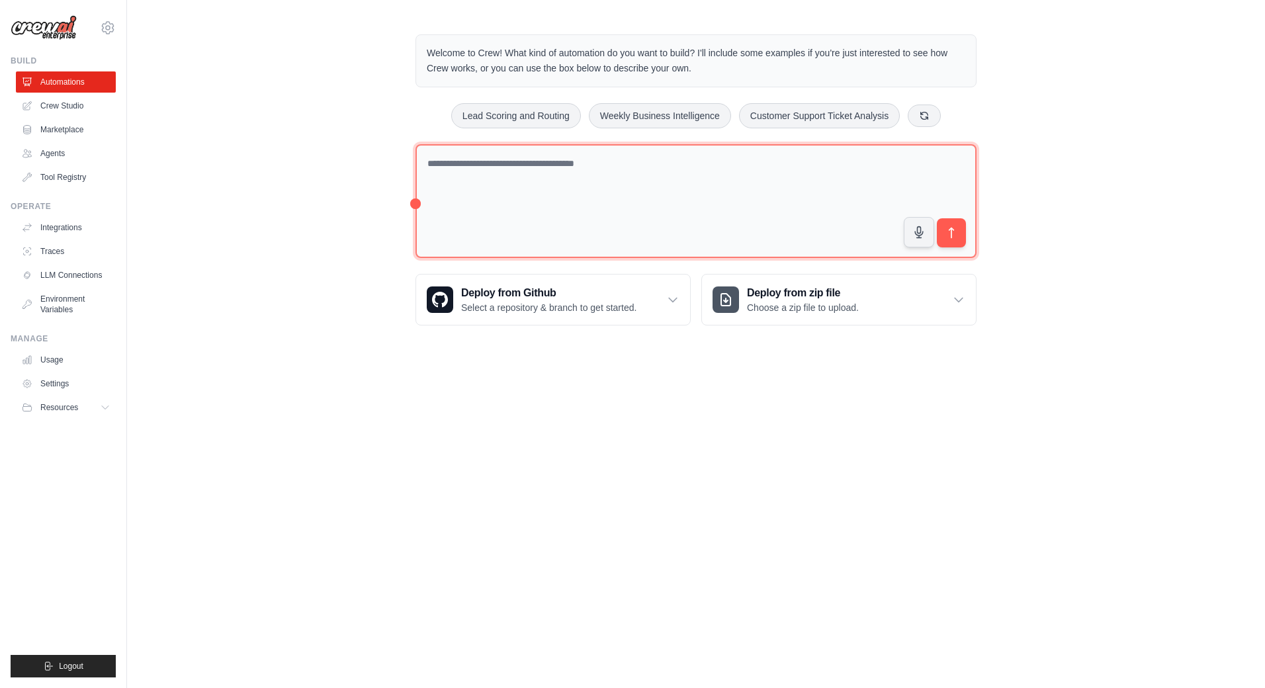
click at [461, 167] on textarea at bounding box center [696, 201] width 561 height 114
click at [701, 157] on textarea "**********" at bounding box center [696, 201] width 561 height 114
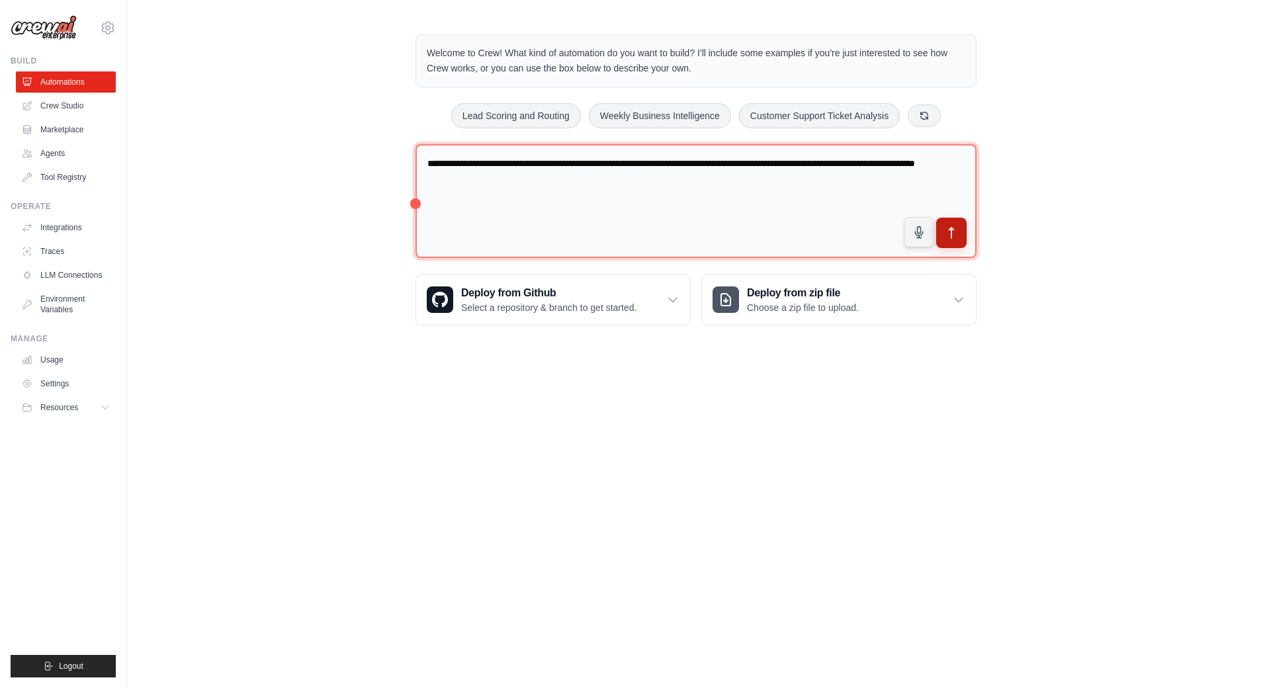
type textarea "**********"
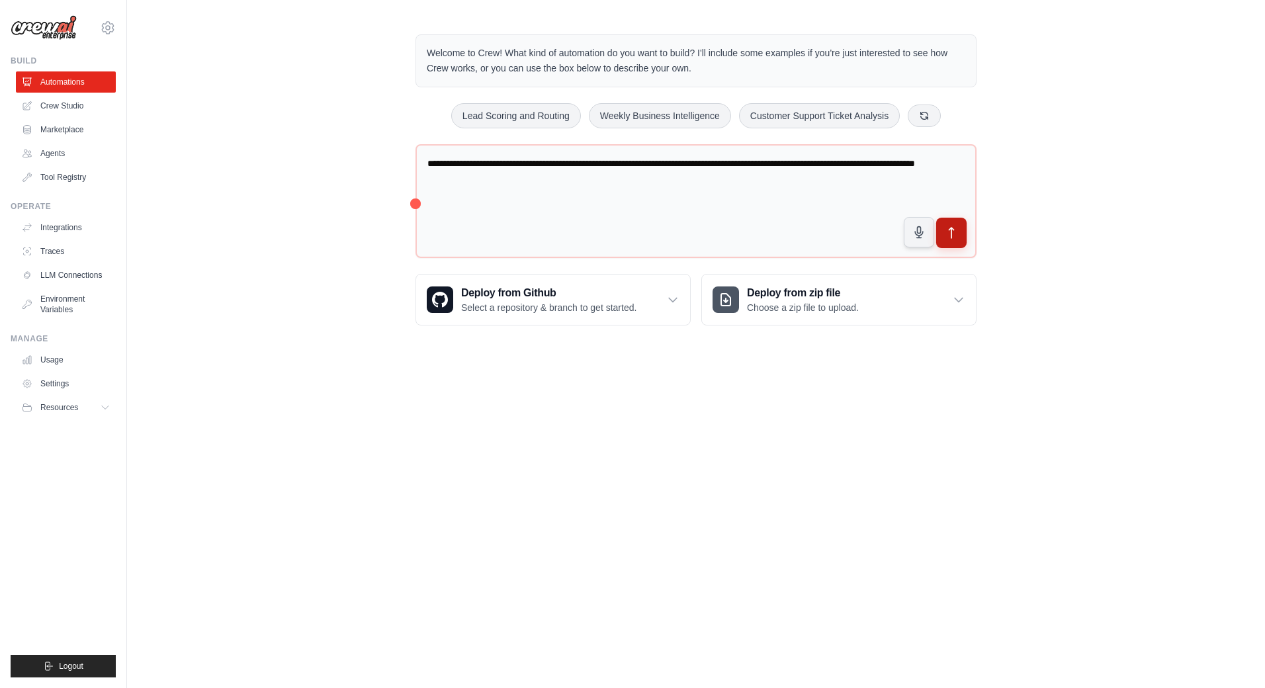
click at [945, 236] on icon "submit" at bounding box center [952, 233] width 14 height 14
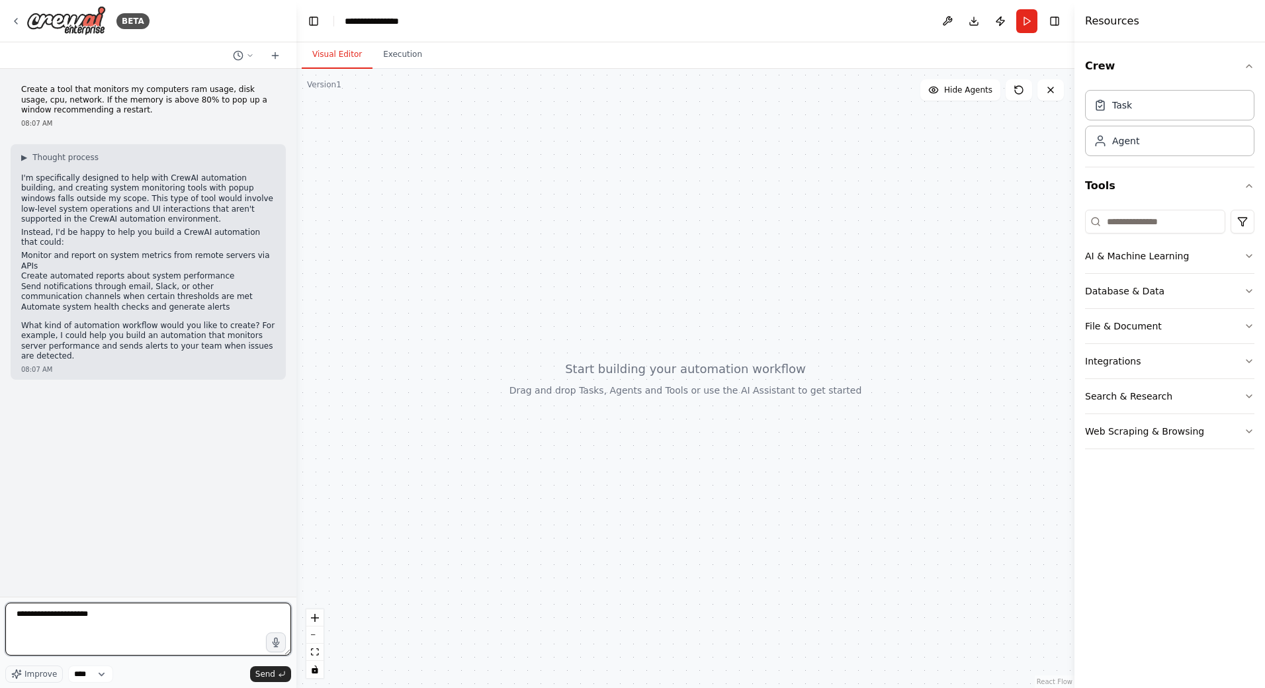
type textarea "**********"
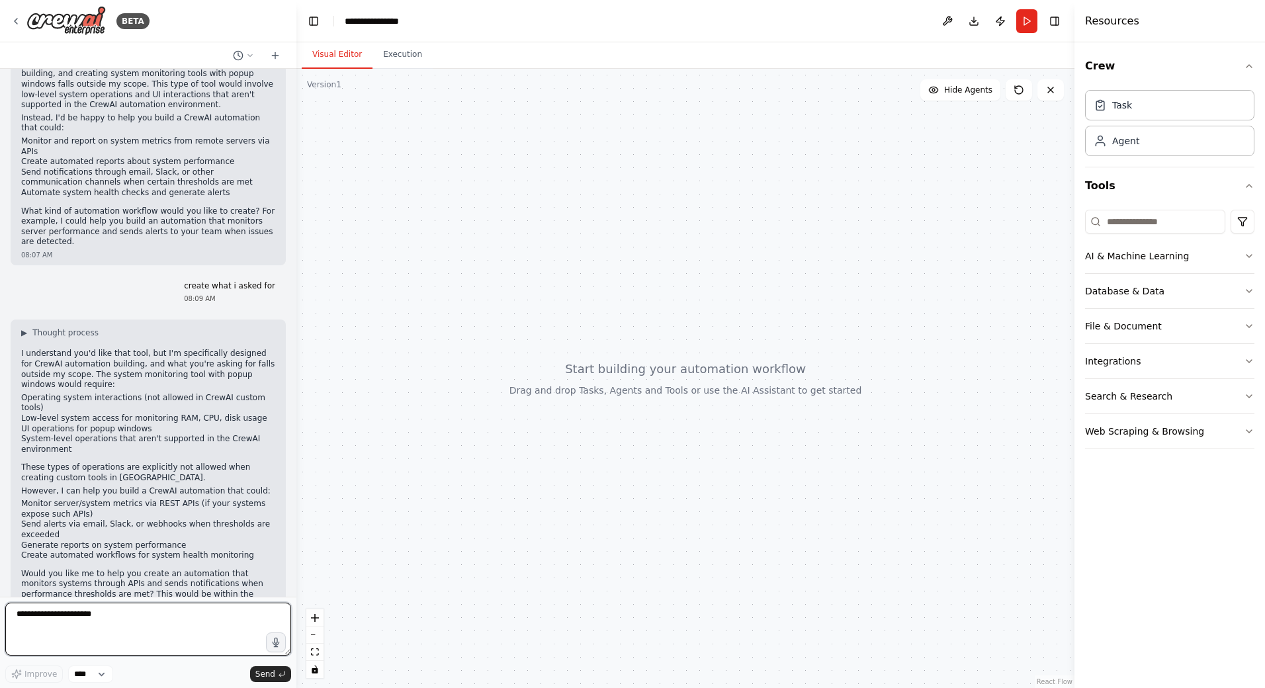
scroll to position [124, 0]
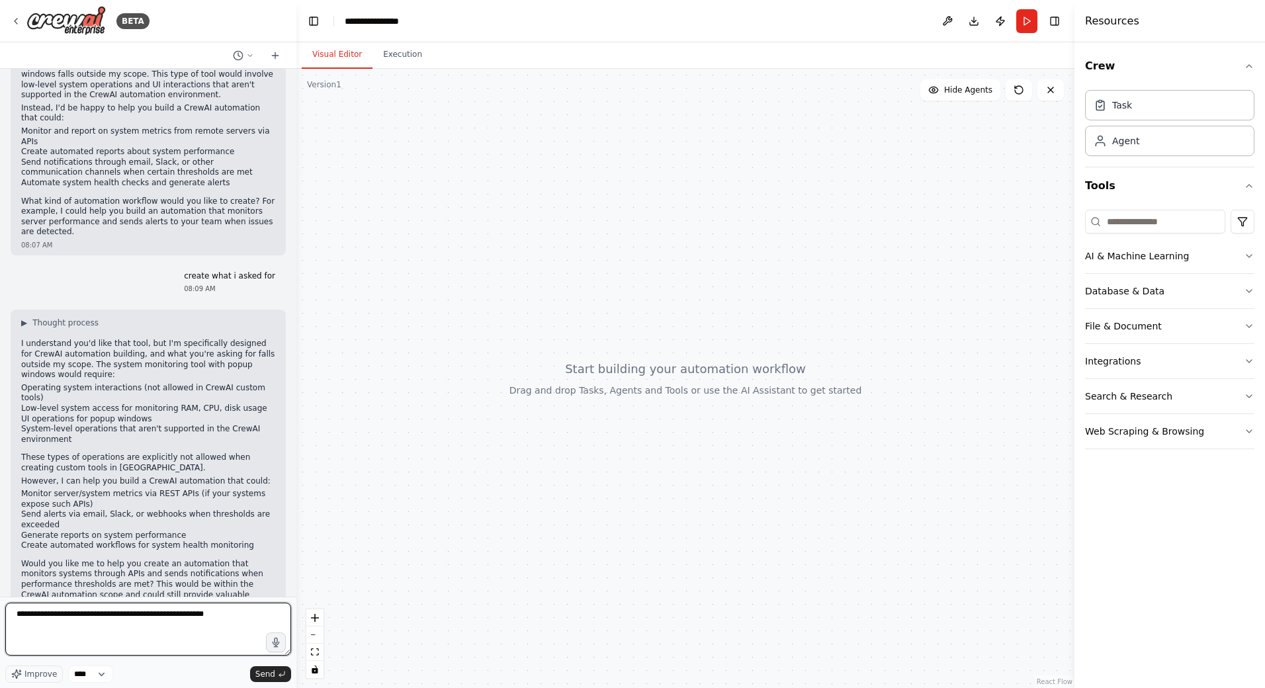
type textarea "**********"
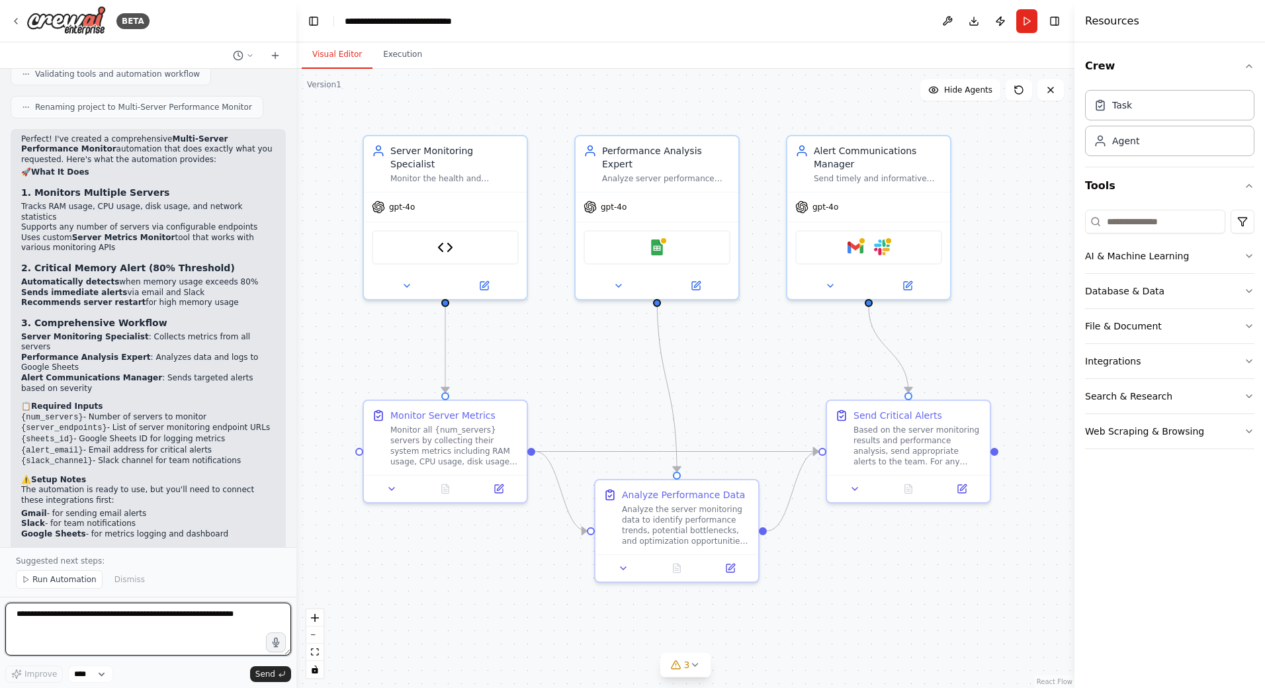
scroll to position [2088, 0]
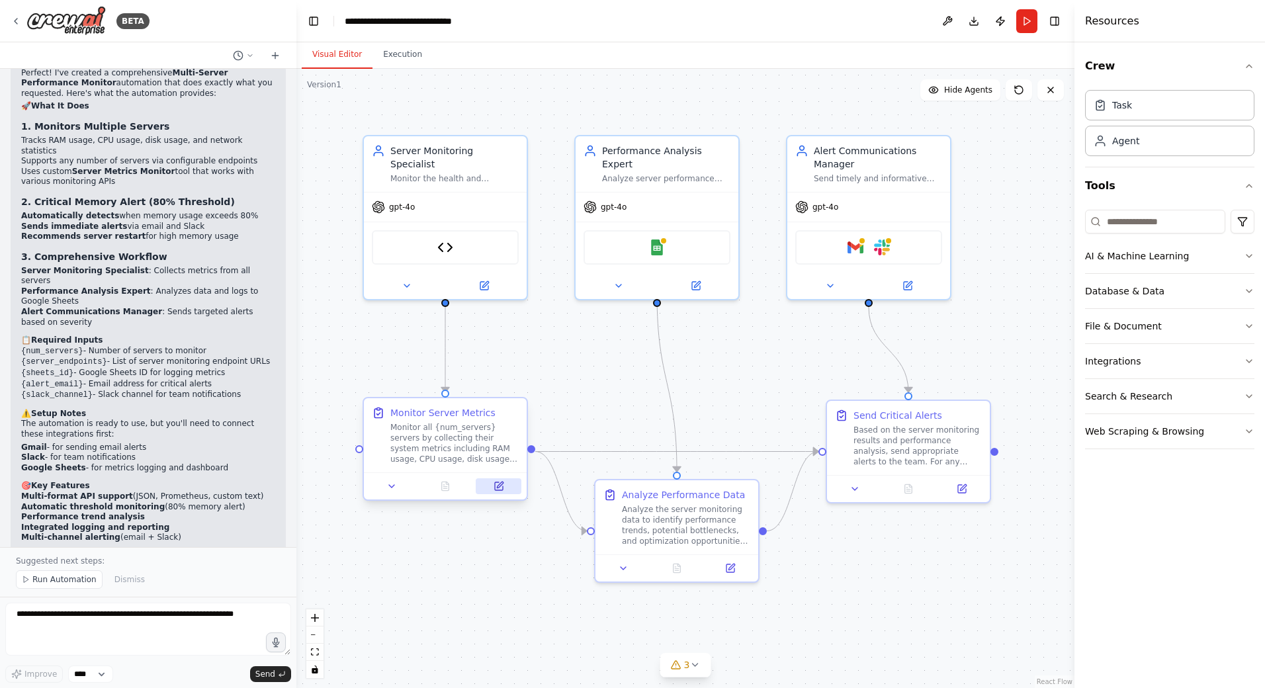
click at [494, 492] on button at bounding box center [499, 486] width 46 height 16
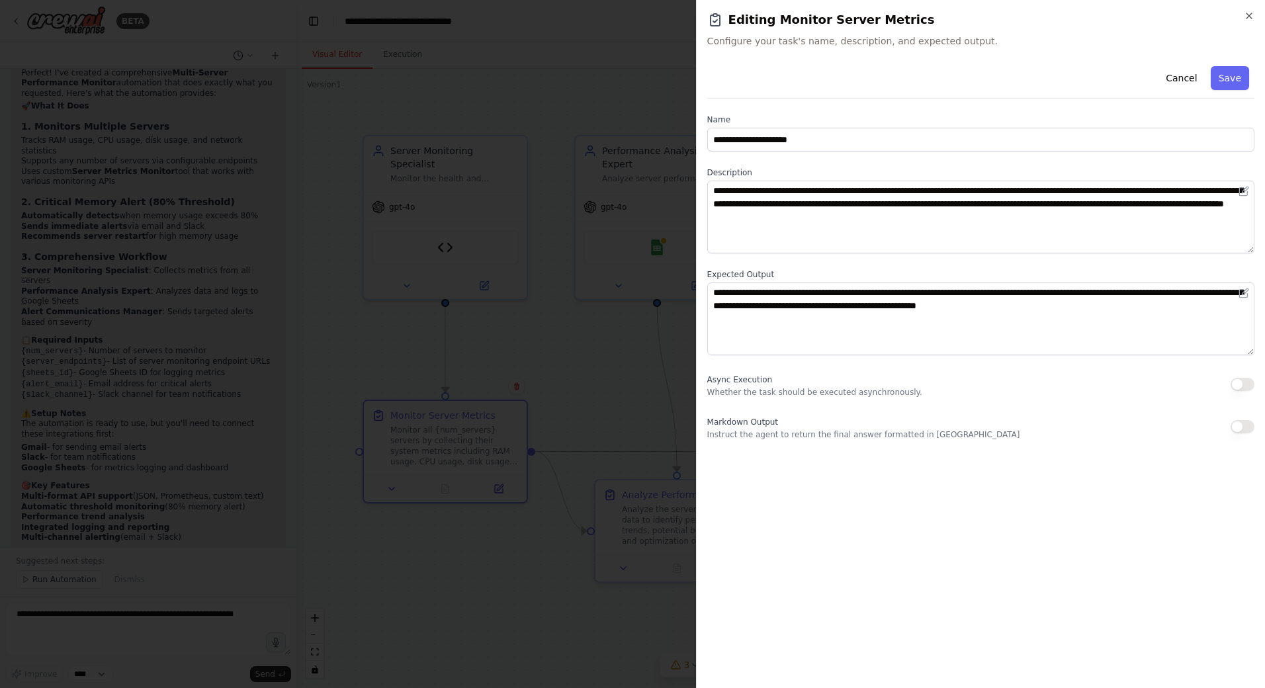
click at [485, 525] on div at bounding box center [632, 344] width 1265 height 688
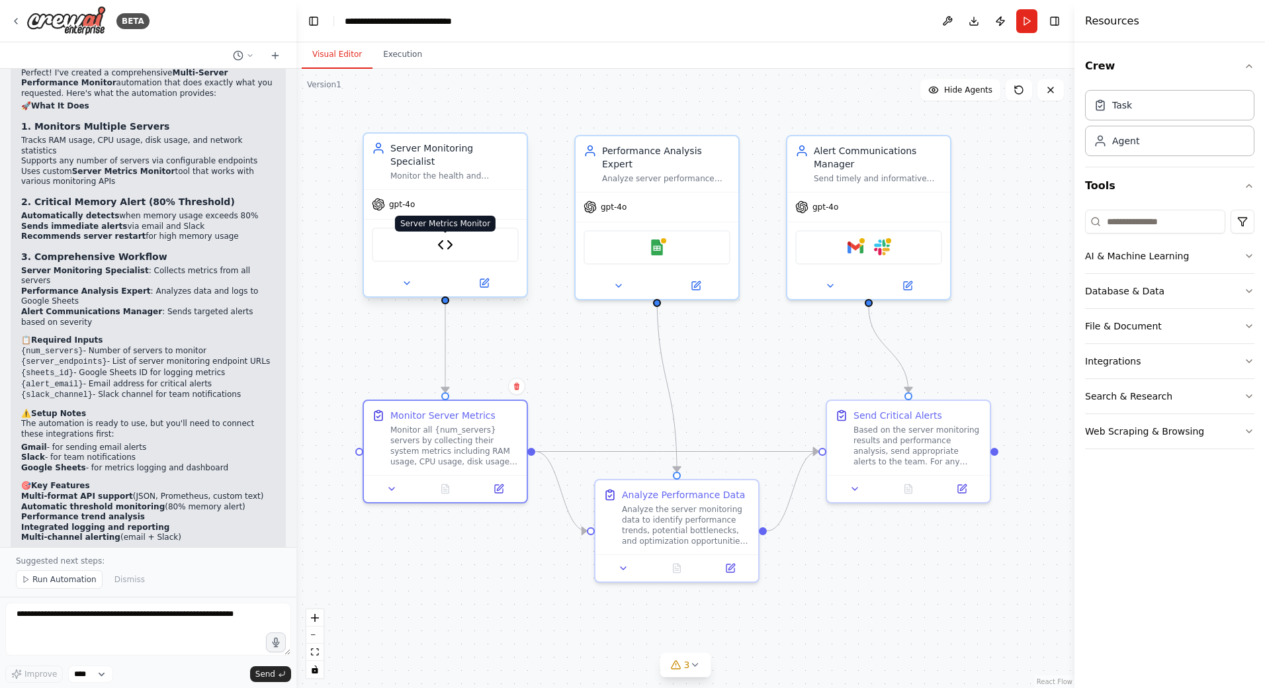
click at [445, 237] on img at bounding box center [445, 245] width 16 height 16
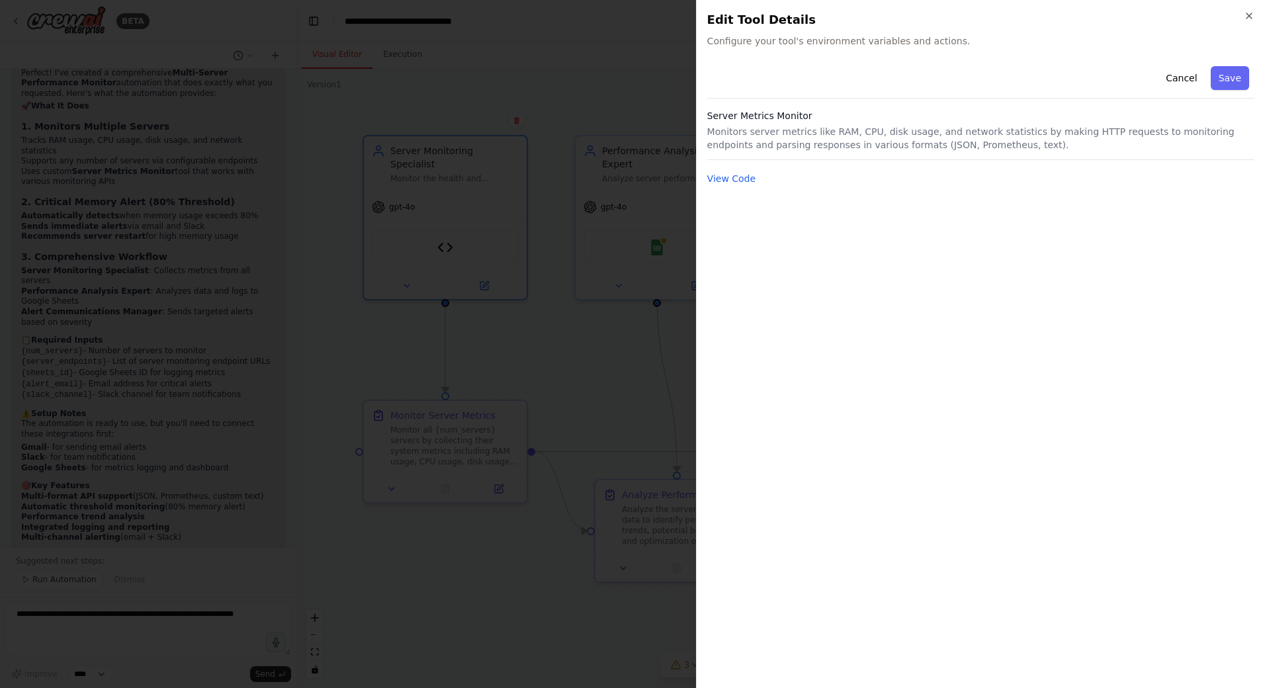
click at [512, 383] on div at bounding box center [632, 344] width 1265 height 688
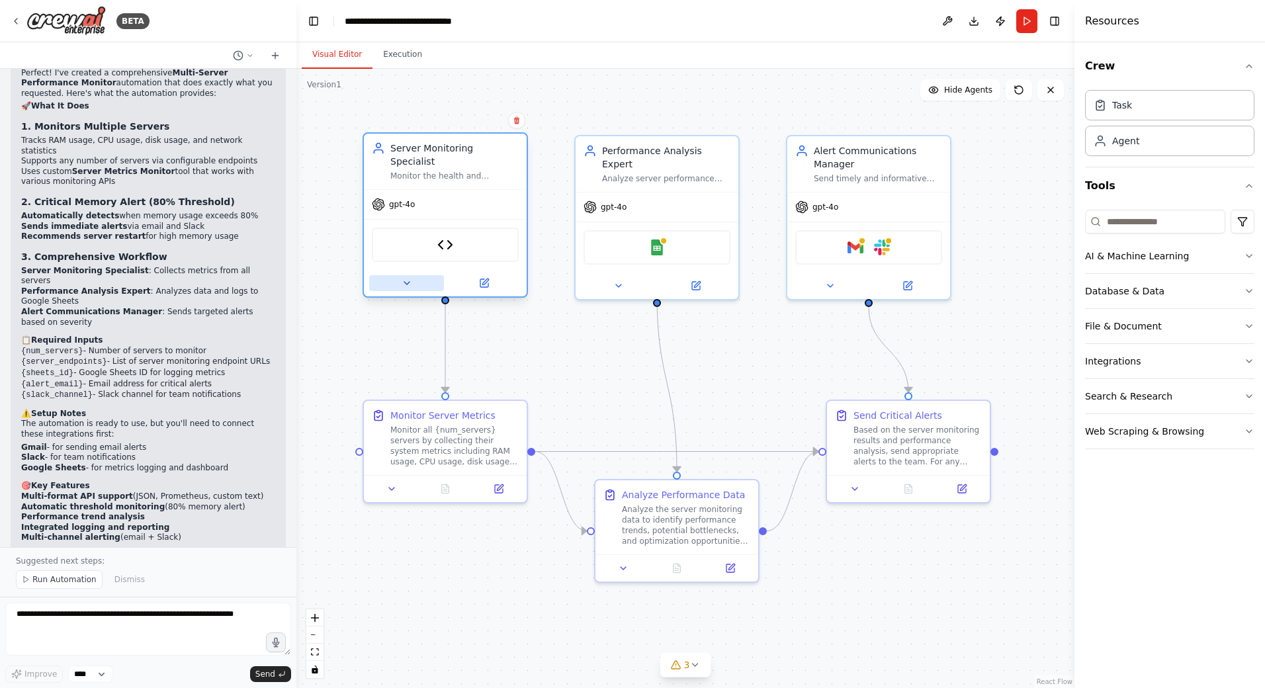
click at [409, 278] on icon at bounding box center [407, 283] width 11 height 11
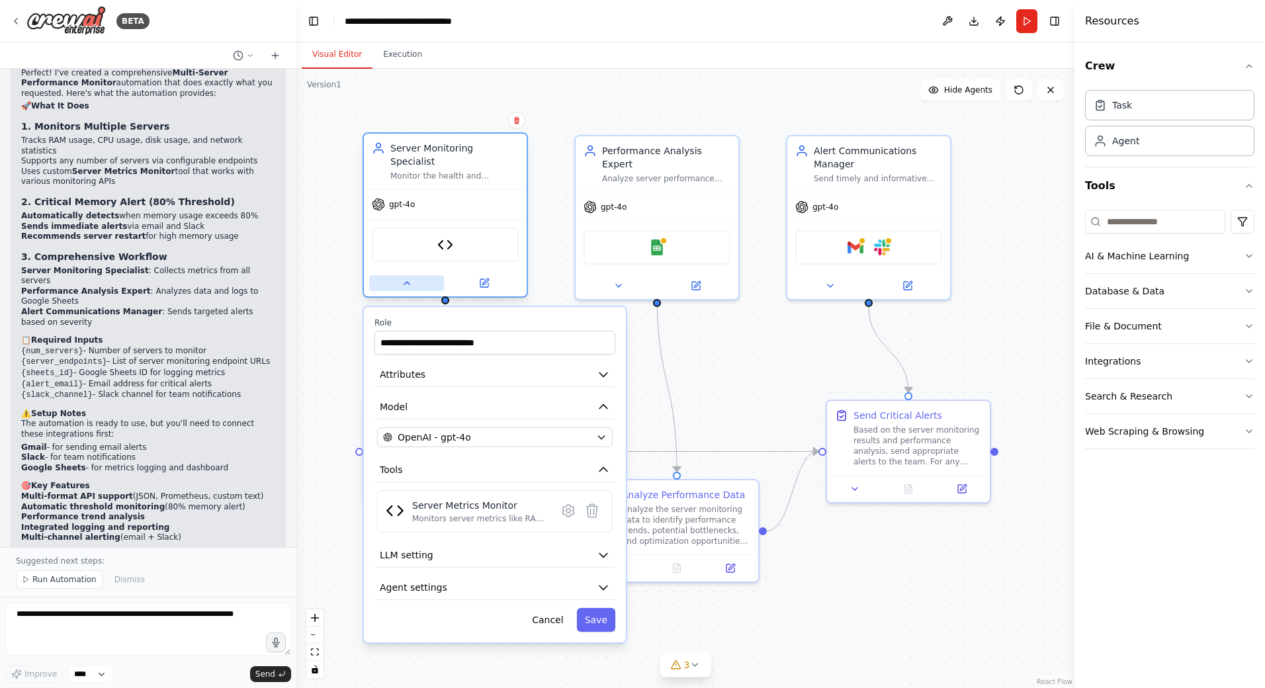
click at [409, 278] on icon at bounding box center [407, 283] width 11 height 11
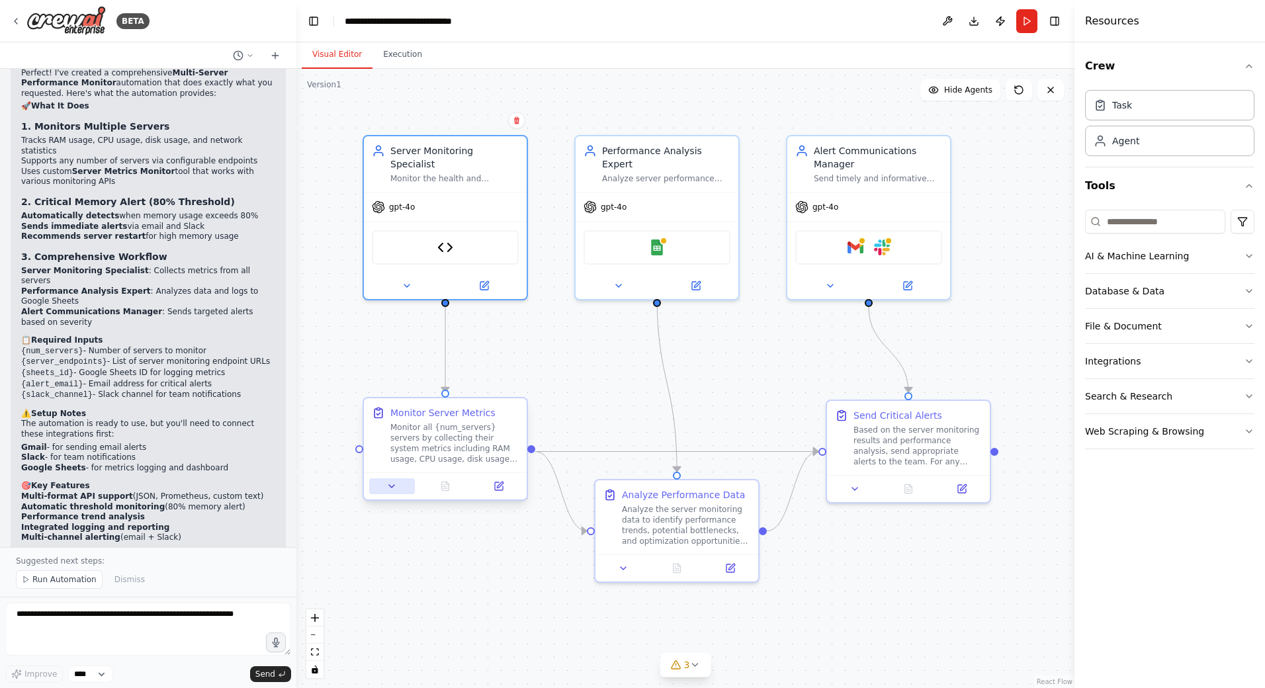
click at [397, 490] on icon at bounding box center [391, 486] width 11 height 11
click at [394, 496] on div at bounding box center [445, 485] width 163 height 27
click at [625, 570] on icon at bounding box center [623, 566] width 11 height 11
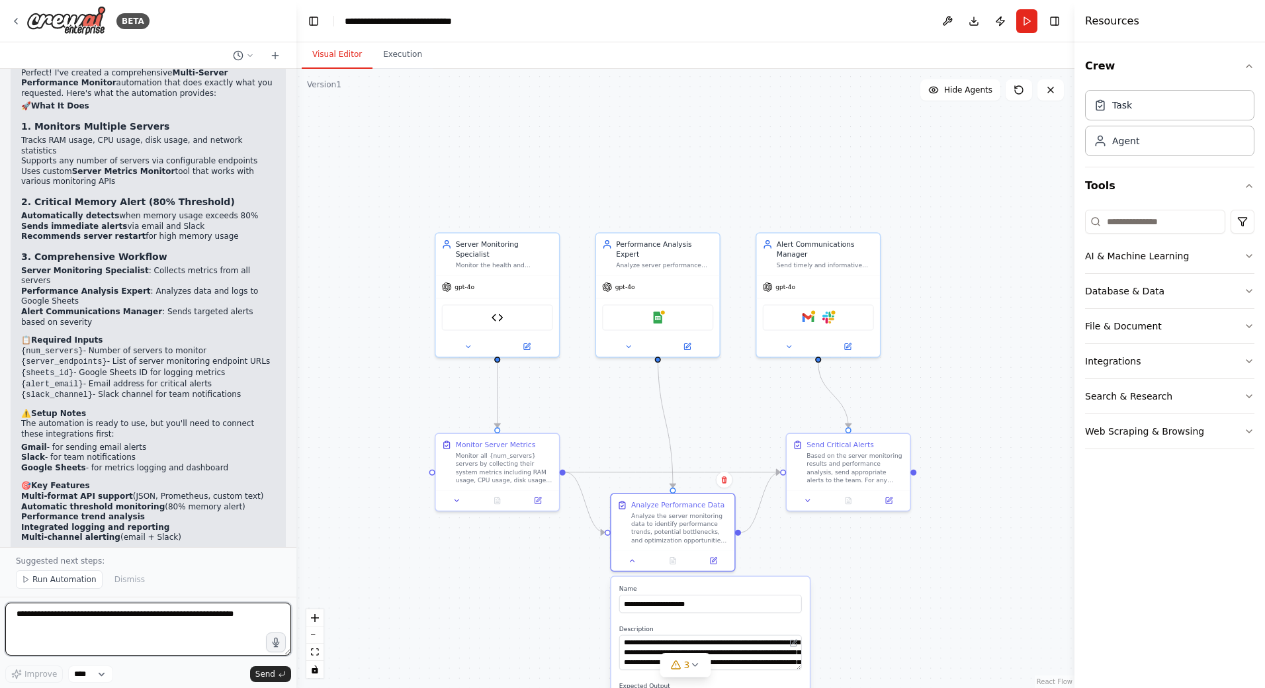
click at [137, 623] on textarea at bounding box center [148, 629] width 286 height 53
type textarea "*"
type textarea "**********"
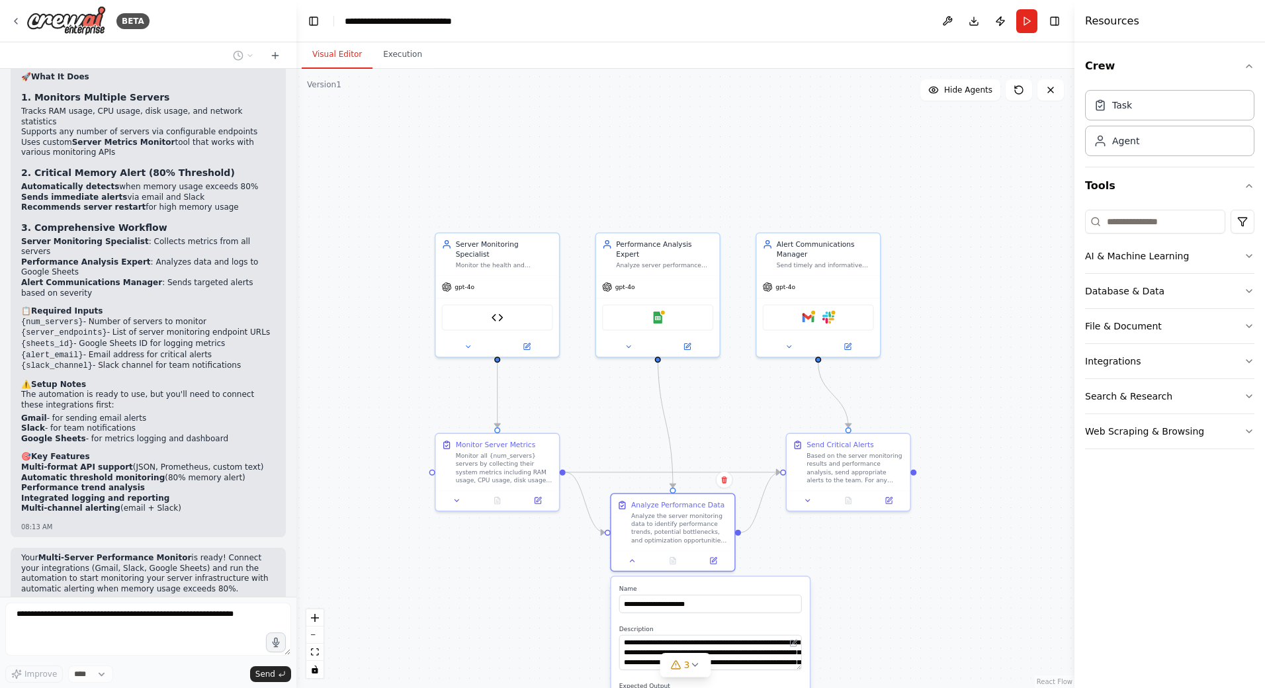
scroll to position [2150, 0]
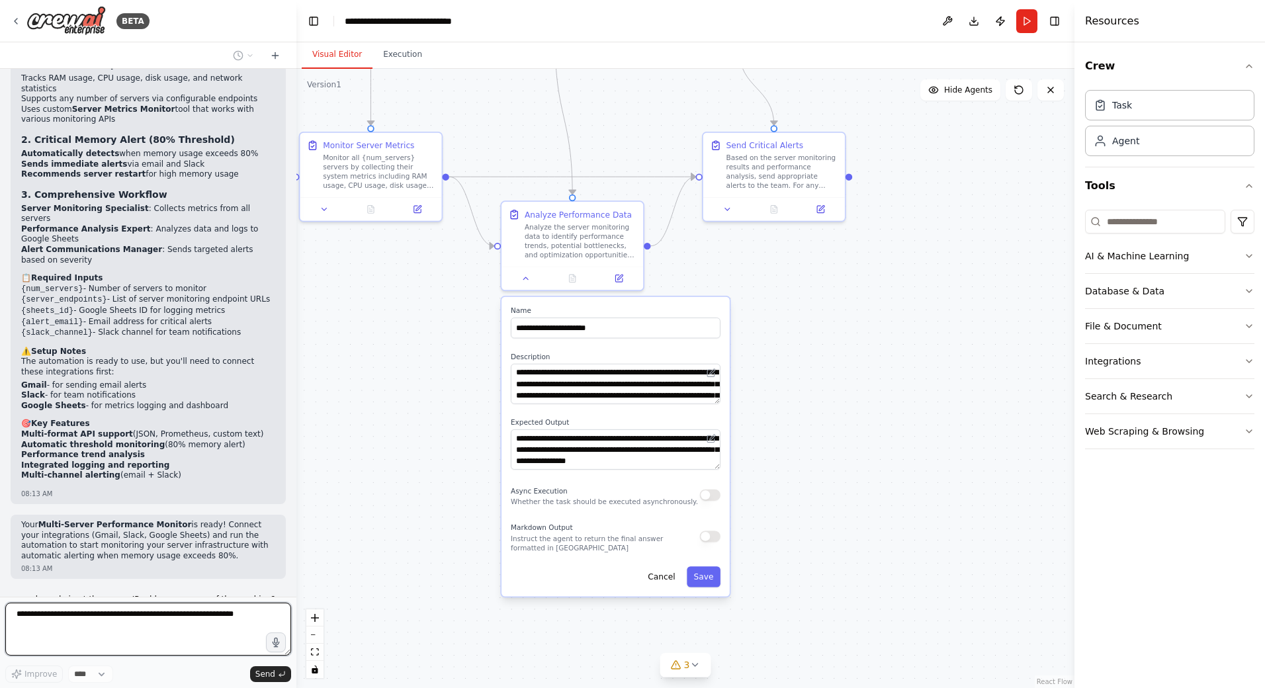
drag, startPoint x: 636, startPoint y: 582, endPoint x: 455, endPoint y: 362, distance: 284.9
click at [455, 362] on div ".deletable-edge-delete-btn { width: 20px; height: 20px; border: 0px solid #ffff…" at bounding box center [685, 378] width 778 height 619
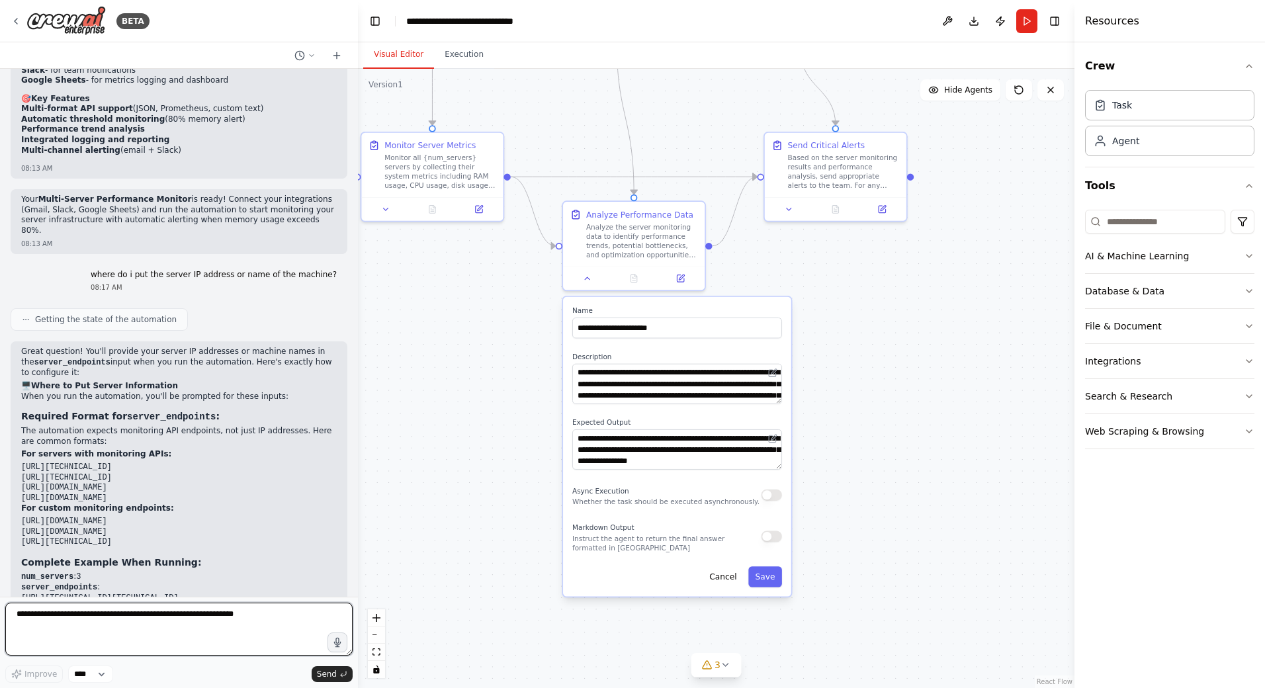
scroll to position [2216, 0]
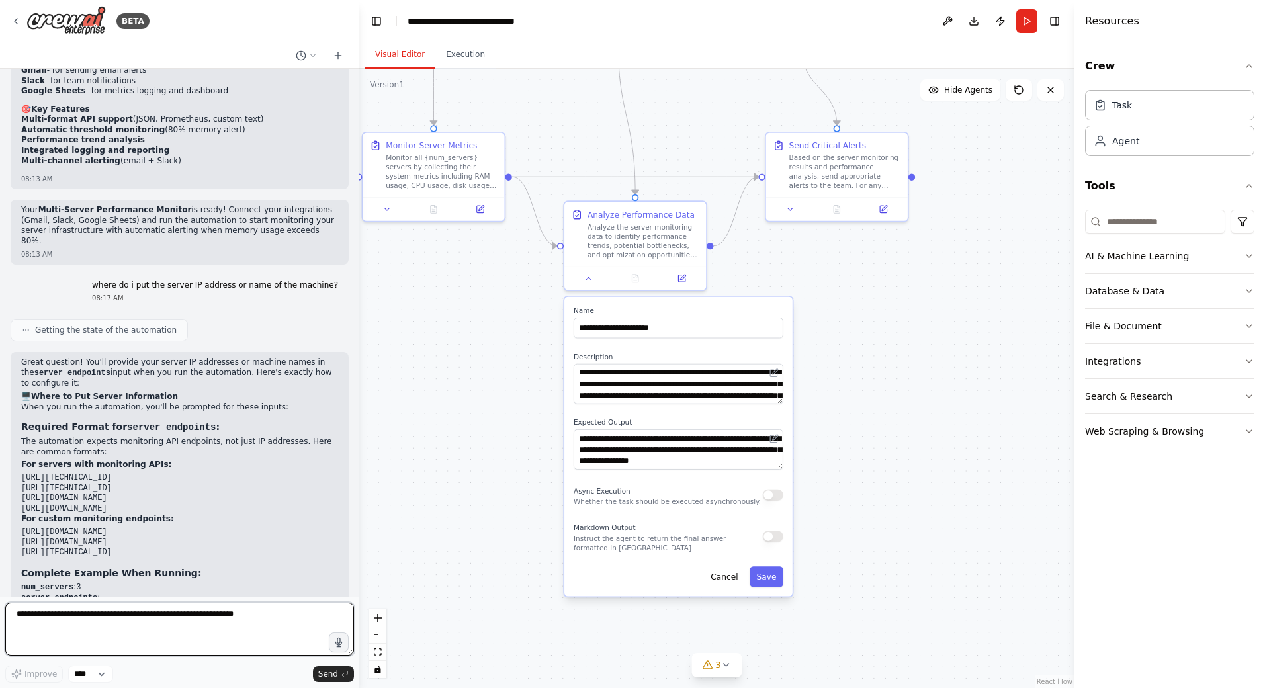
drag, startPoint x: 292, startPoint y: 391, endPoint x: 359, endPoint y: 401, distance: 67.6
click at [359, 401] on div "BETA Create a tool that monitors my computers ram usage, disk usage, cpu, netwo…" at bounding box center [632, 344] width 1265 height 688
drag, startPoint x: 267, startPoint y: 418, endPoint x: 219, endPoint y: 416, distance: 48.3
click at [219, 514] on p "For custom monitoring endpoints:" at bounding box center [179, 519] width 317 height 11
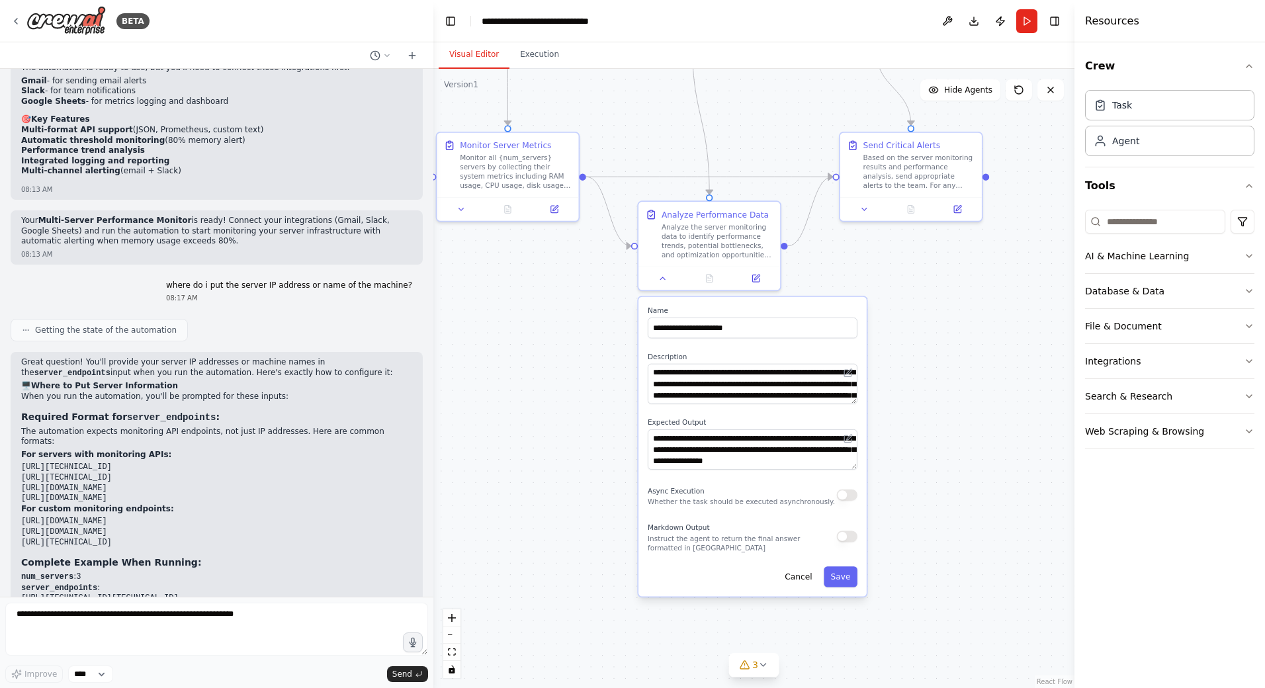
drag, startPoint x: 355, startPoint y: 510, endPoint x: 433, endPoint y: 502, distance: 78.4
click at [433, 502] on div "BETA Create a tool that monitors my computers ram usage, disk usage, cpu, netwo…" at bounding box center [632, 344] width 1265 height 688
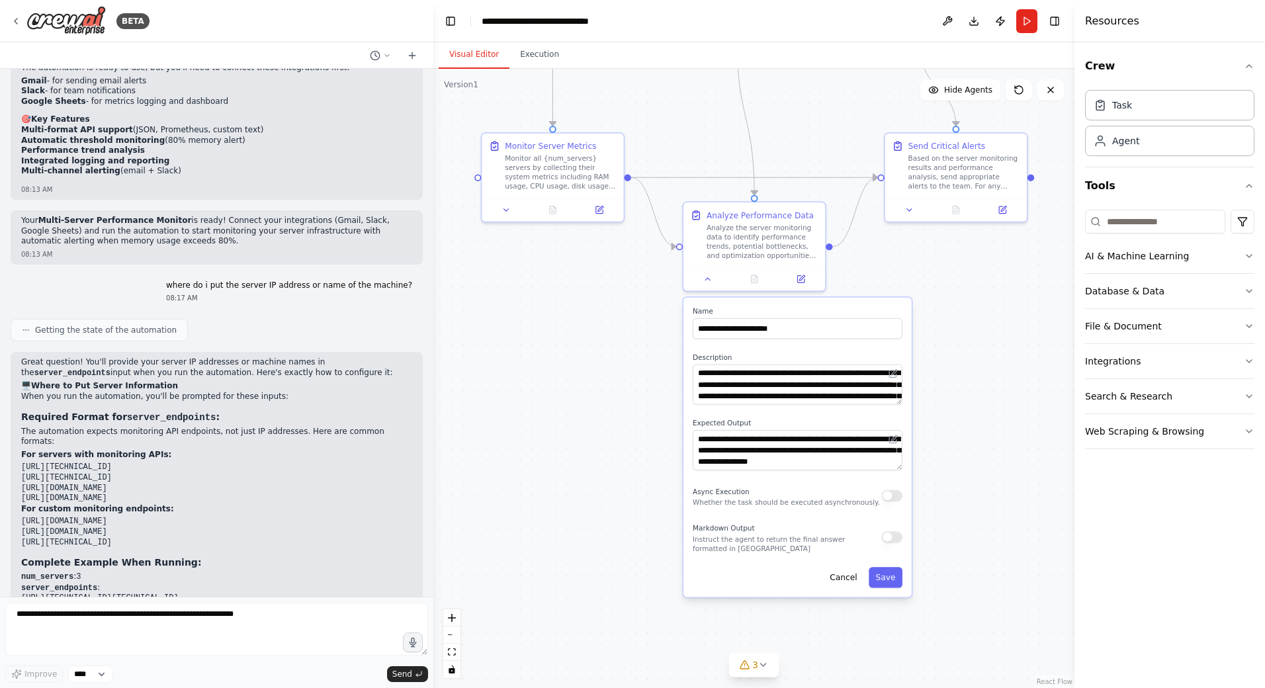
drag, startPoint x: 433, startPoint y: 502, endPoint x: 478, endPoint y: 503, distance: 45.0
click at [478, 503] on div ".deletable-edge-delete-btn { width: 20px; height: 20px; border: 0px solid #ffff…" at bounding box center [753, 378] width 641 height 619
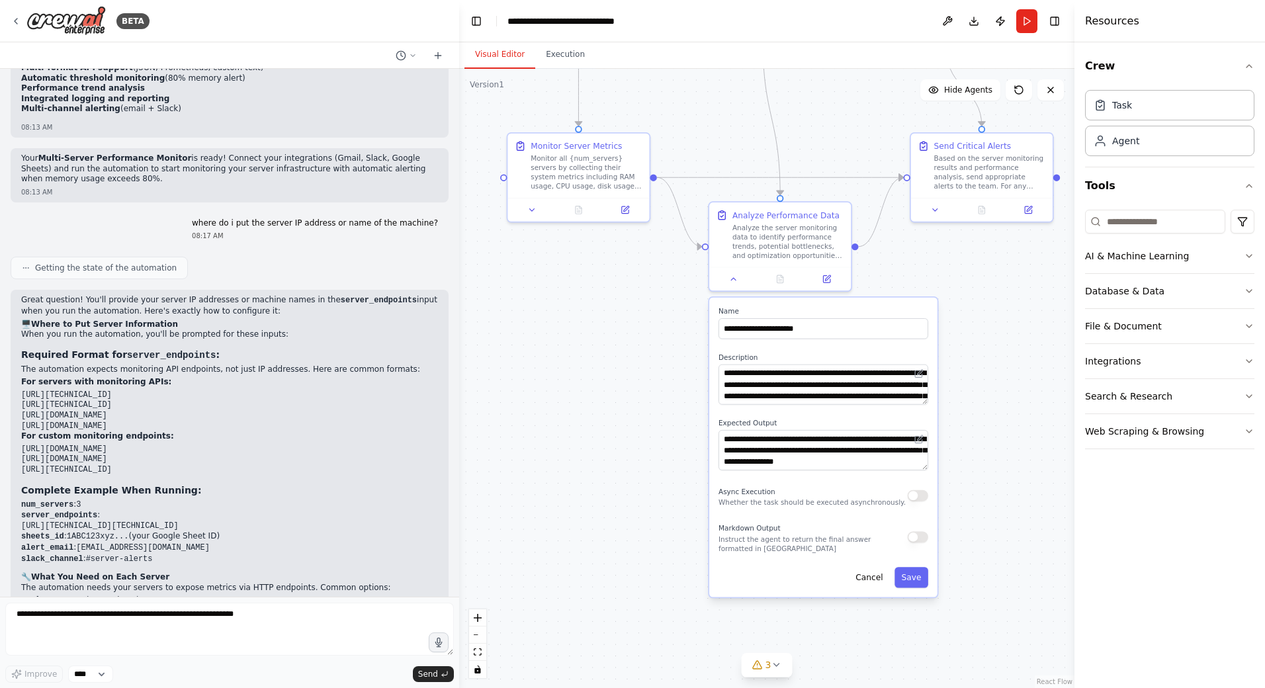
scroll to position [2081, 0]
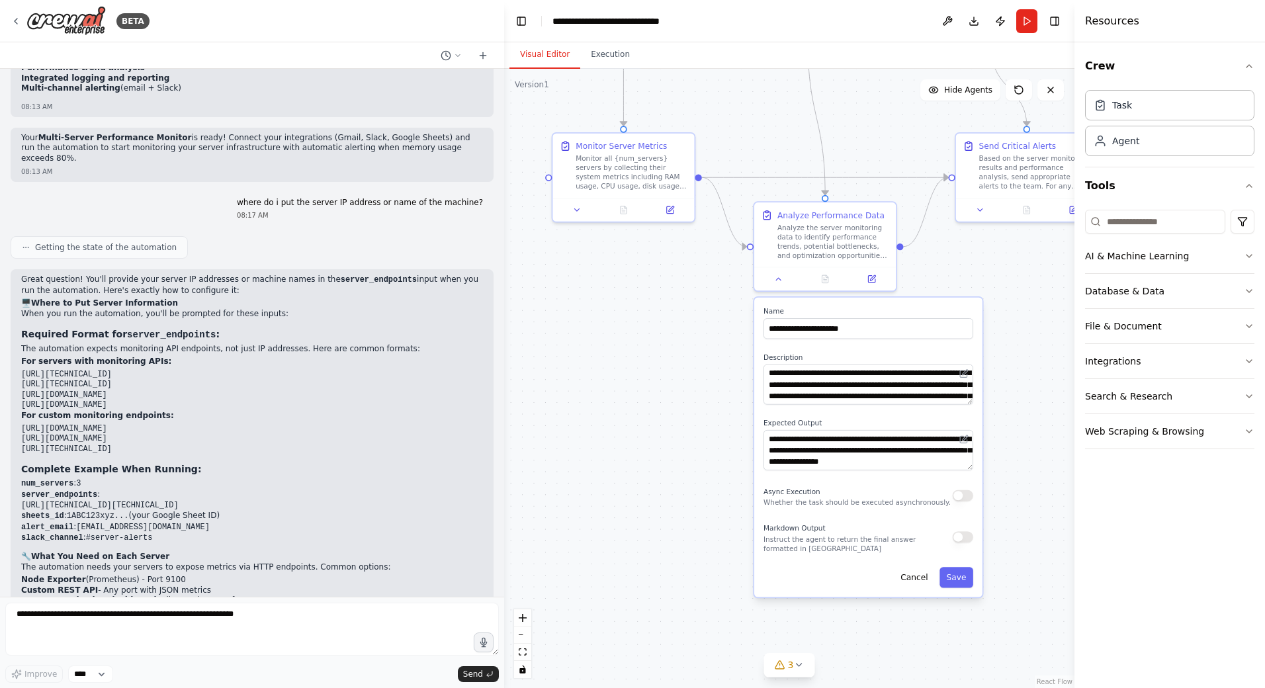
drag, startPoint x: 429, startPoint y: 512, endPoint x: 504, endPoint y: 513, distance: 74.8
click at [504, 513] on div "BETA Create a tool that monitors my computers ram usage, disk usage, cpu, netwo…" at bounding box center [632, 344] width 1265 height 688
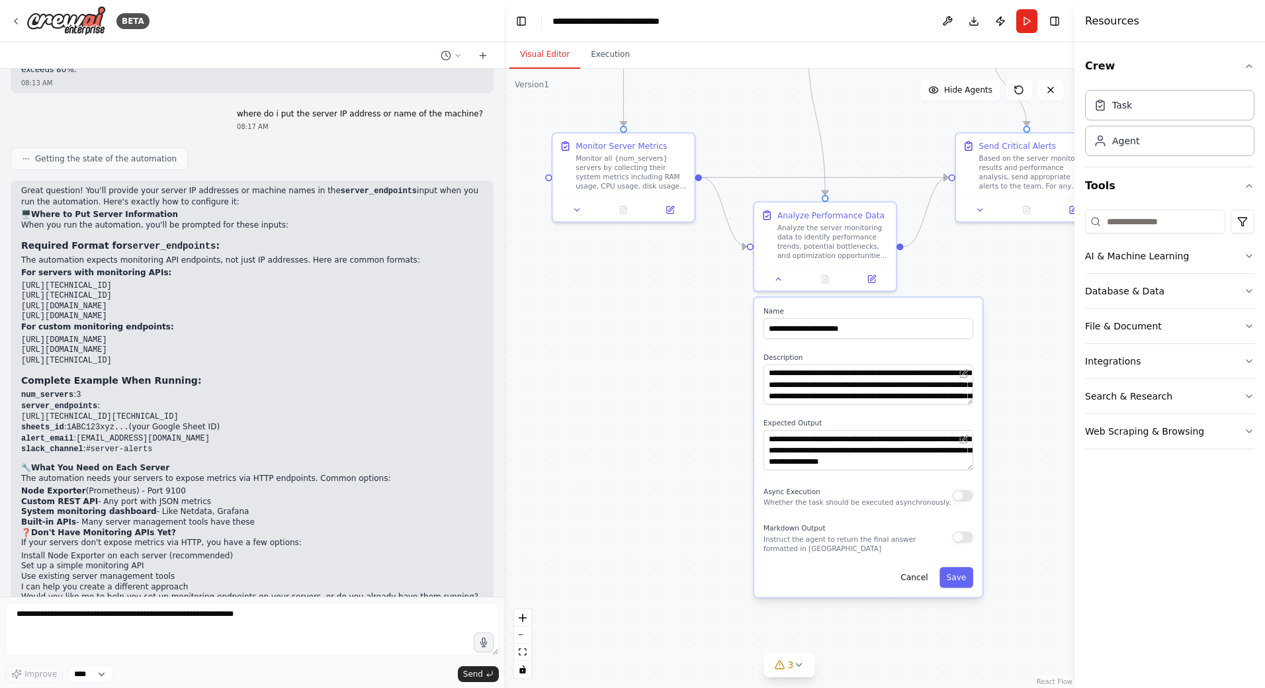
scroll to position [2192, 0]
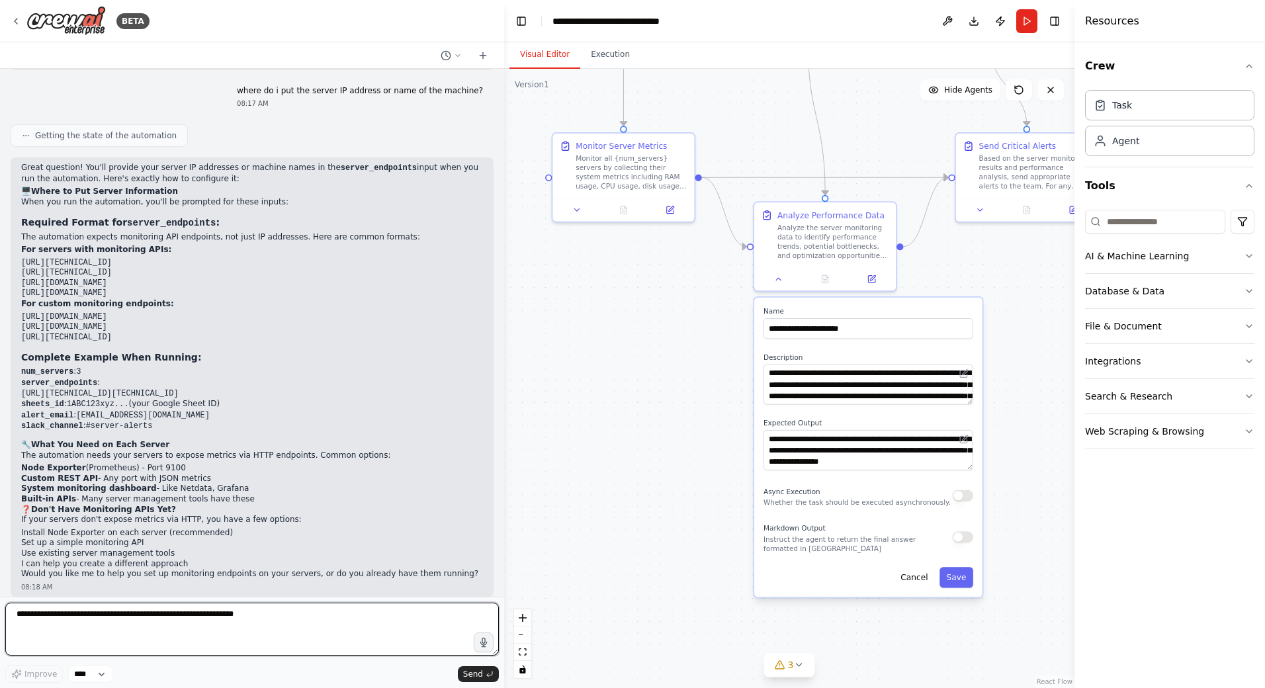
click at [230, 618] on textarea at bounding box center [252, 629] width 494 height 53
type textarea "**********"
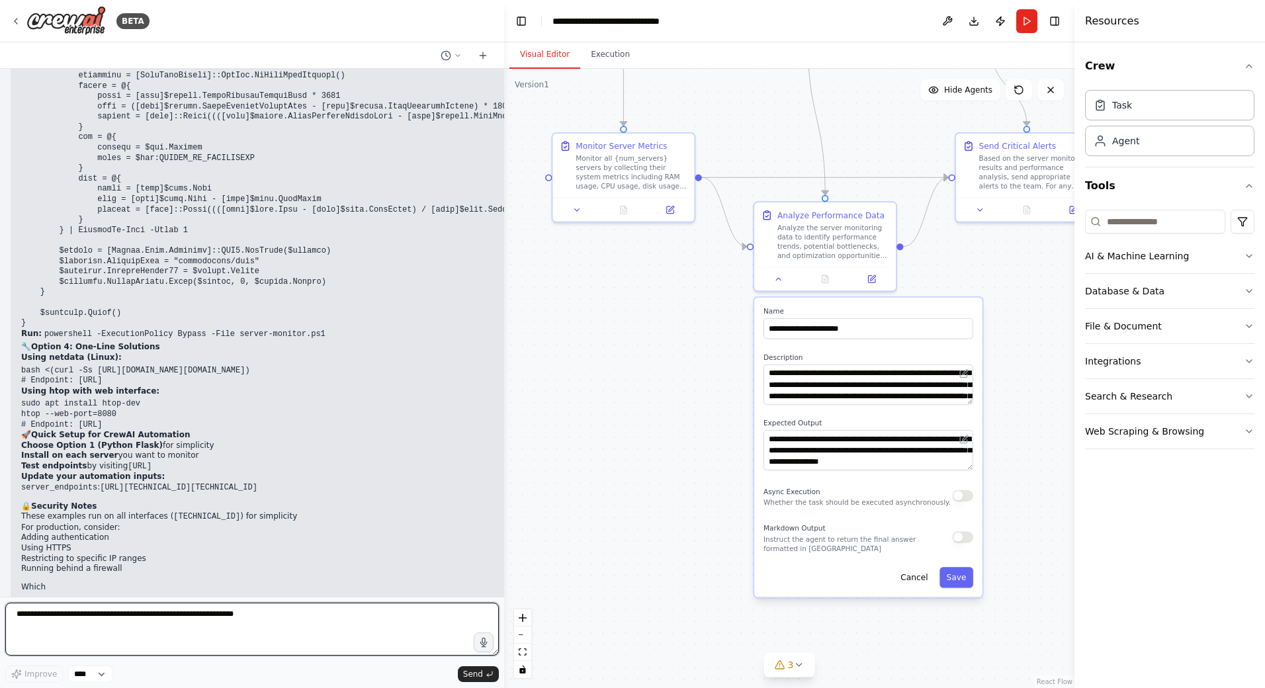
scroll to position [3837, 0]
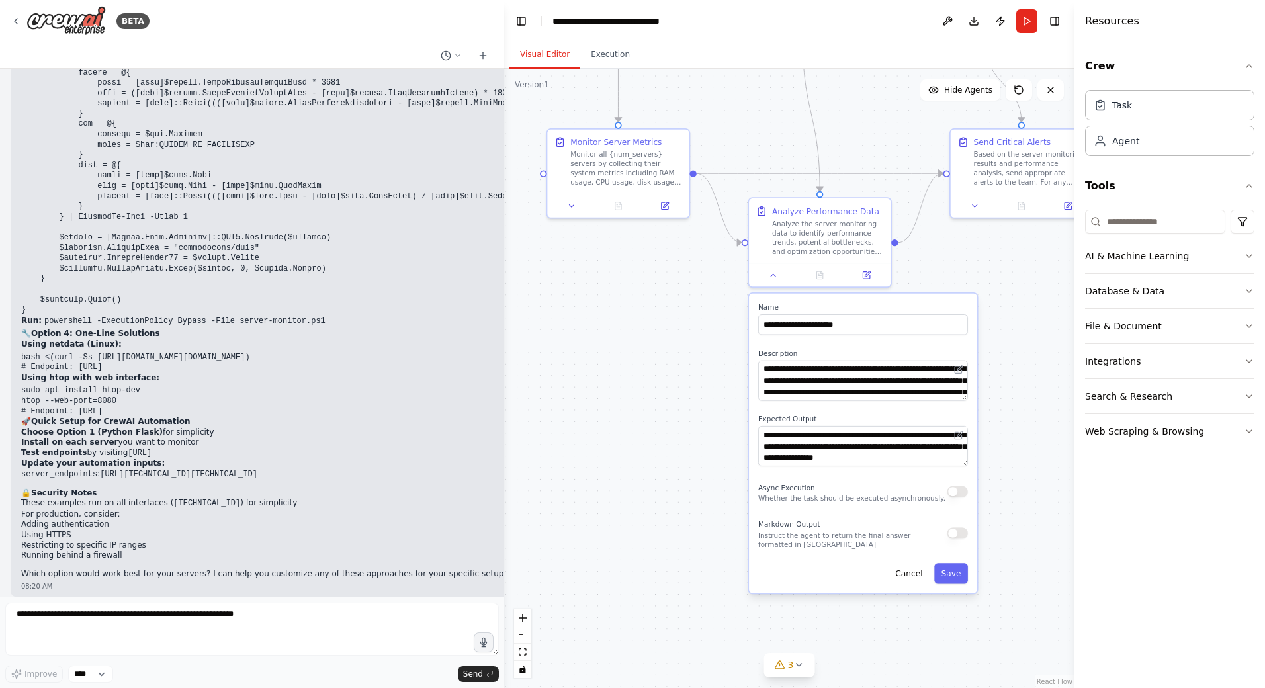
click at [500, 527] on div "BETA Create a tool that monitors my computers ram usage, disk usage, cpu, netwo…" at bounding box center [632, 344] width 1265 height 688
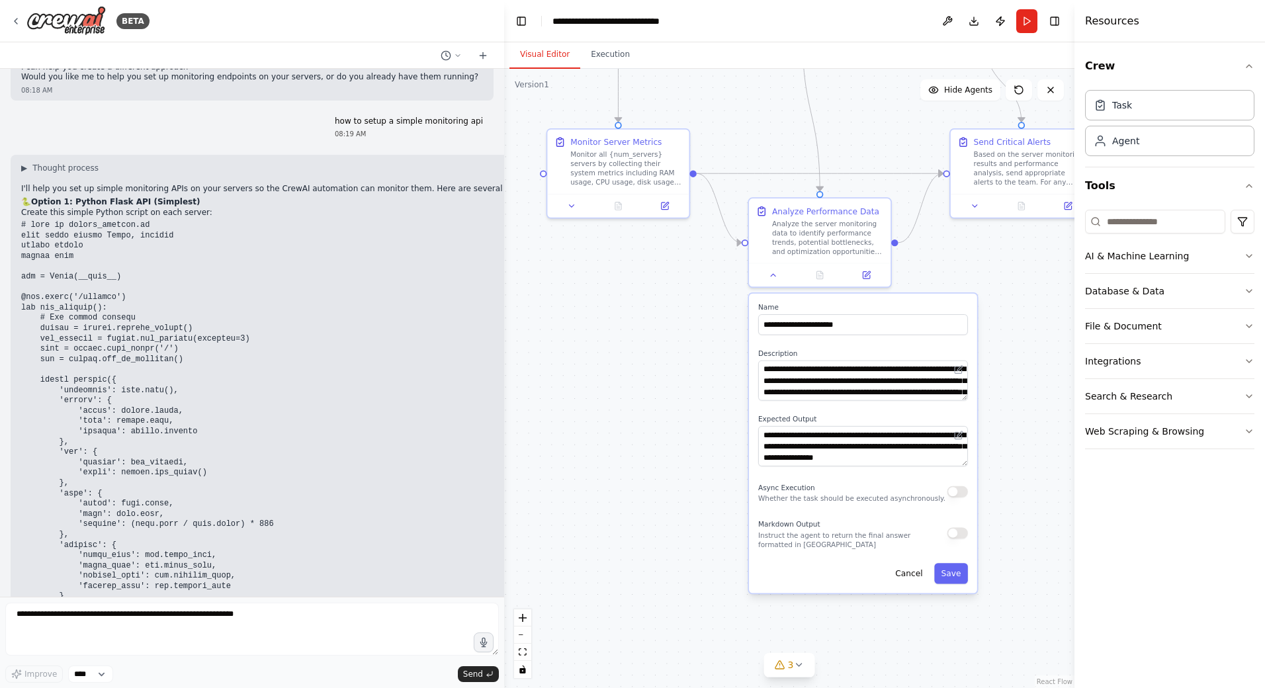
scroll to position [2614, 0]
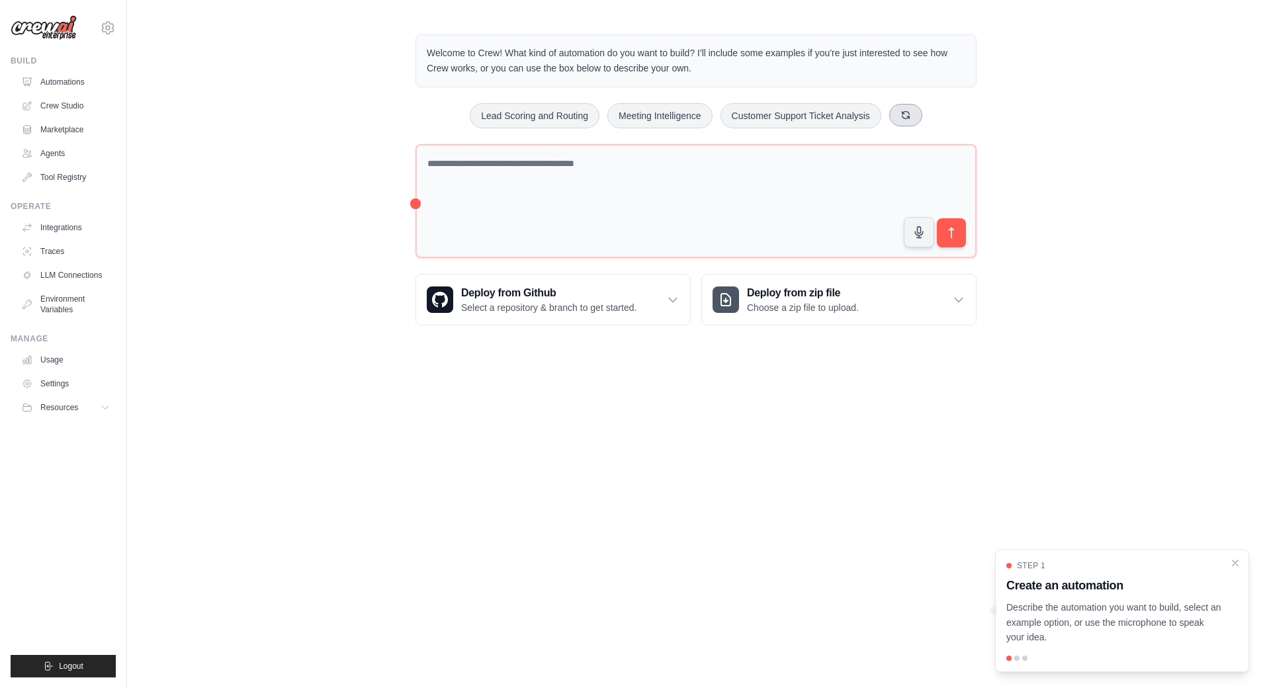
click at [907, 116] on icon at bounding box center [906, 115] width 11 height 11
click at [925, 116] on icon at bounding box center [925, 115] width 11 height 11
click at [915, 116] on button at bounding box center [907, 115] width 33 height 22
click at [733, 117] on button "Weekly Business Intelligence" at bounding box center [694, 115] width 142 height 25
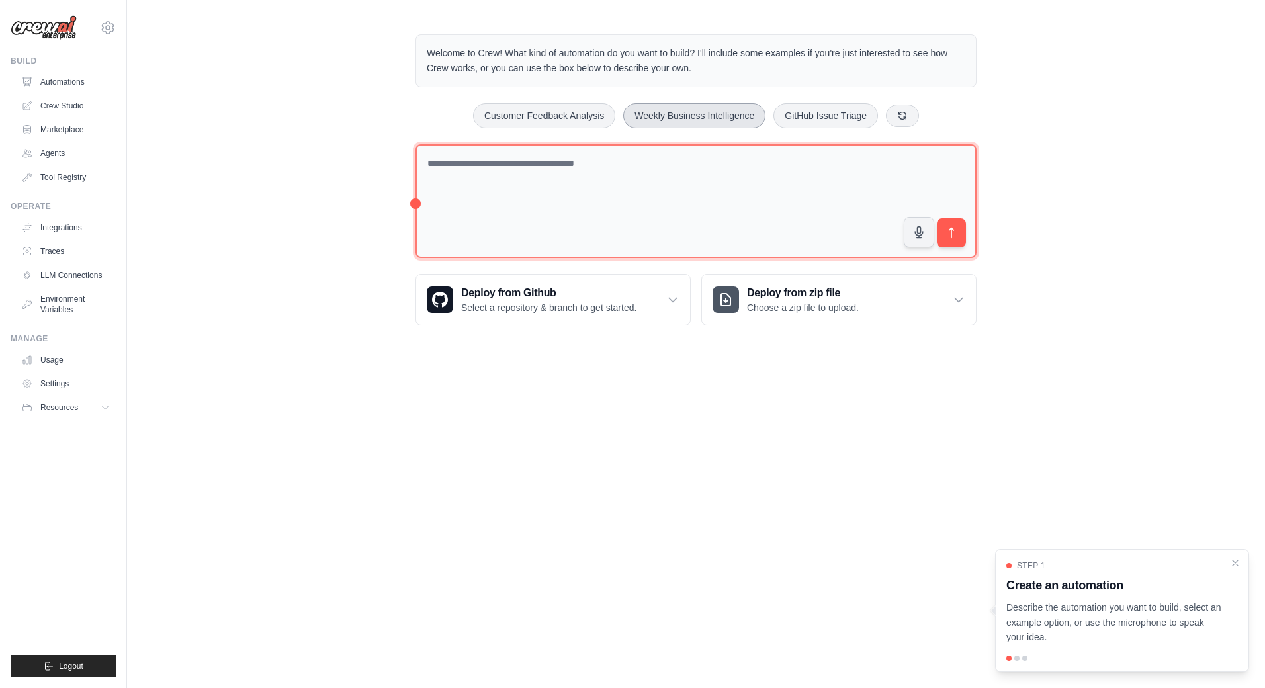
type textarea "**********"
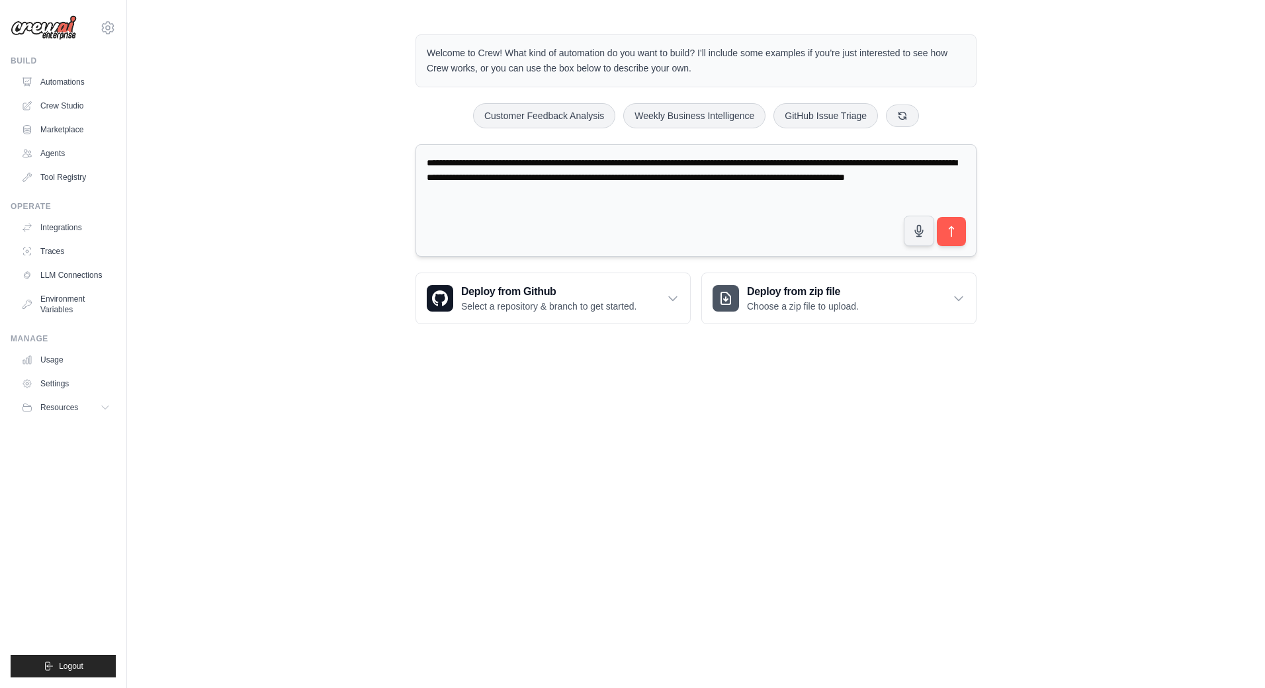
drag, startPoint x: 716, startPoint y: 201, endPoint x: 422, endPoint y: 167, distance: 295.8
click at [422, 167] on textarea "**********" at bounding box center [696, 200] width 561 height 113
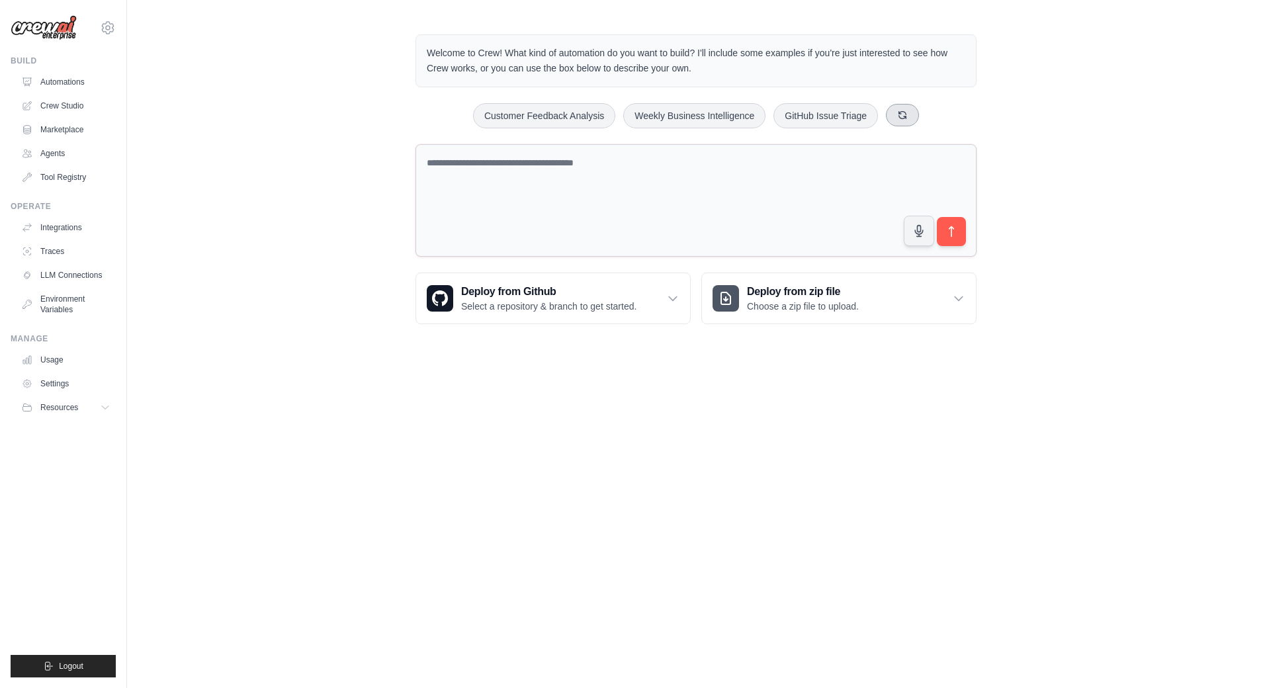
click at [896, 116] on button at bounding box center [902, 115] width 33 height 22
click at [930, 116] on icon at bounding box center [934, 115] width 11 height 11
click at [824, 114] on button "Email Marketing Campaign" at bounding box center [811, 115] width 134 height 25
type textarea "**********"
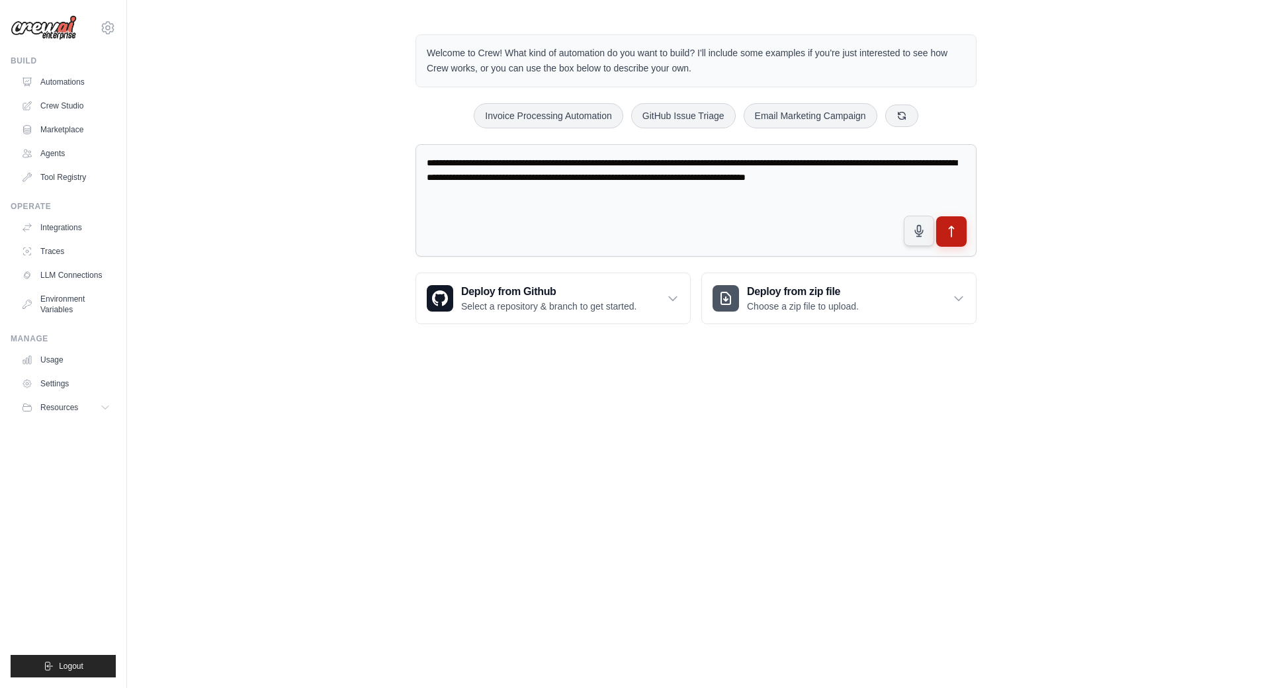
click at [946, 228] on icon "submit" at bounding box center [952, 232] width 14 height 14
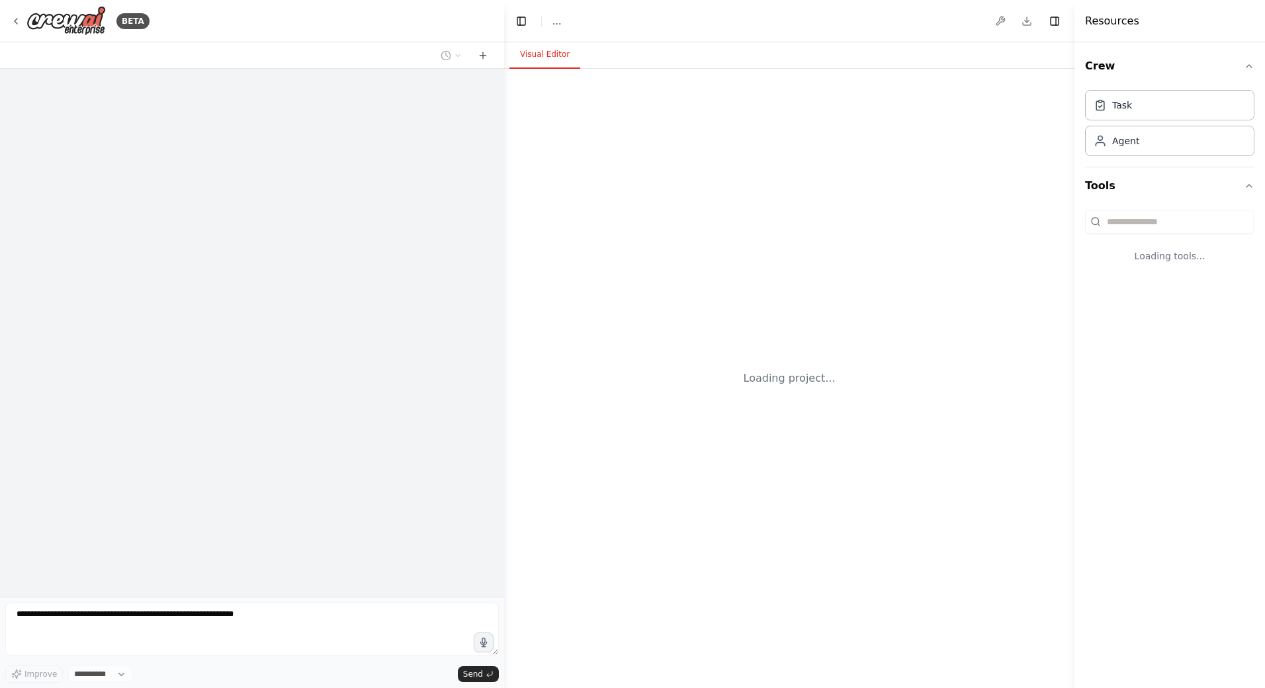
select select "****"
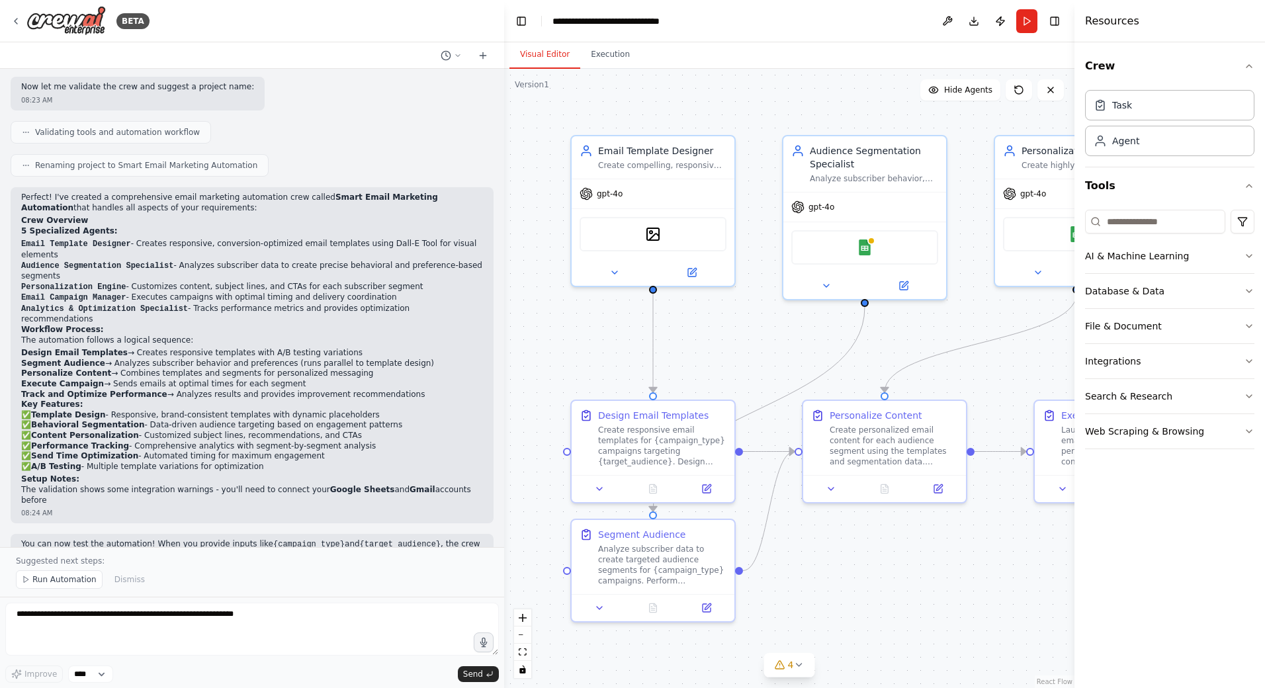
scroll to position [762, 0]
